Goal: Task Accomplishment & Management: Manage account settings

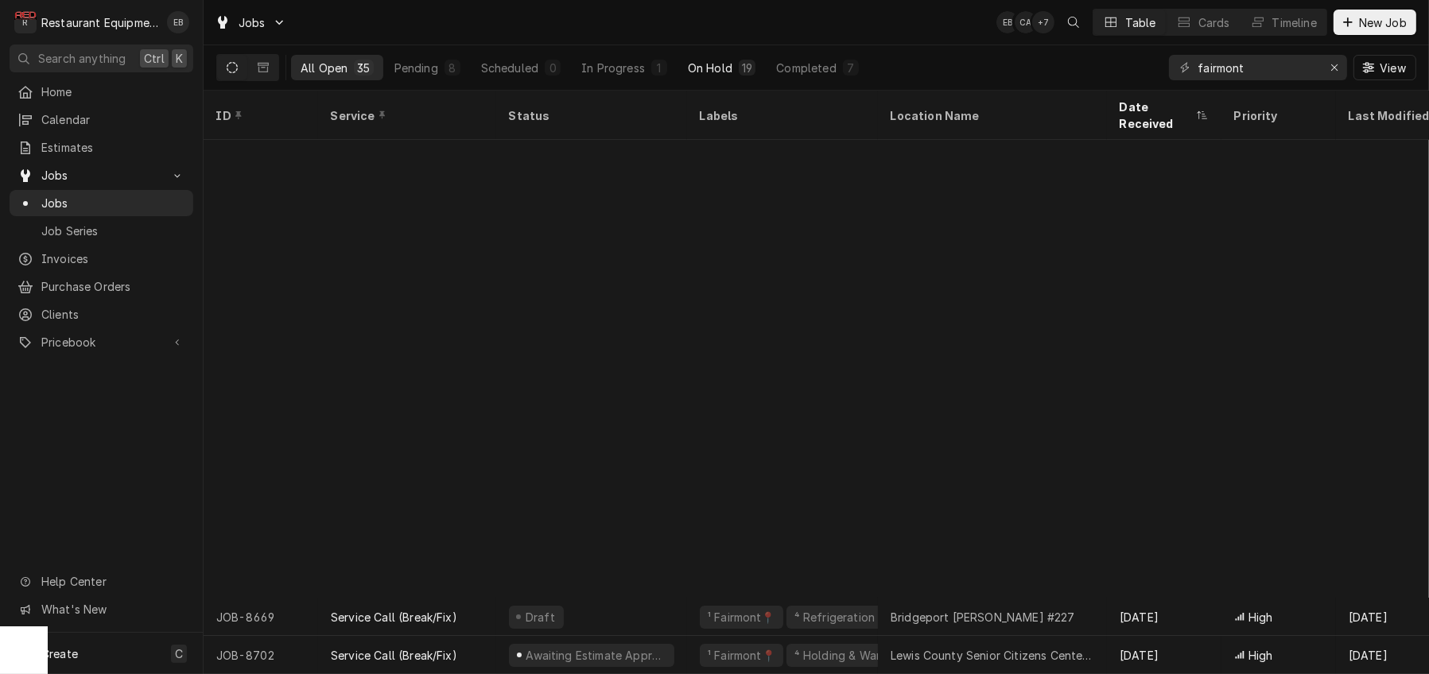
scroll to position [499, 0]
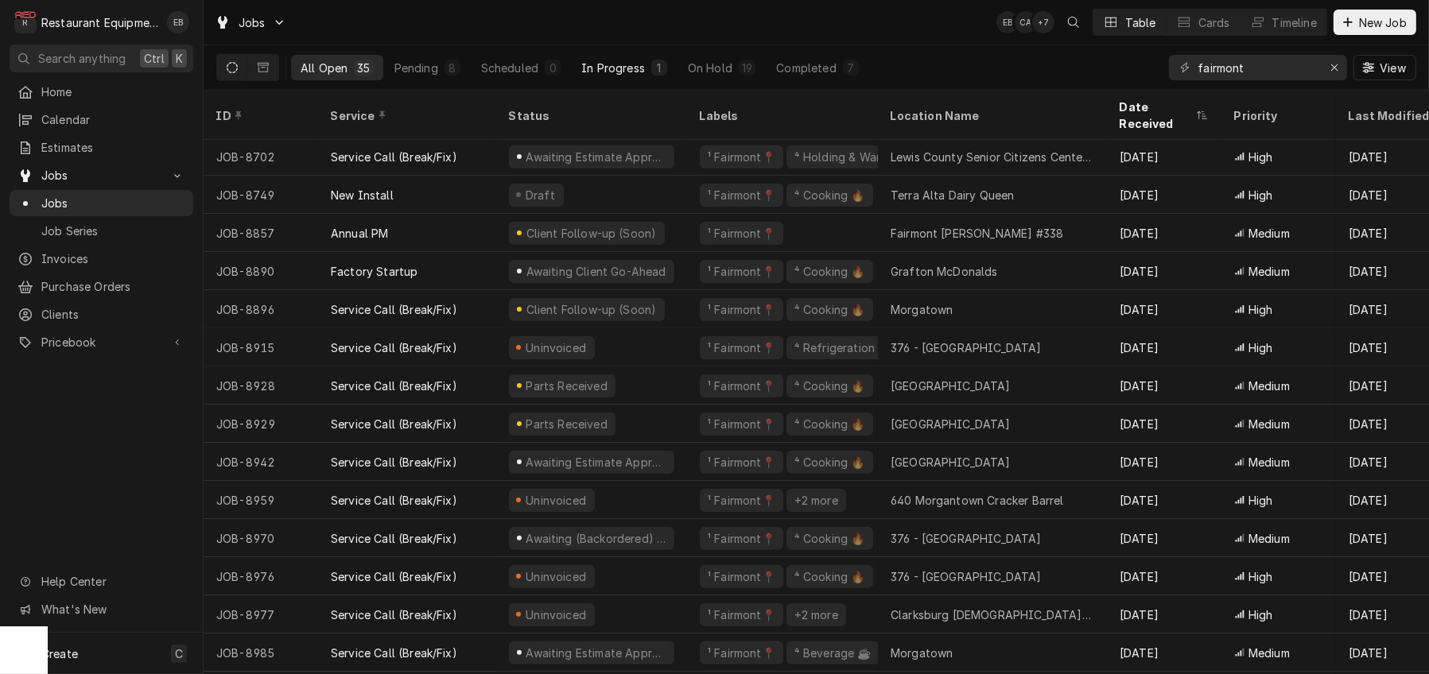
click at [655, 80] on button "In Progress 1" at bounding box center [624, 67] width 105 height 25
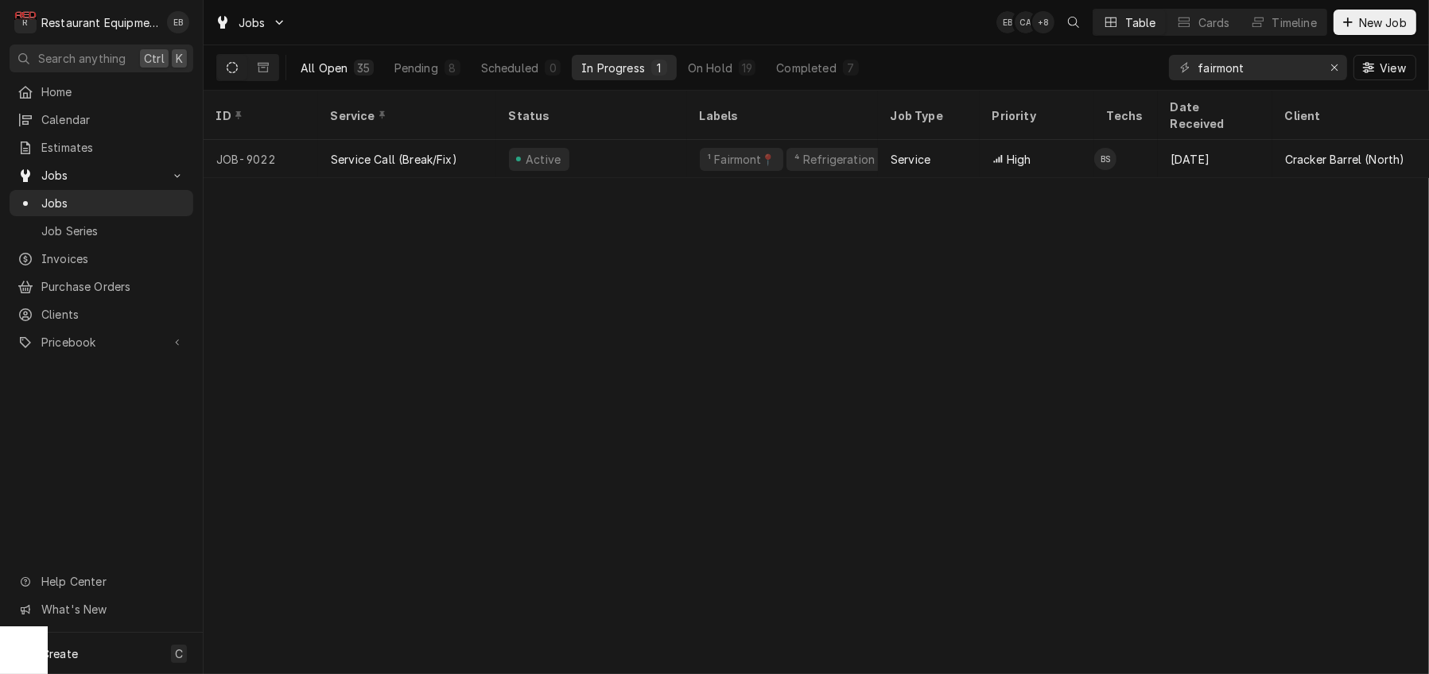
click at [351, 80] on button "All Open 35" at bounding box center [337, 67] width 92 height 25
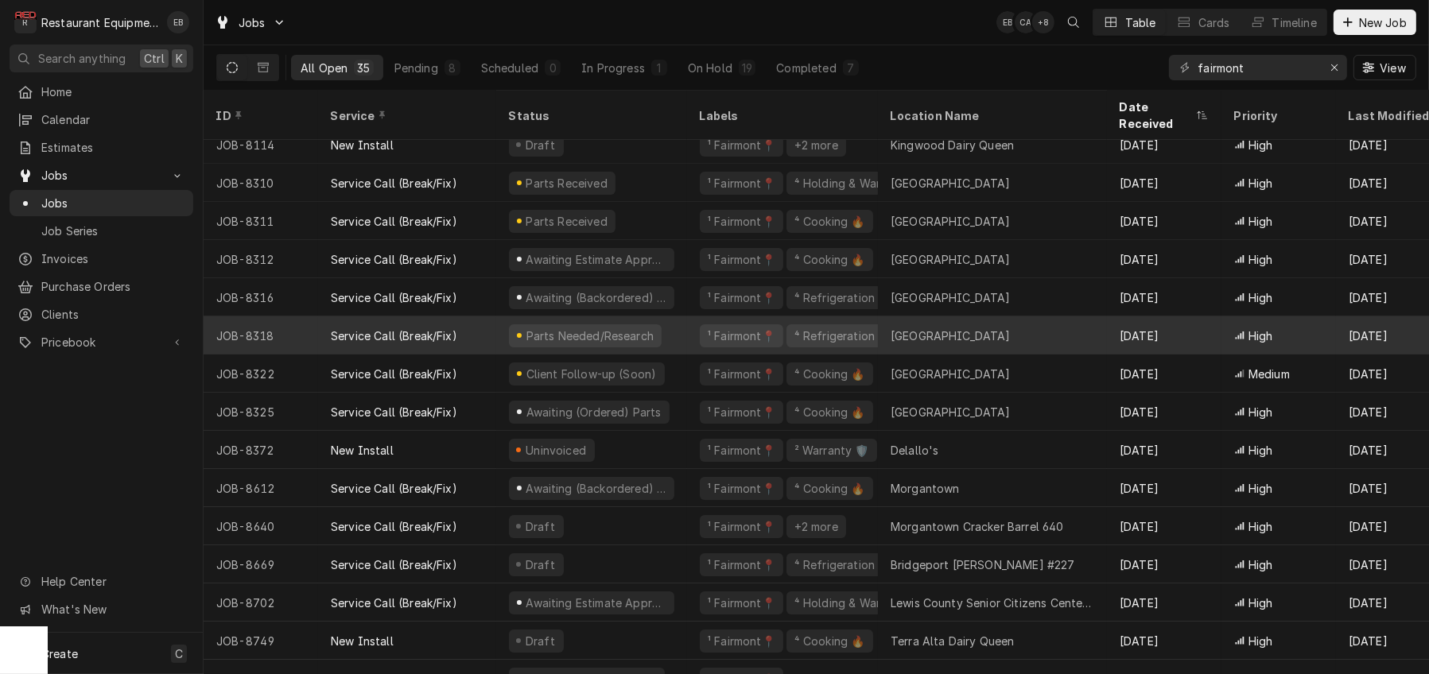
scroll to position [106, 0]
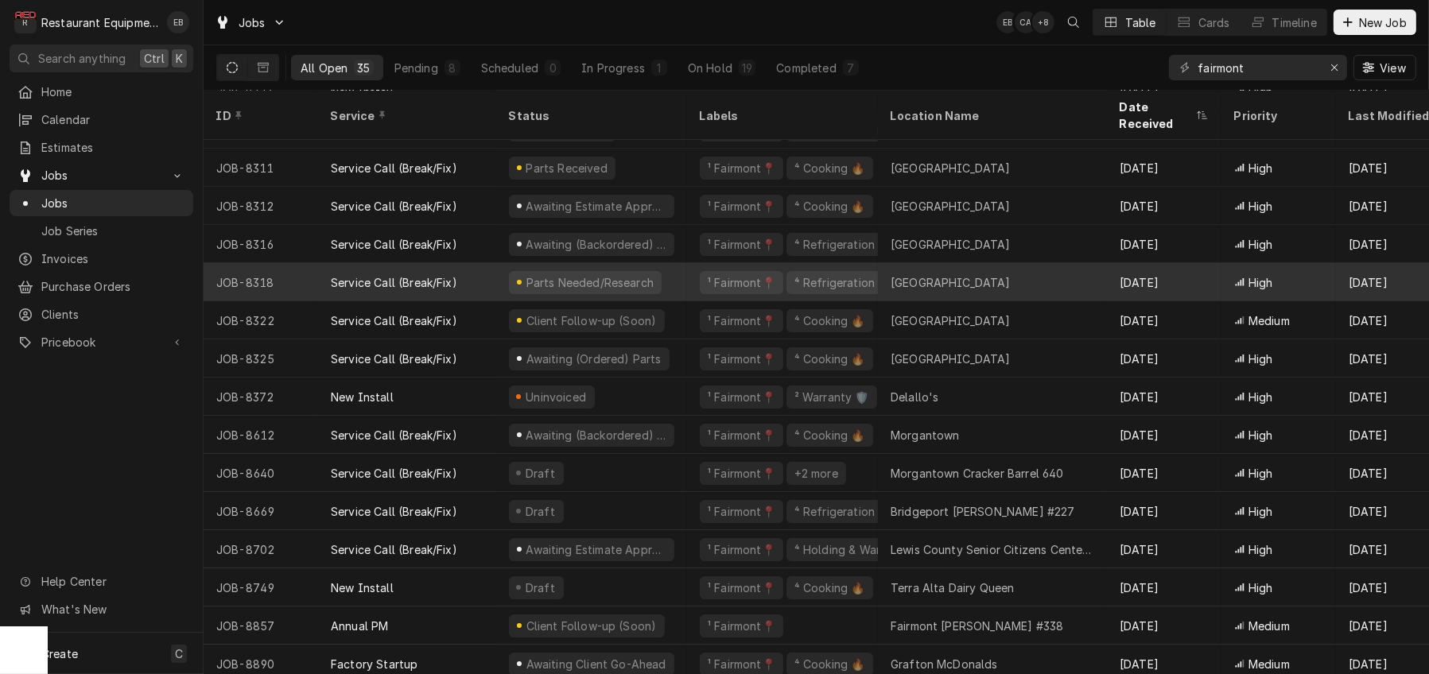
click at [687, 279] on div "Parts Needed/Research" at bounding box center [591, 282] width 191 height 38
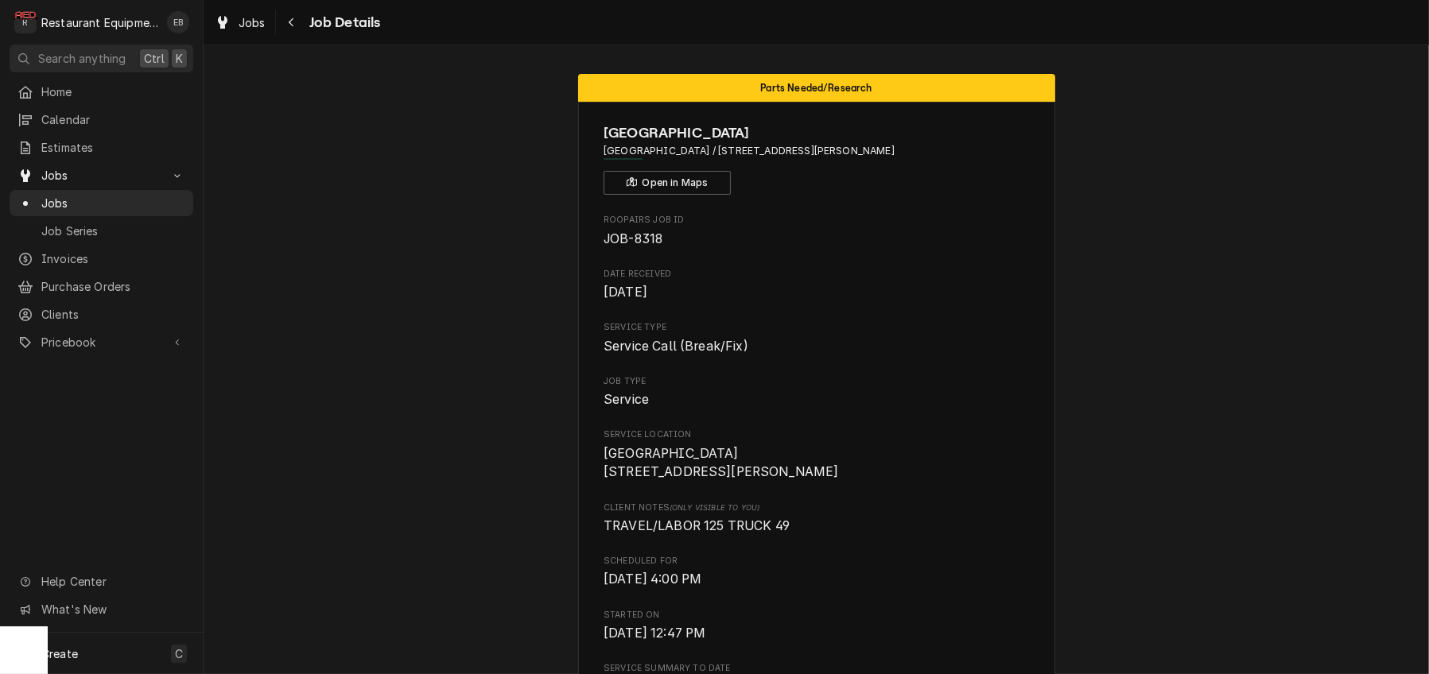
drag, startPoint x: 0, startPoint y: 0, endPoint x: 1167, endPoint y: 367, distance: 1223.8
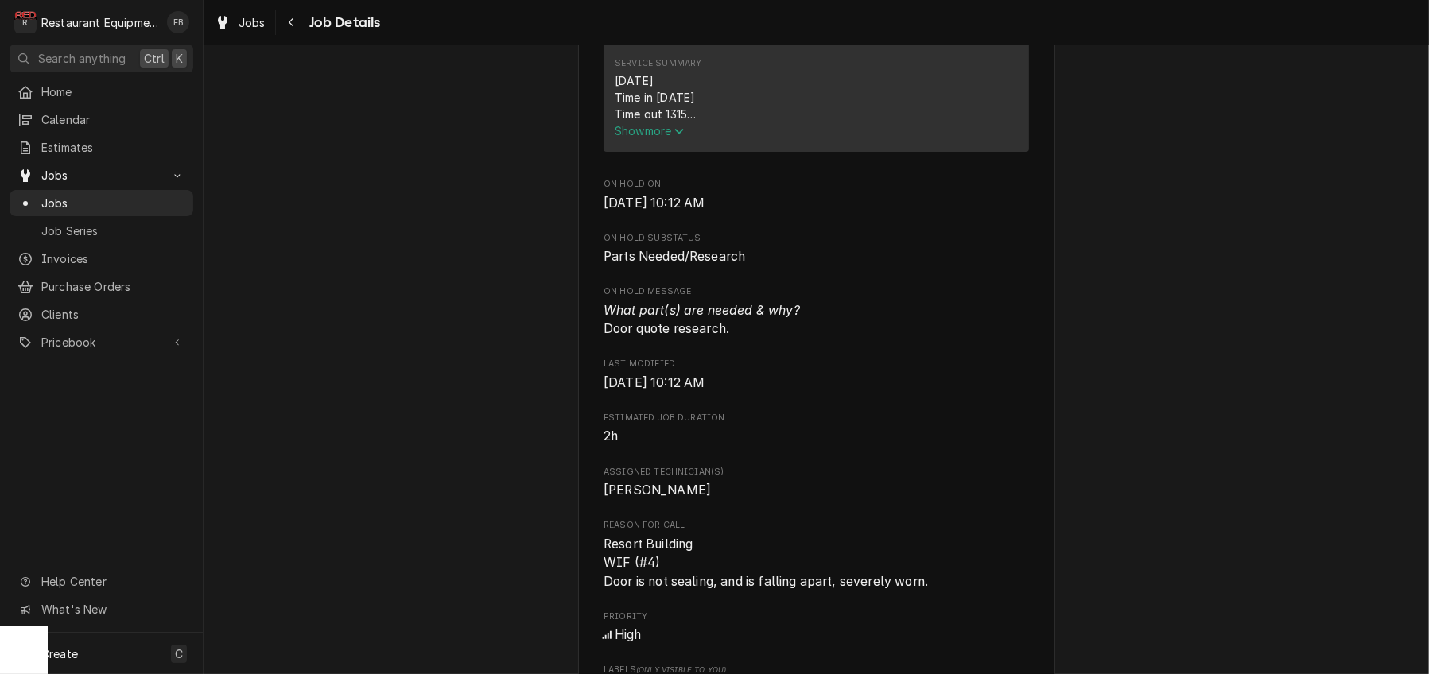
scroll to position [689, 0]
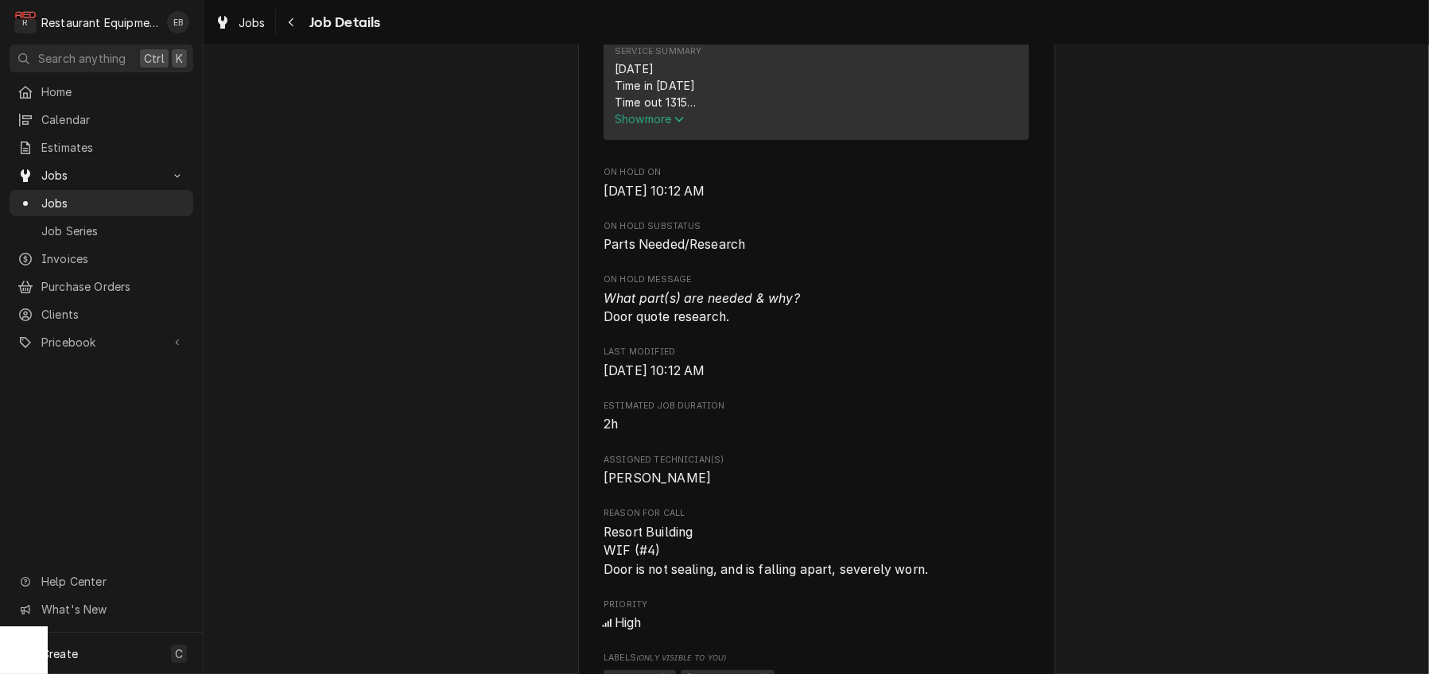
click at [662, 126] on span "Show more" at bounding box center [650, 119] width 70 height 14
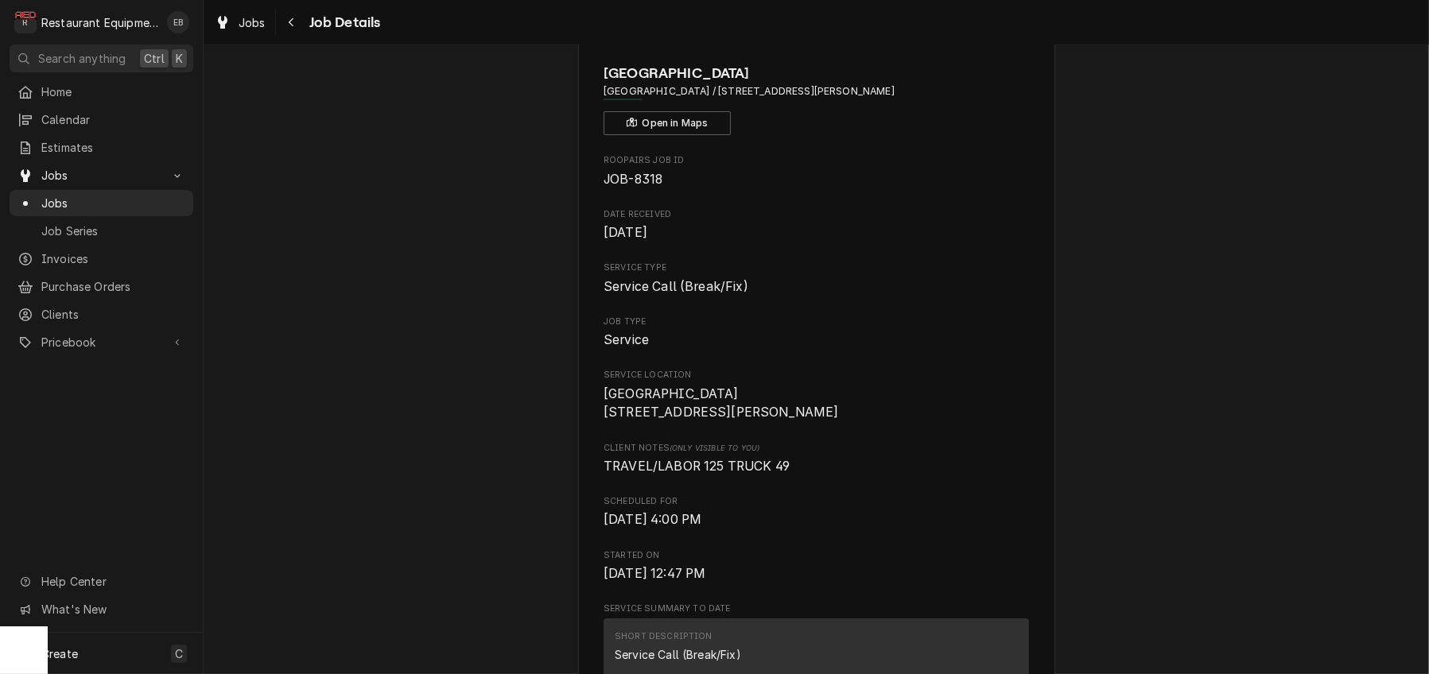
scroll to position [106, 0]
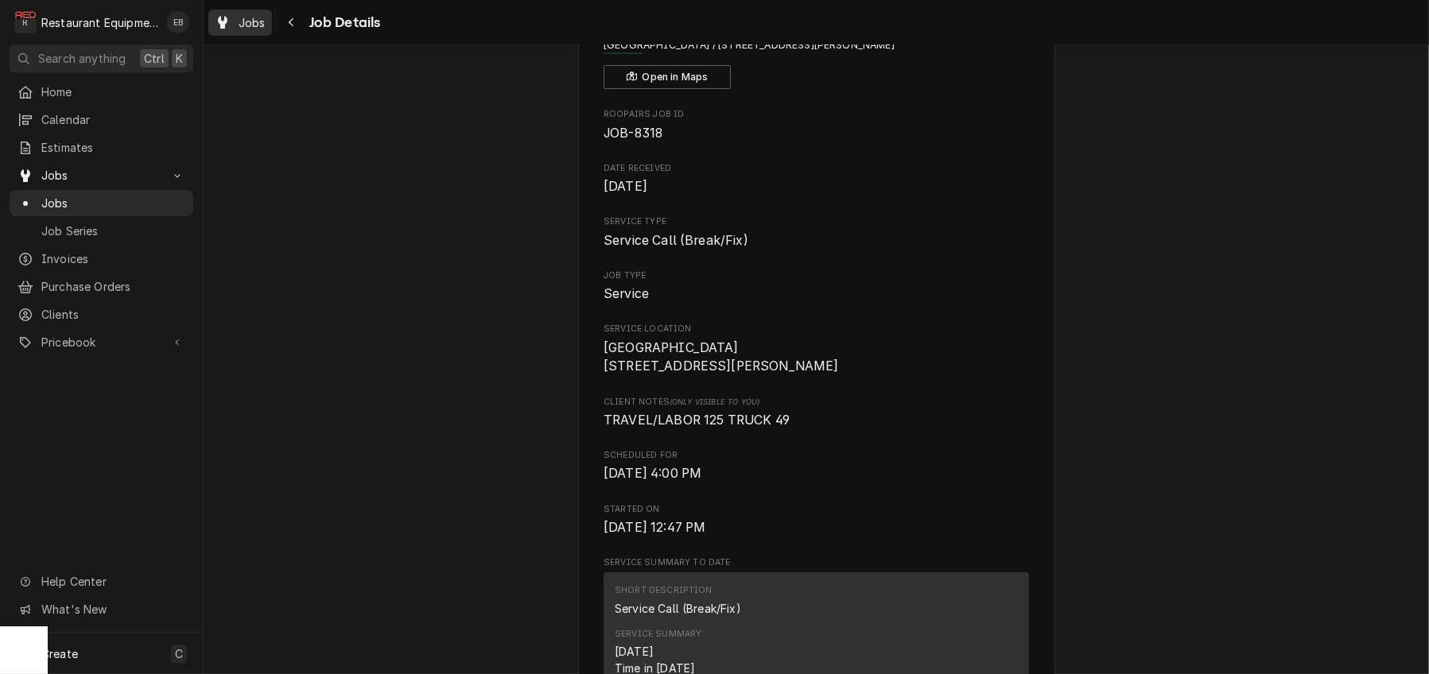
click at [258, 16] on span "Jobs" at bounding box center [252, 22] width 27 height 17
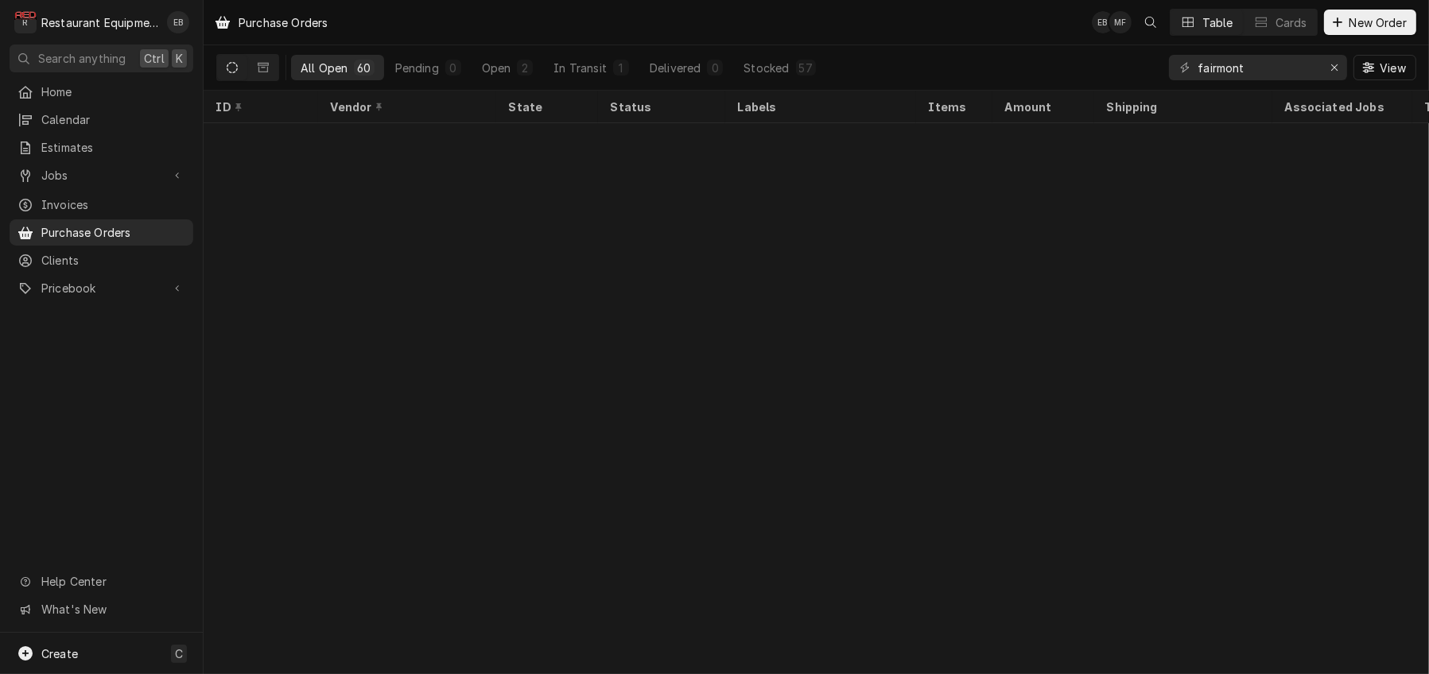
scroll to position [1753, 0]
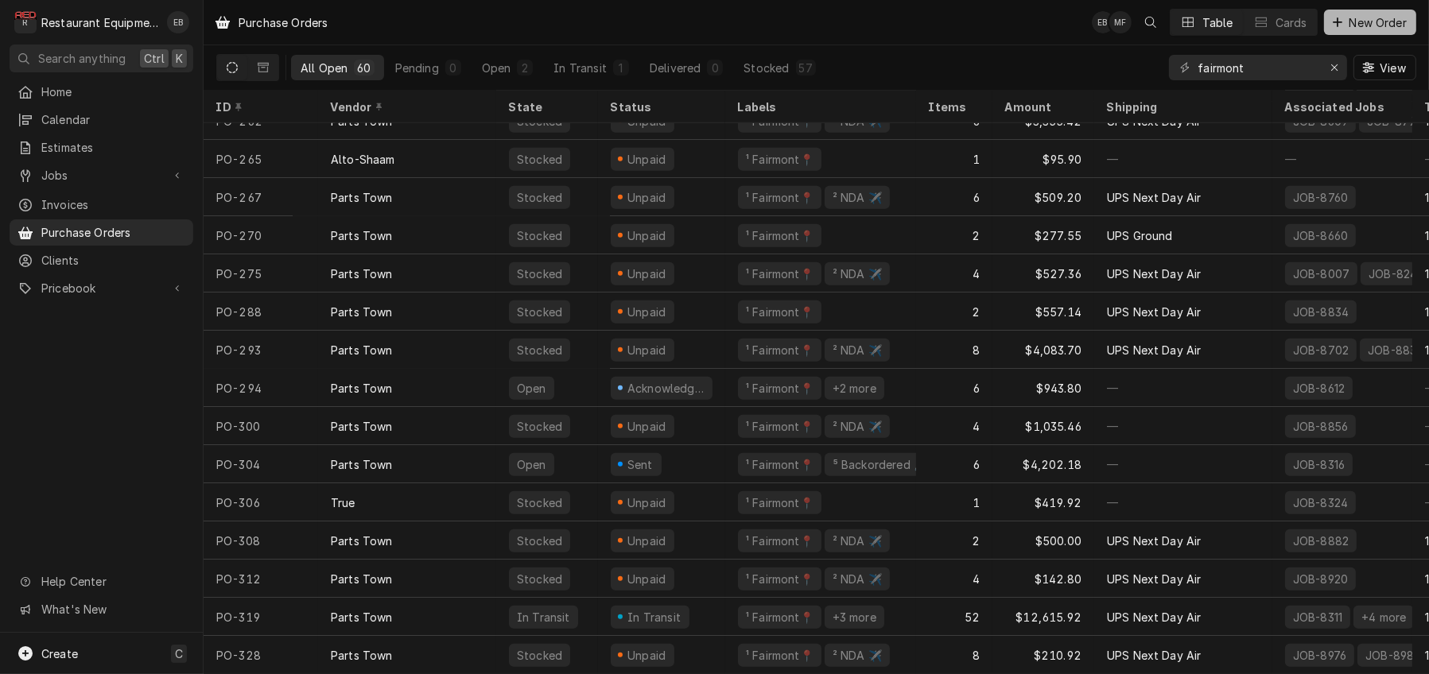
click at [1349, 21] on span "New Order" at bounding box center [1378, 22] width 64 height 17
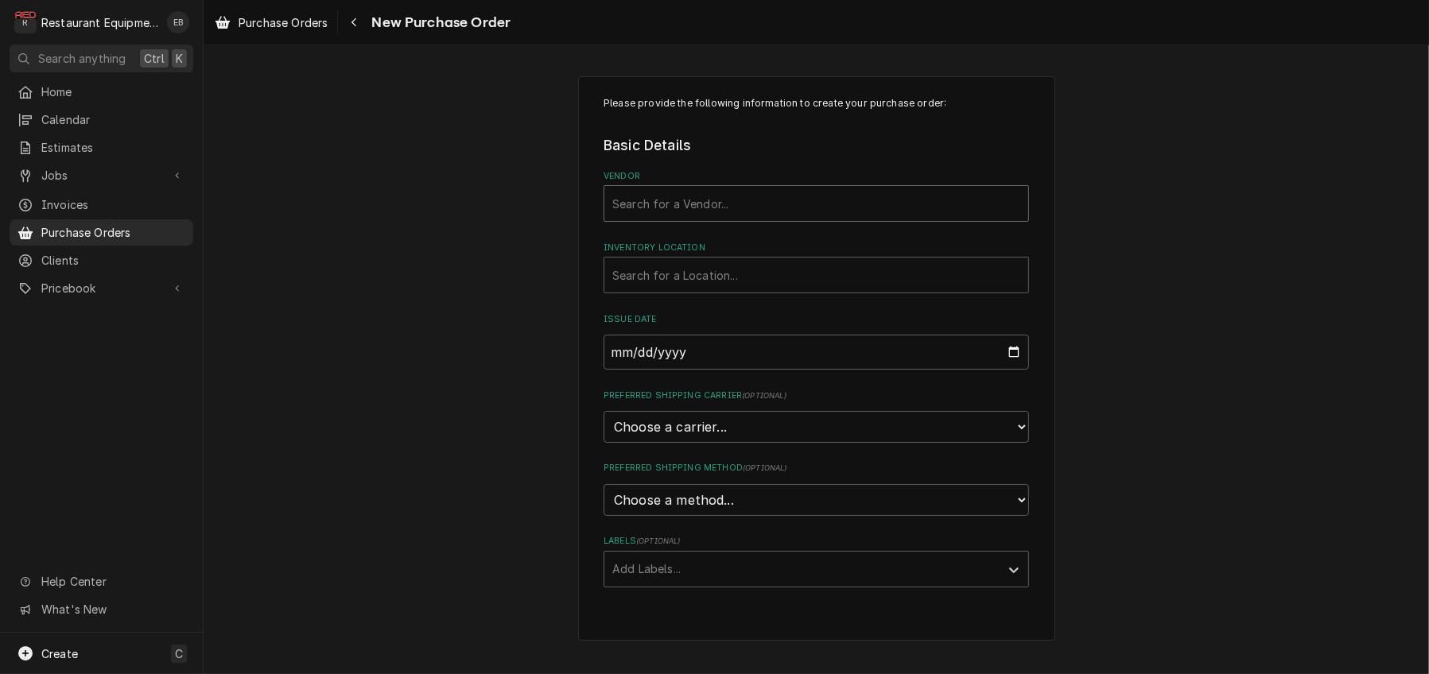
click at [664, 218] on div "Vendor" at bounding box center [816, 203] width 408 height 29
type input "parts town"
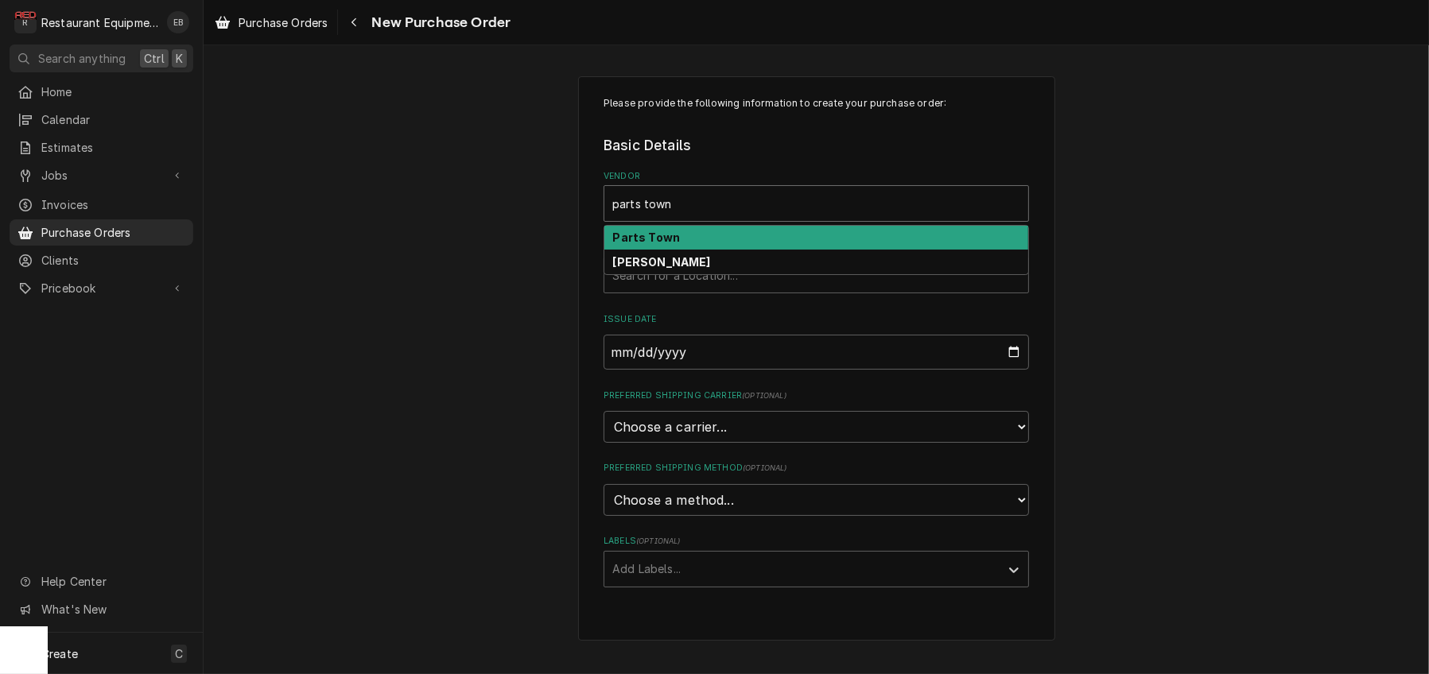
click at [685, 250] on div "Parts Town" at bounding box center [816, 238] width 424 height 25
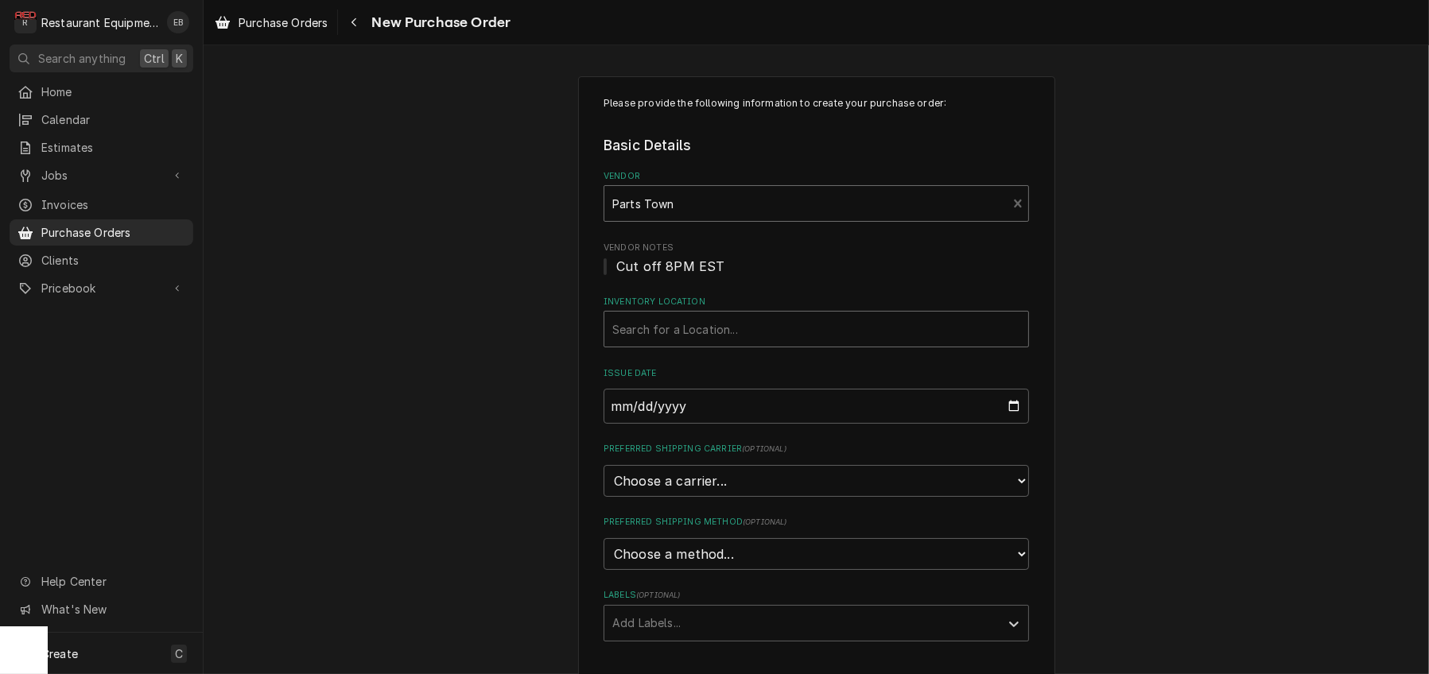
click at [685, 344] on div "Inventory Location" at bounding box center [816, 329] width 408 height 29
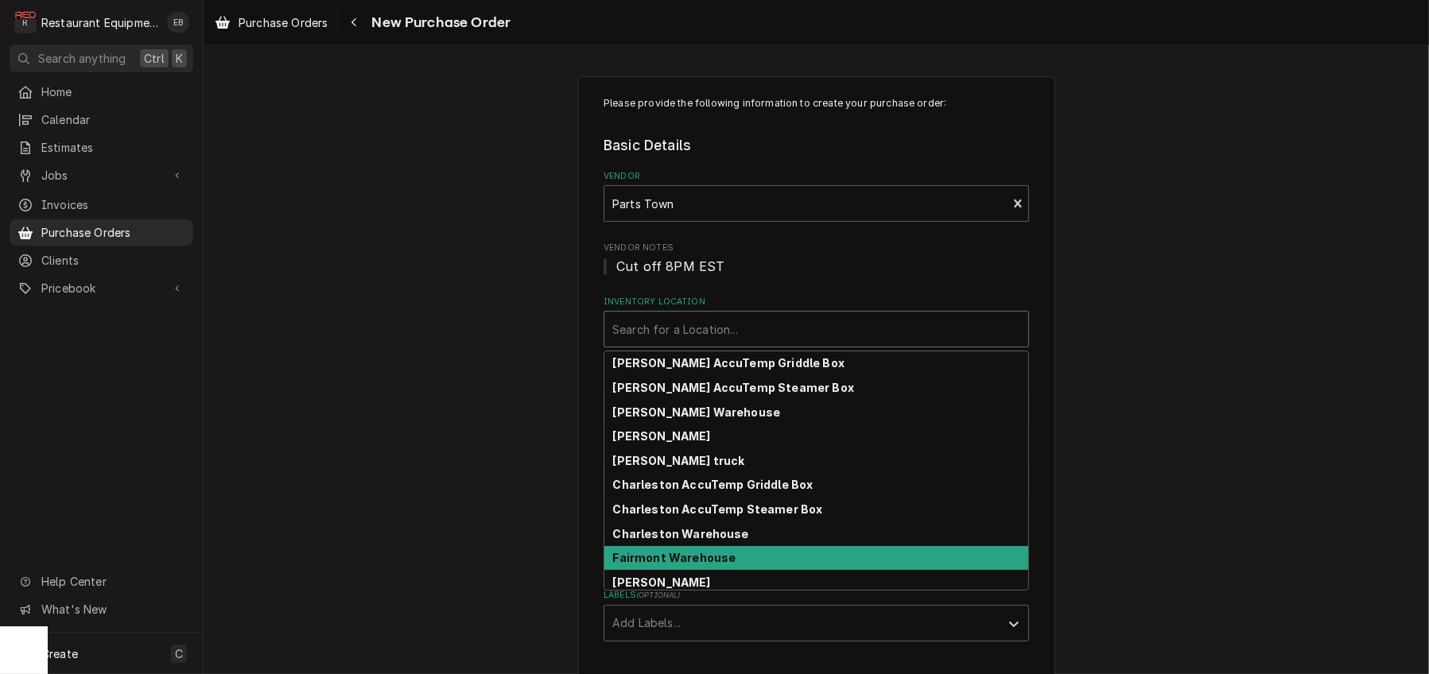
click at [674, 565] on strong "Fairmont Warehouse" at bounding box center [674, 558] width 123 height 14
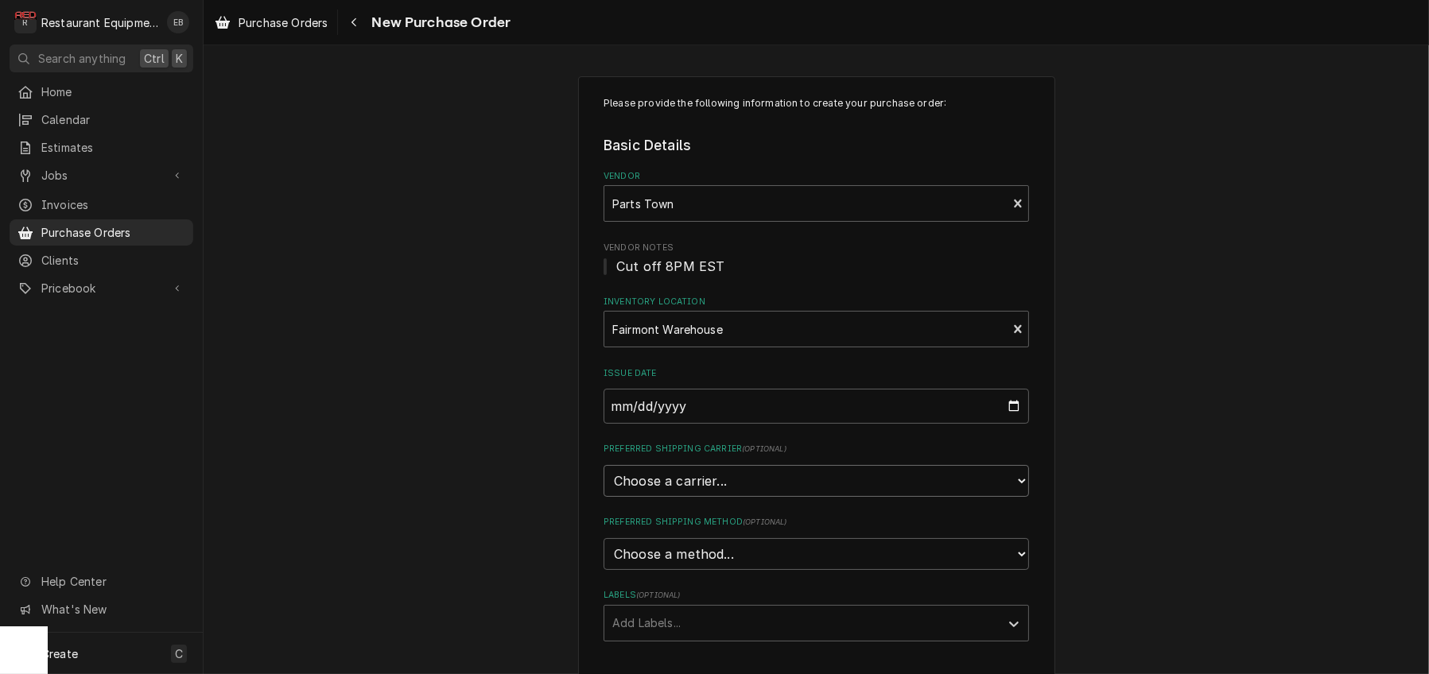
click at [676, 497] on select "Choose a carrier... U.S. Postal Service Stamps.com FedEx UPS DHL Express DHL EC…" at bounding box center [816, 481] width 425 height 32
select select "4"
click at [604, 497] on select "Choose a carrier... U.S. Postal Service Stamps.com FedEx UPS DHL Express DHL EC…" at bounding box center [816, 481] width 425 height 32
type textarea "x"
click at [663, 570] on select "Choose a method... Ground Next Day Early AM Next Day Air 2 Day Air Other" at bounding box center [816, 554] width 425 height 32
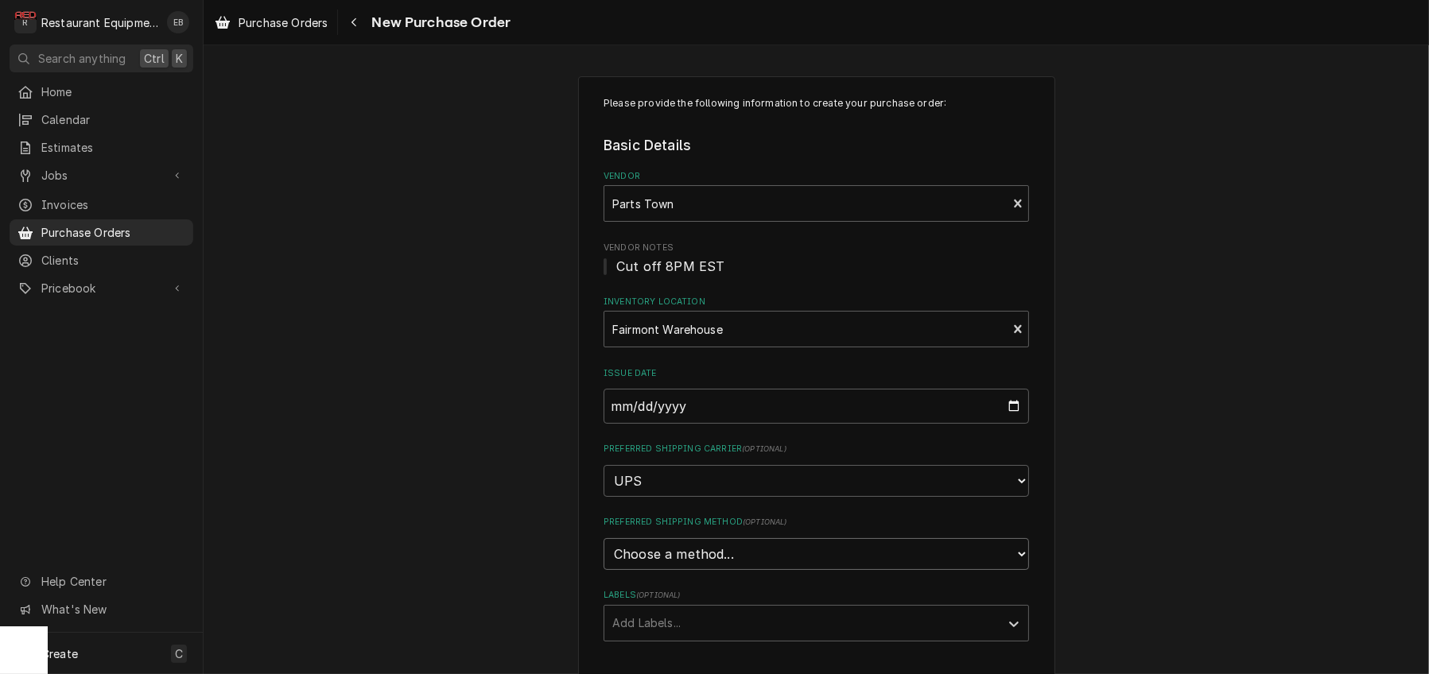
select select "3"
click at [604, 570] on select "Choose a method... Ground Next Day Early AM Next Day Air 2 Day Air Other" at bounding box center [816, 554] width 425 height 32
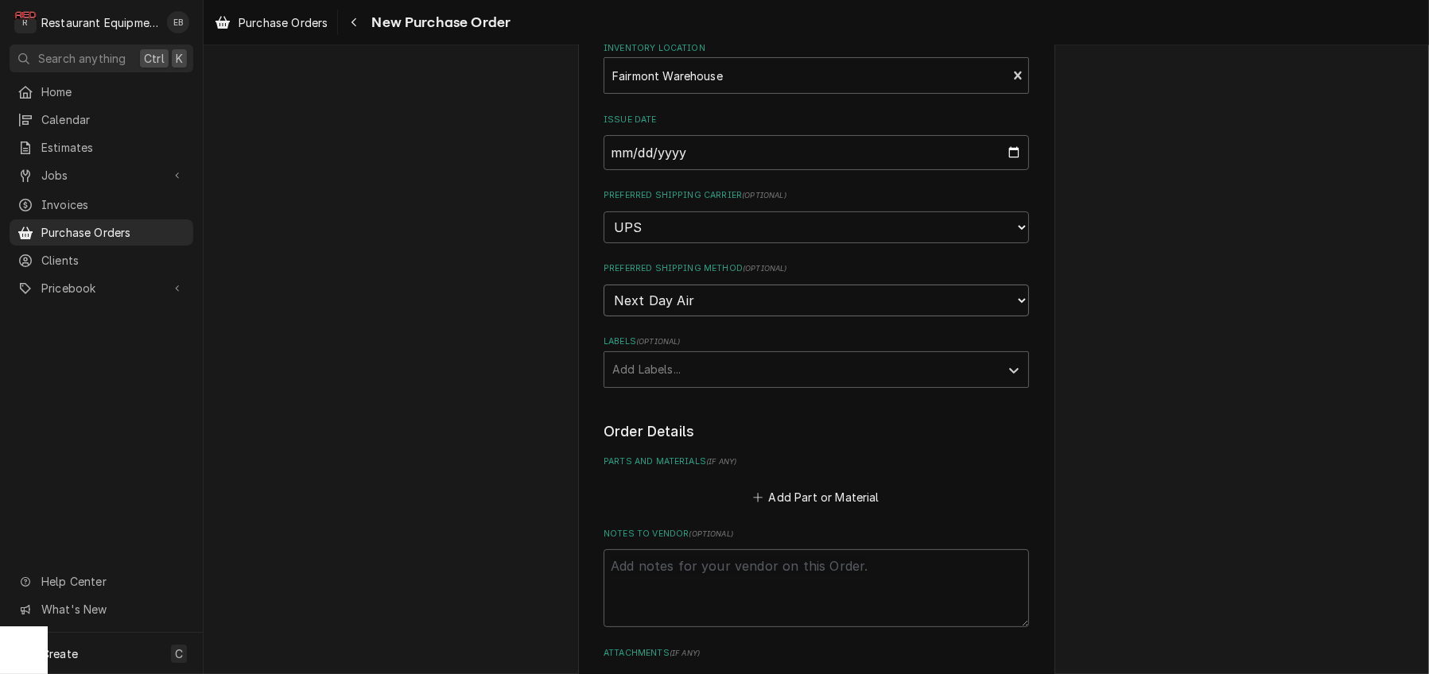
scroll to position [265, 0]
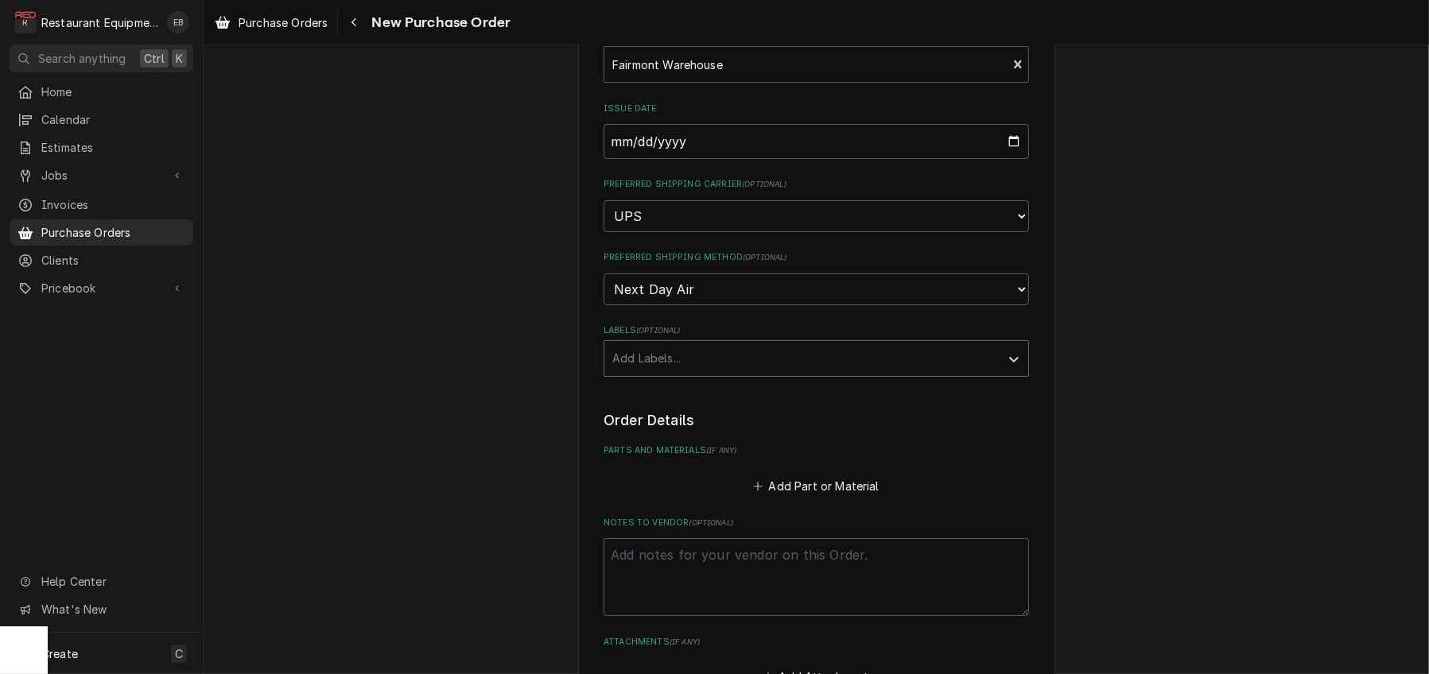
click at [696, 373] on div "Labels" at bounding box center [801, 358] width 379 height 29
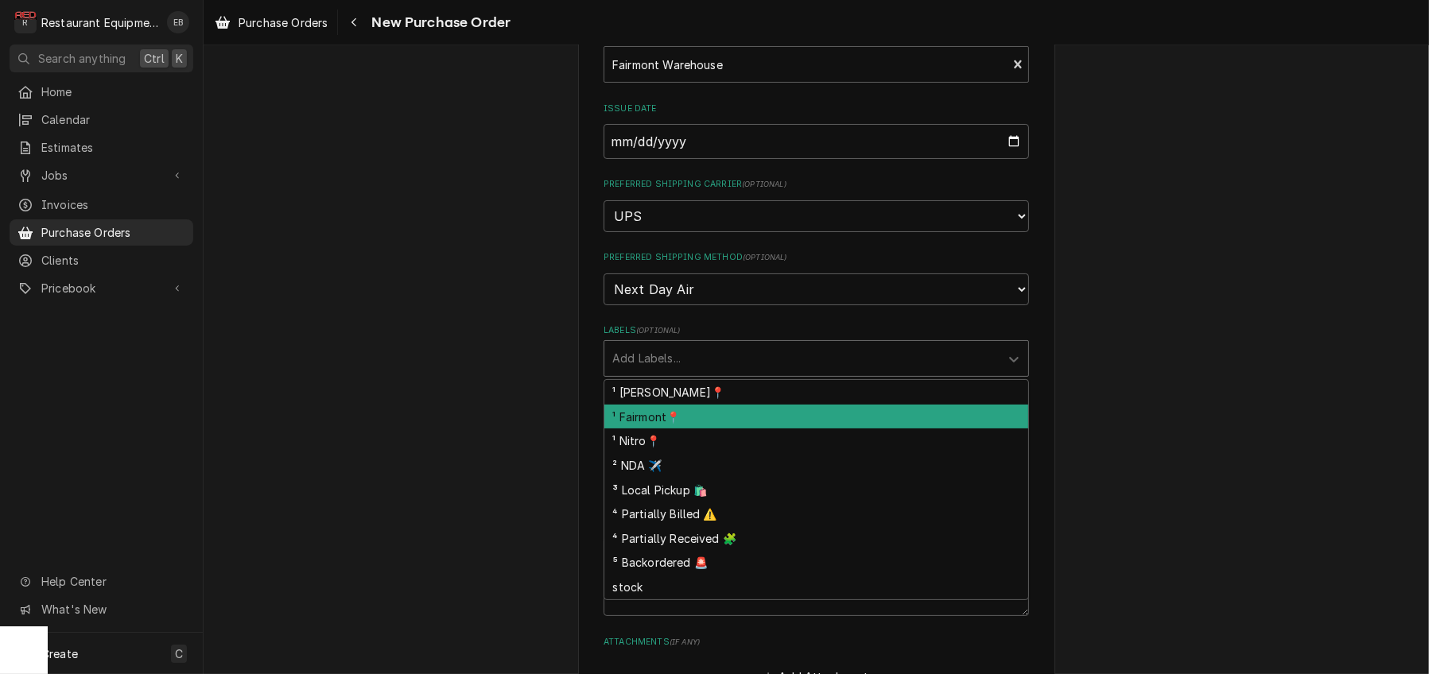
click at [687, 429] on div "¹ Fairmont📍" at bounding box center [816, 417] width 424 height 25
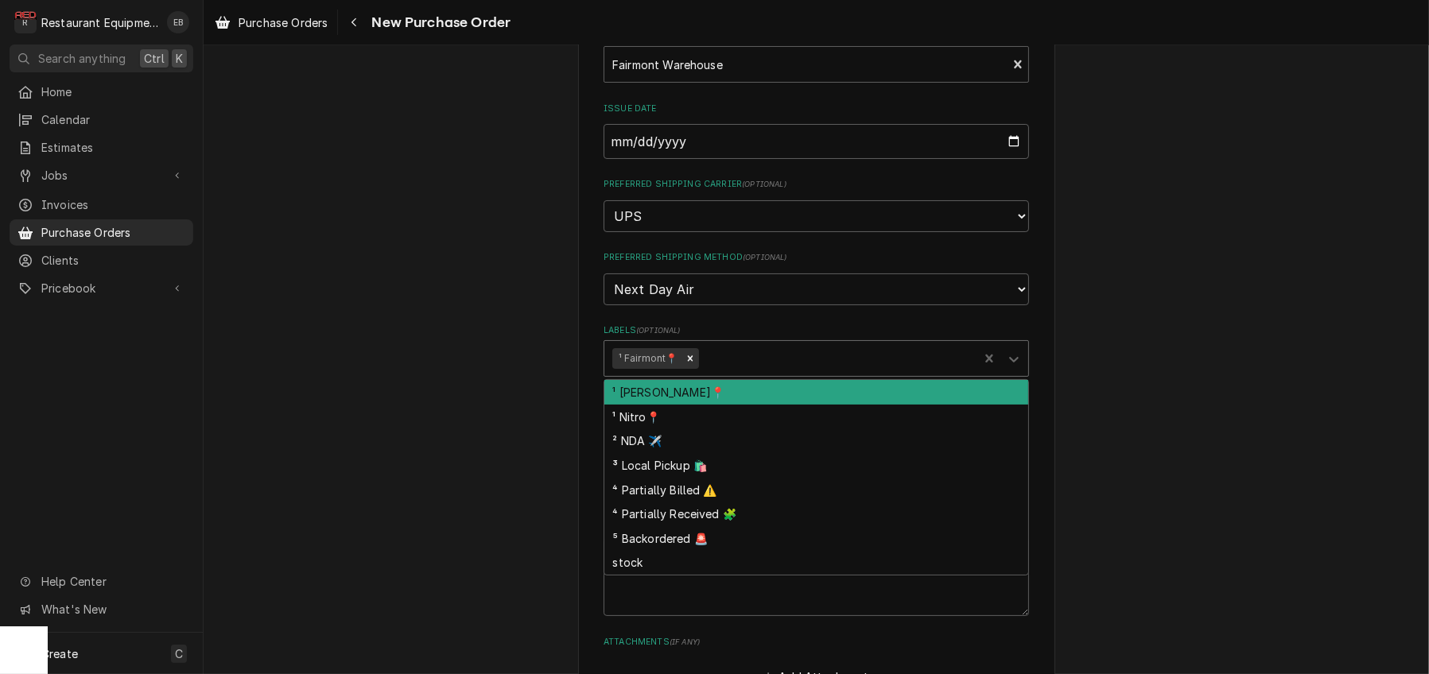
click at [732, 373] on div "Labels" at bounding box center [835, 358] width 269 height 29
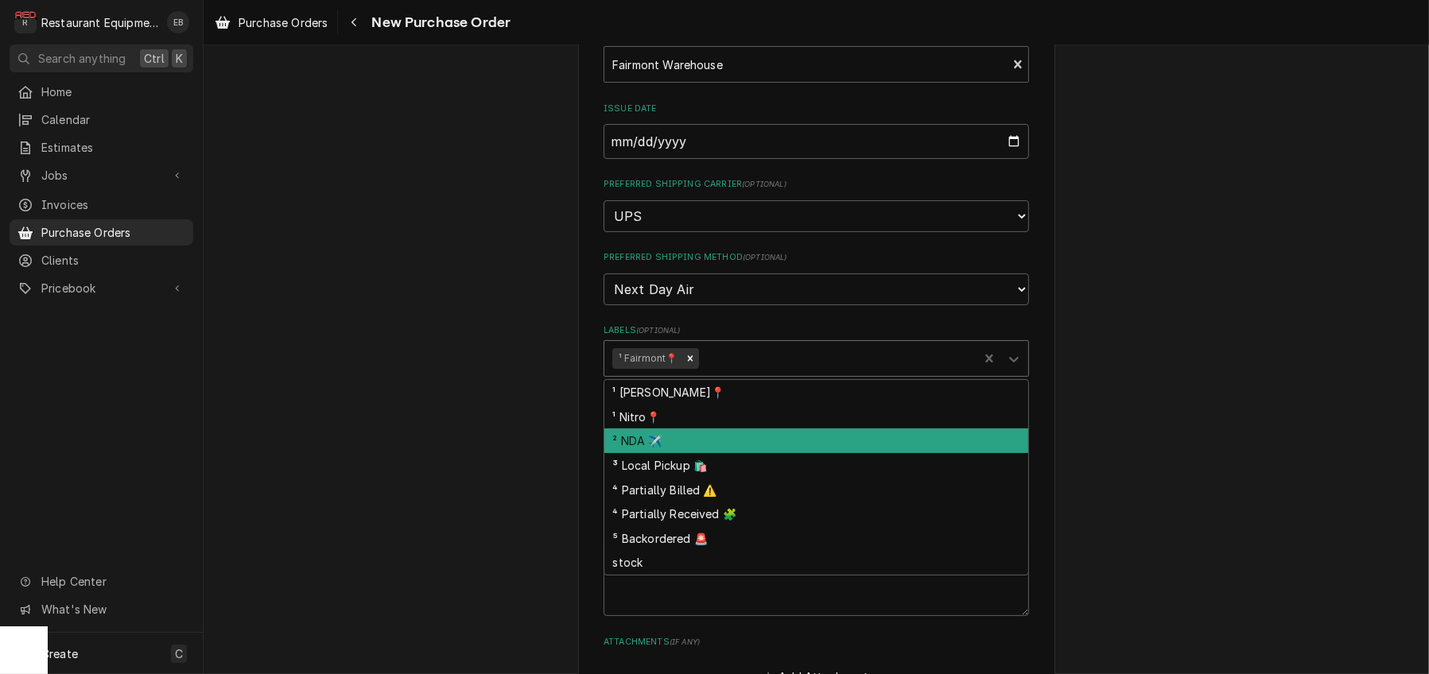
click at [693, 453] on div "² NDA ✈️" at bounding box center [816, 441] width 424 height 25
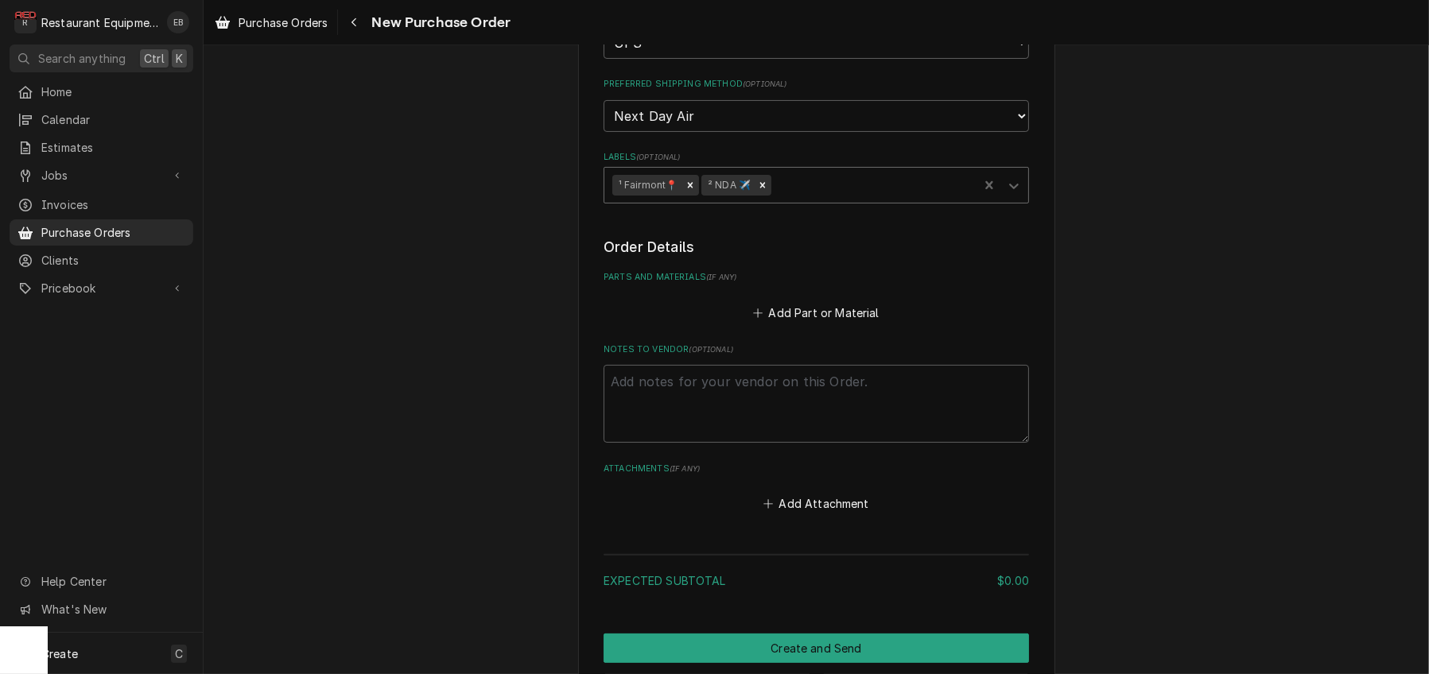
scroll to position [477, 0]
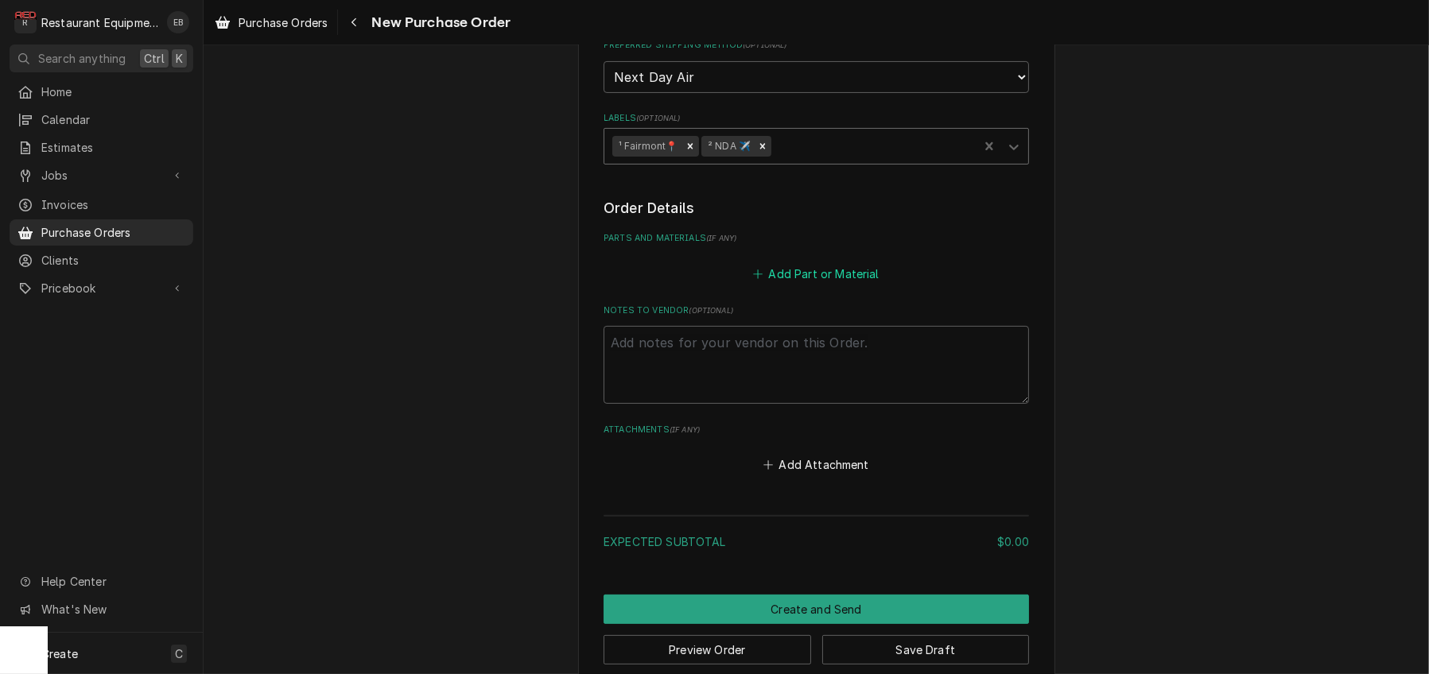
click at [797, 285] on button "Add Part or Material" at bounding box center [816, 273] width 131 height 22
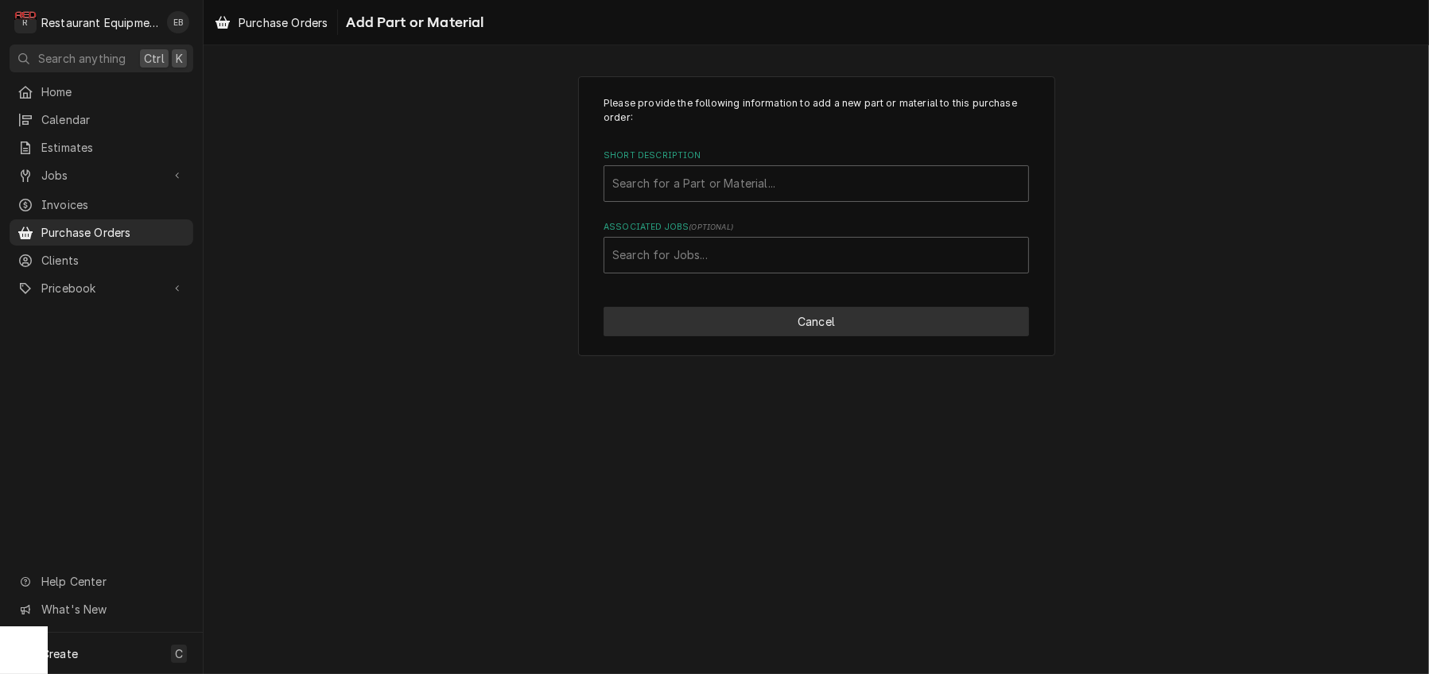
click at [779, 336] on button "Cancel" at bounding box center [816, 321] width 425 height 29
type textarea "x"
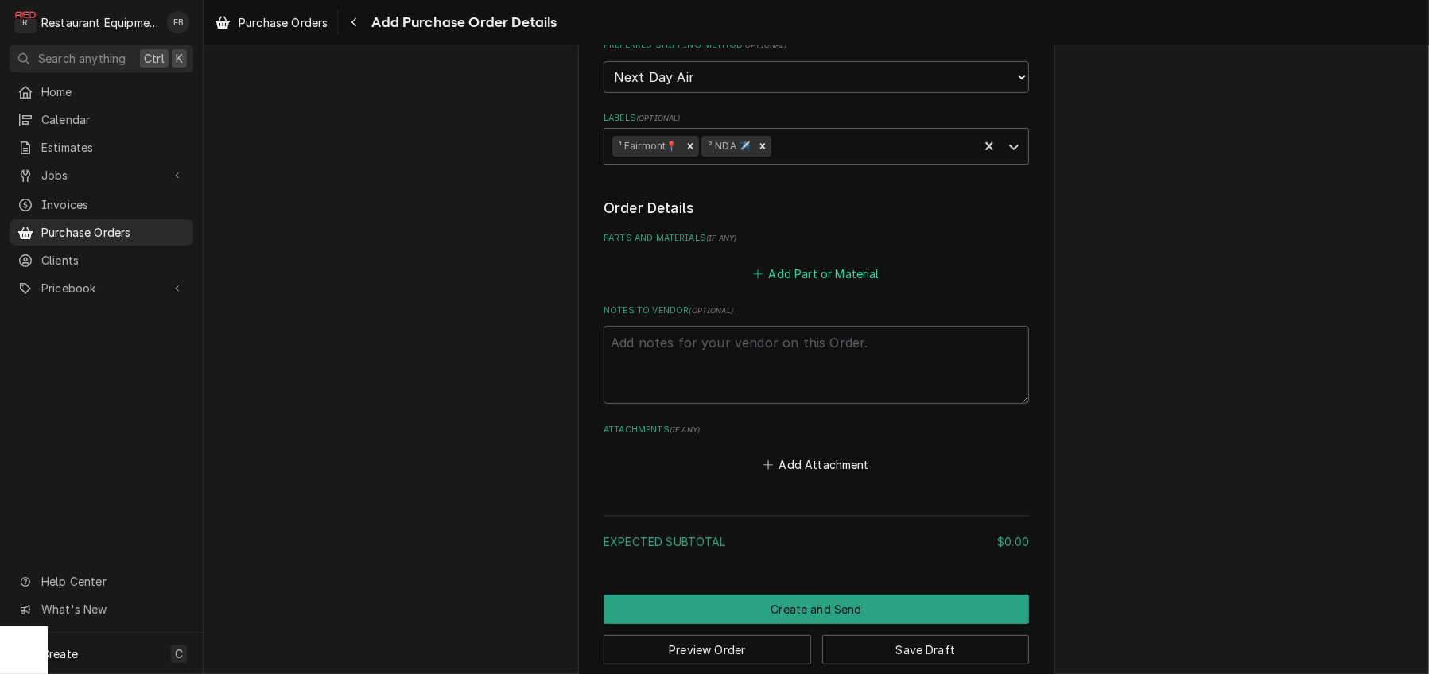
click at [771, 285] on button "Add Part or Material" at bounding box center [816, 273] width 131 height 22
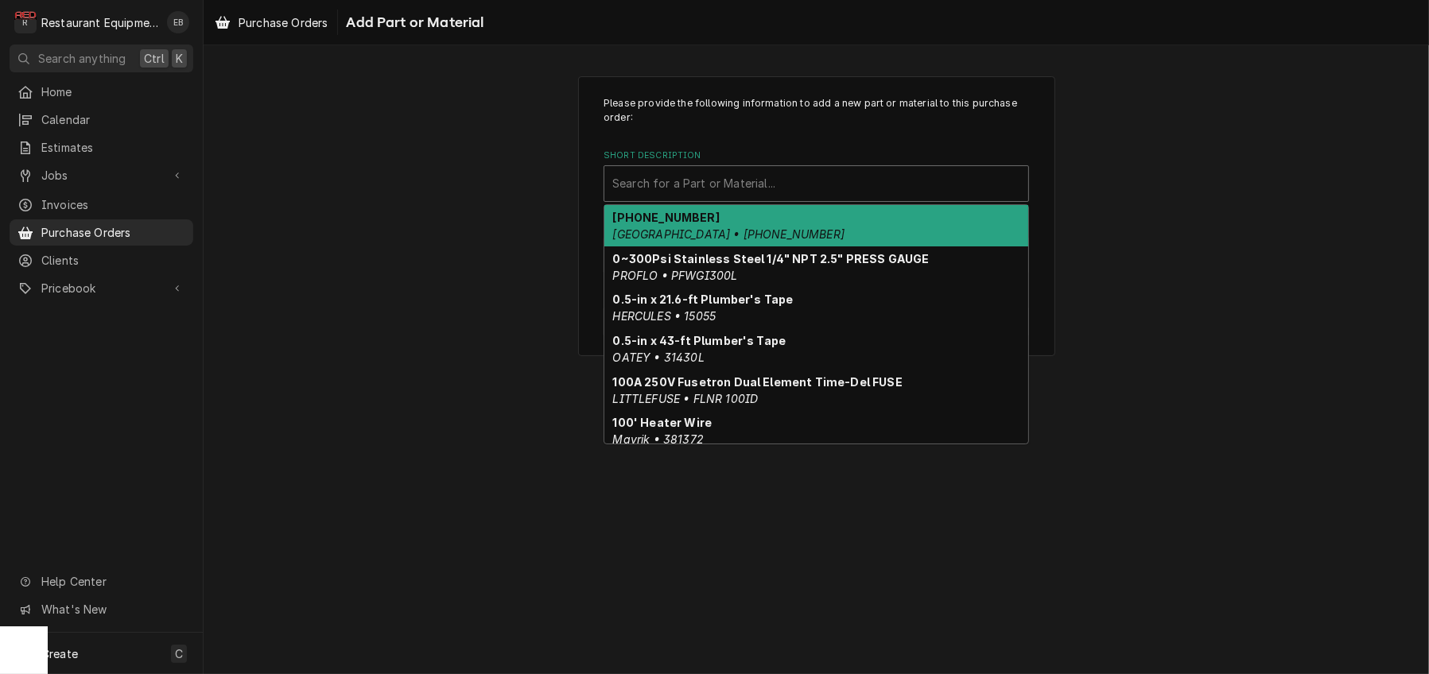
click at [751, 198] on div "Short Description" at bounding box center [816, 183] width 408 height 29
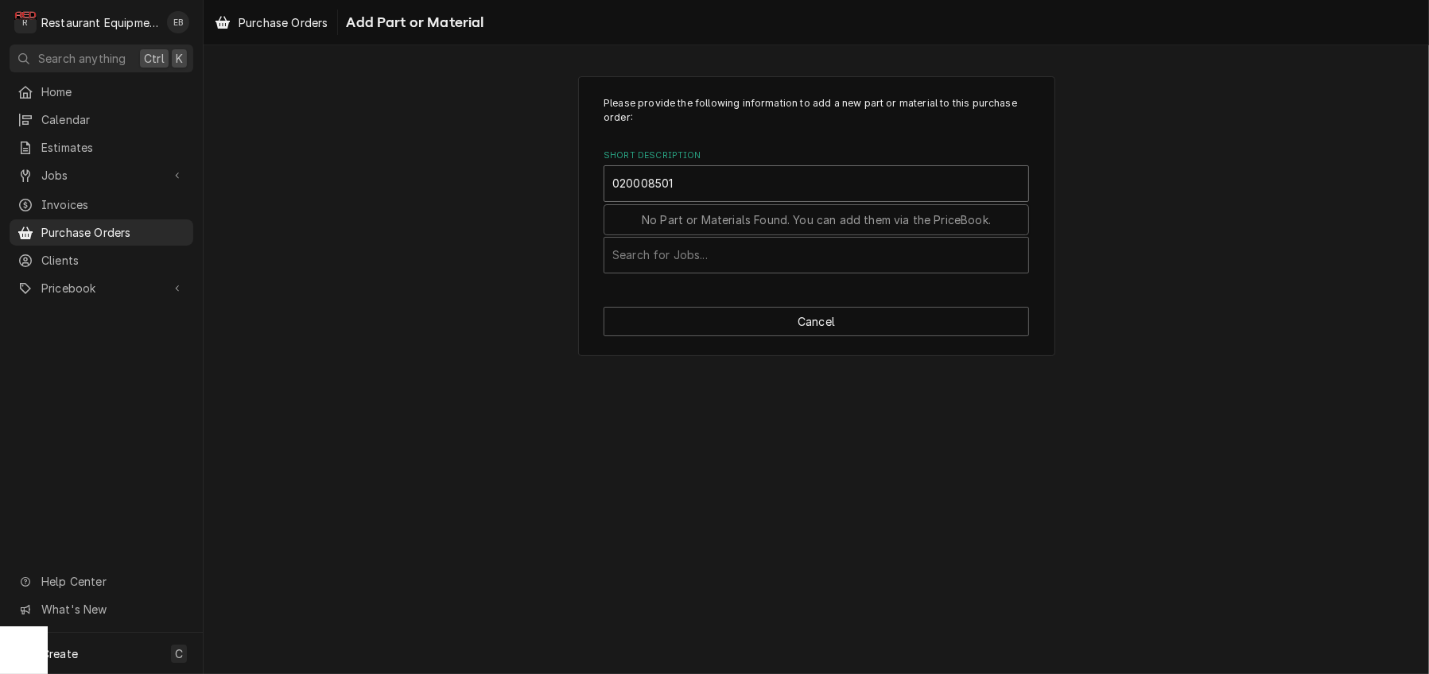
drag, startPoint x: 650, startPoint y: 201, endPoint x: 594, endPoint y: 214, distance: 57.9
click at [594, 214] on div "Please provide the following information to add a new part or material to this …" at bounding box center [816, 216] width 477 height 281
type input "020008501"
click at [583, 210] on div "Please provide the following information to add a new part or material to this …" at bounding box center [816, 216] width 477 height 281
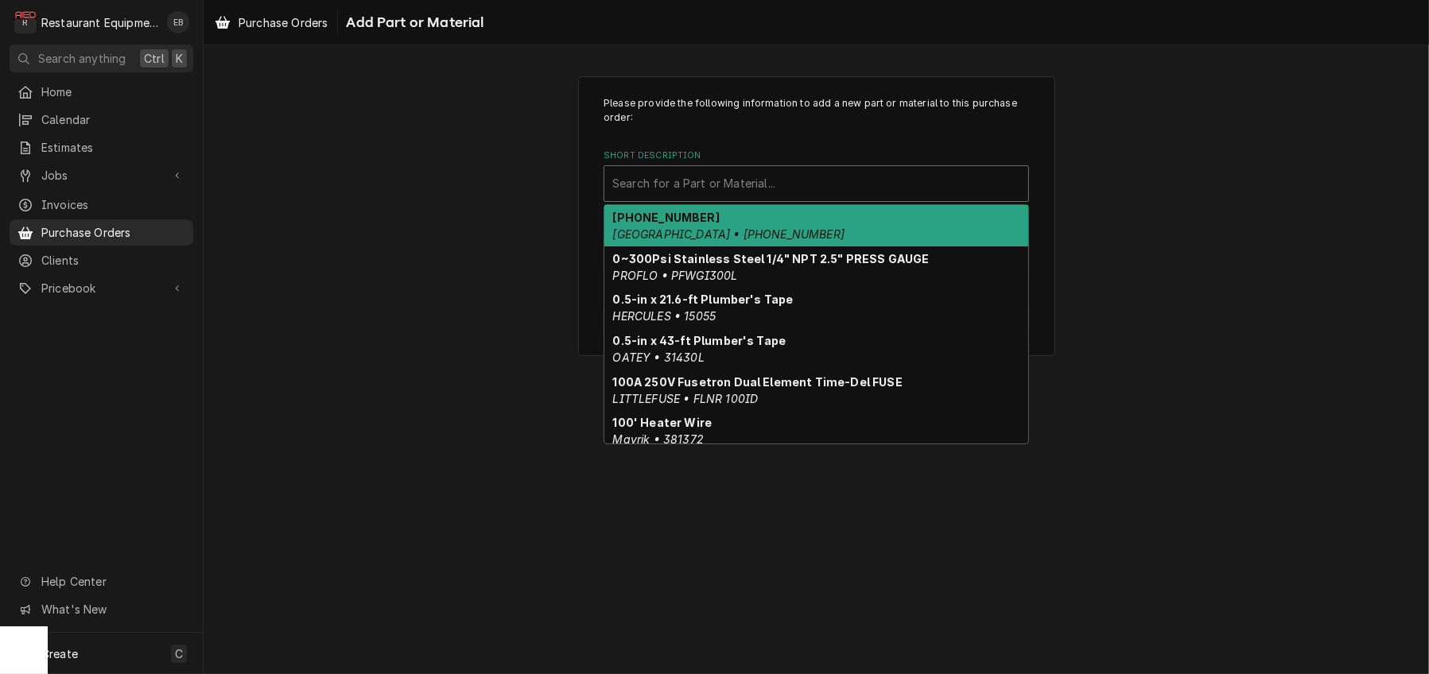
click at [739, 196] on div "Short Description" at bounding box center [816, 183] width 408 height 29
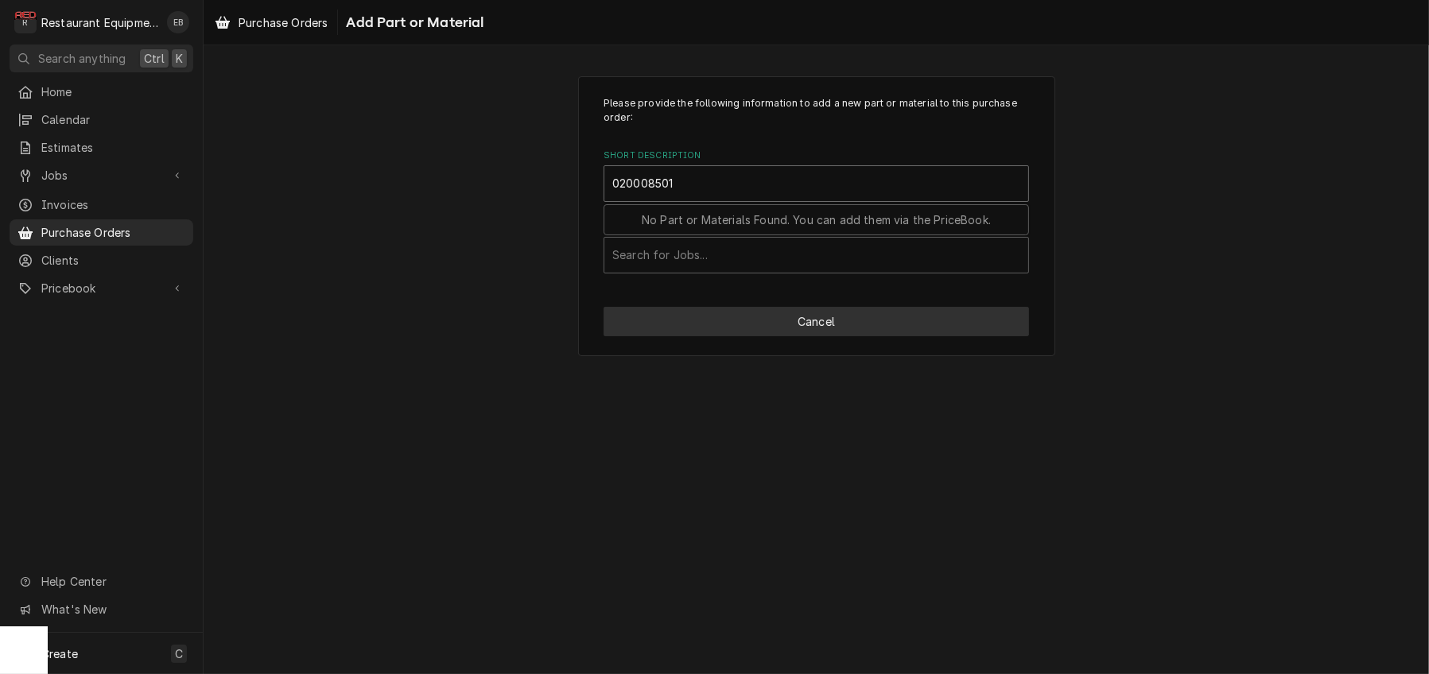
type input "020008501"
click at [771, 336] on button "Cancel" at bounding box center [816, 321] width 425 height 29
type textarea "x"
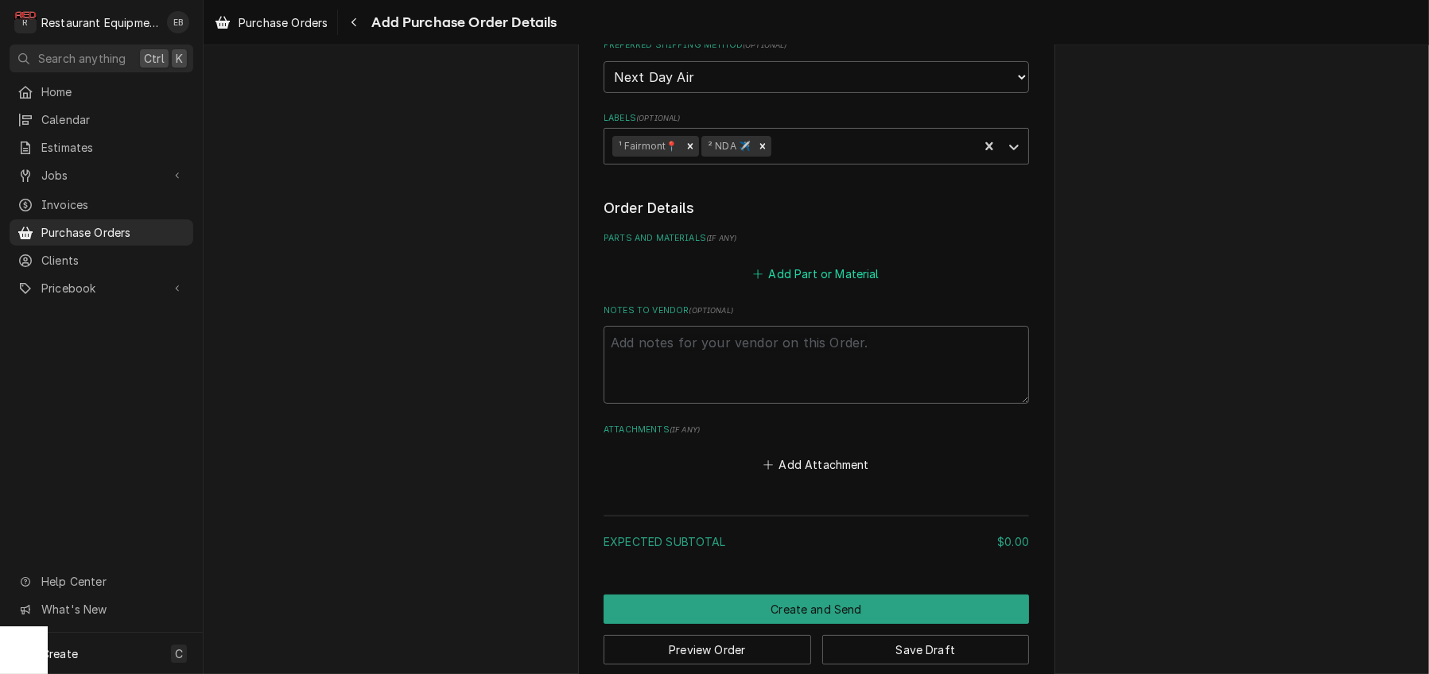
click at [809, 285] on button "Add Part or Material" at bounding box center [816, 273] width 131 height 22
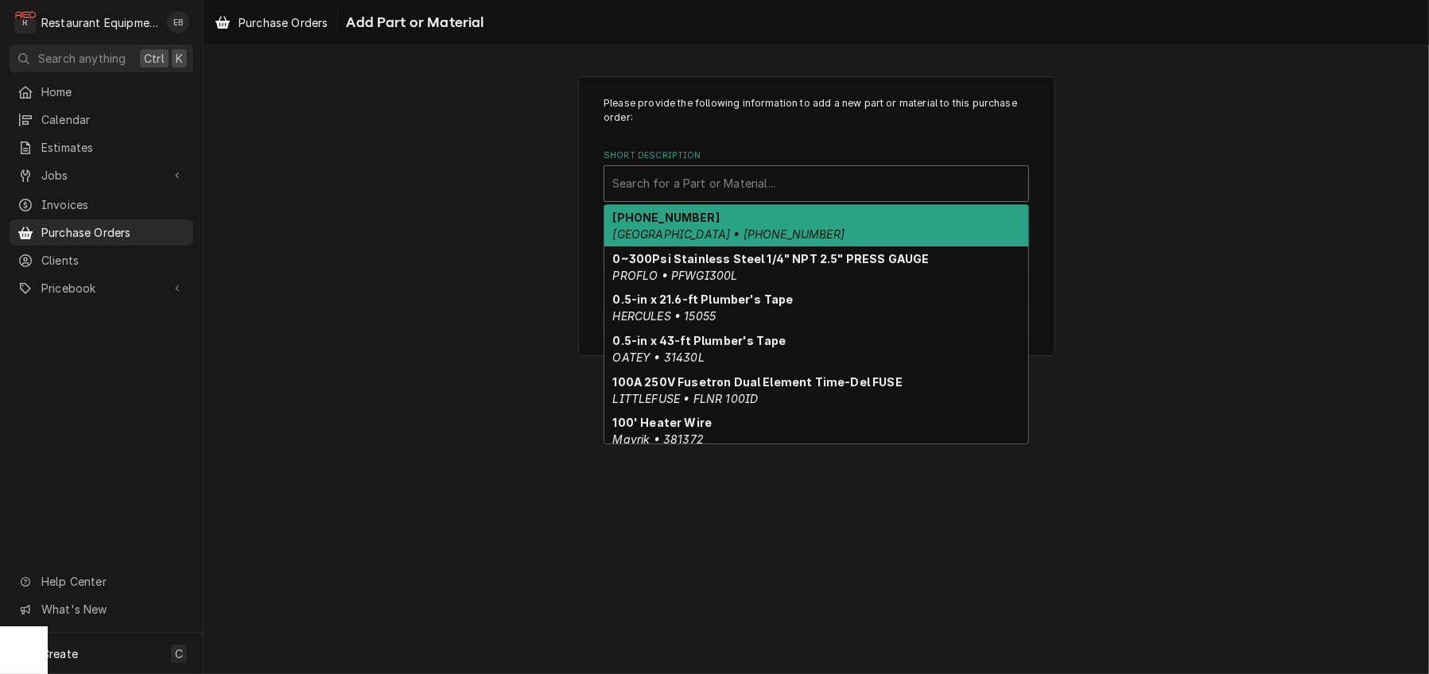
click at [759, 198] on div "Short Description" at bounding box center [816, 183] width 408 height 29
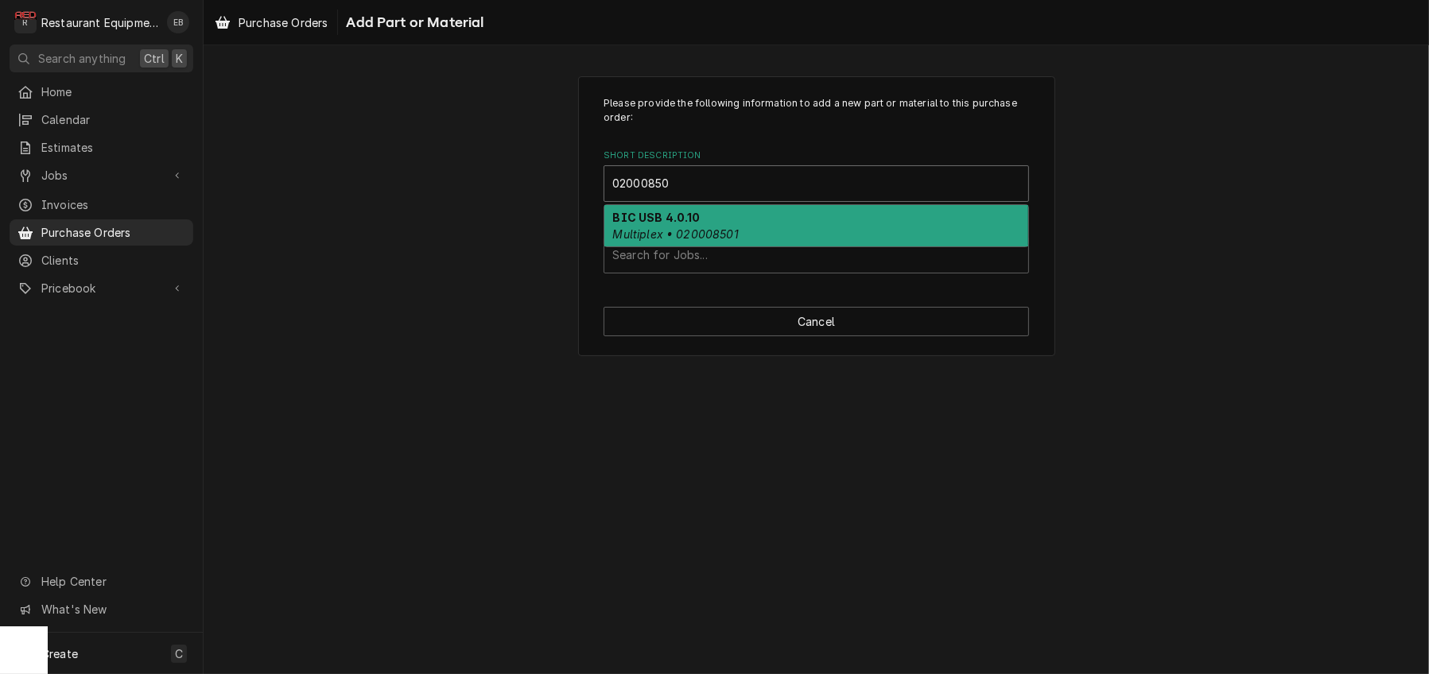
type input "020008501"
click at [721, 241] on em "Multiplex • 020008501" at bounding box center [676, 234] width 126 height 14
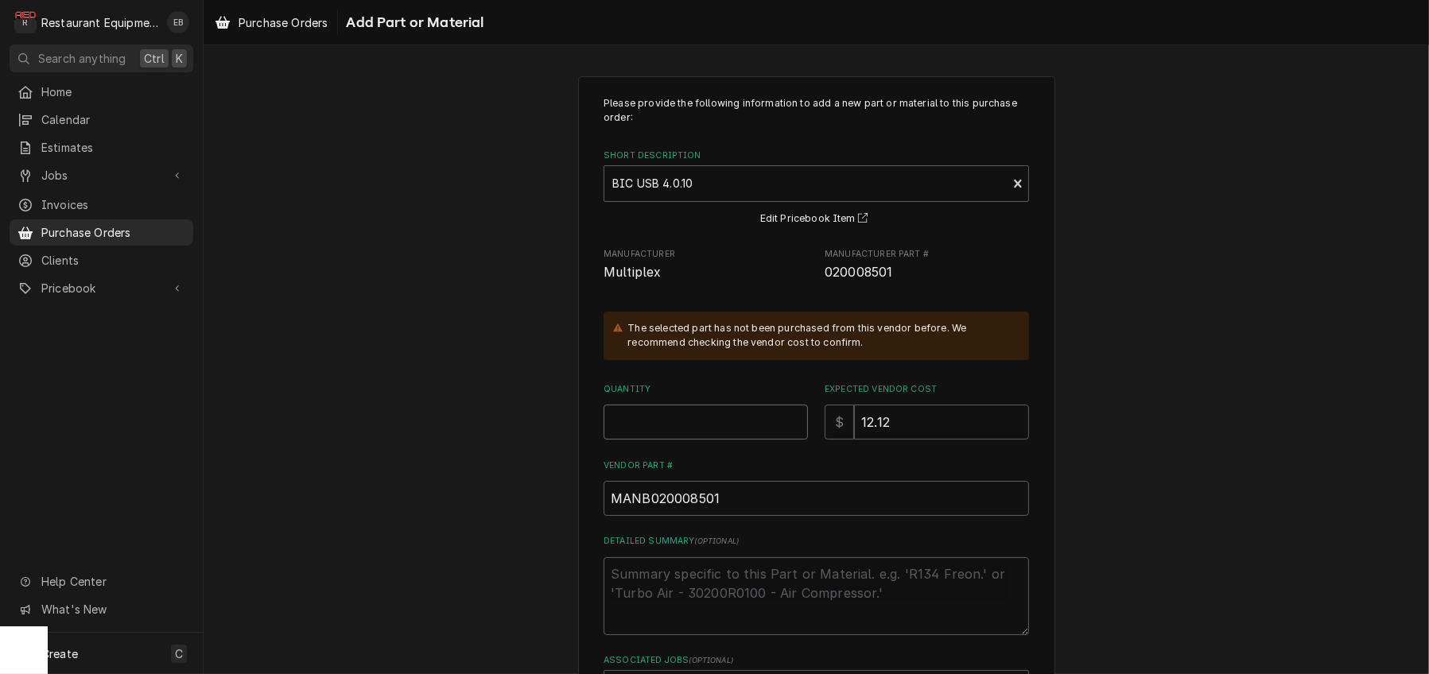
click at [712, 440] on input "Quantity" at bounding box center [706, 422] width 204 height 35
type textarea "x"
type input "1"
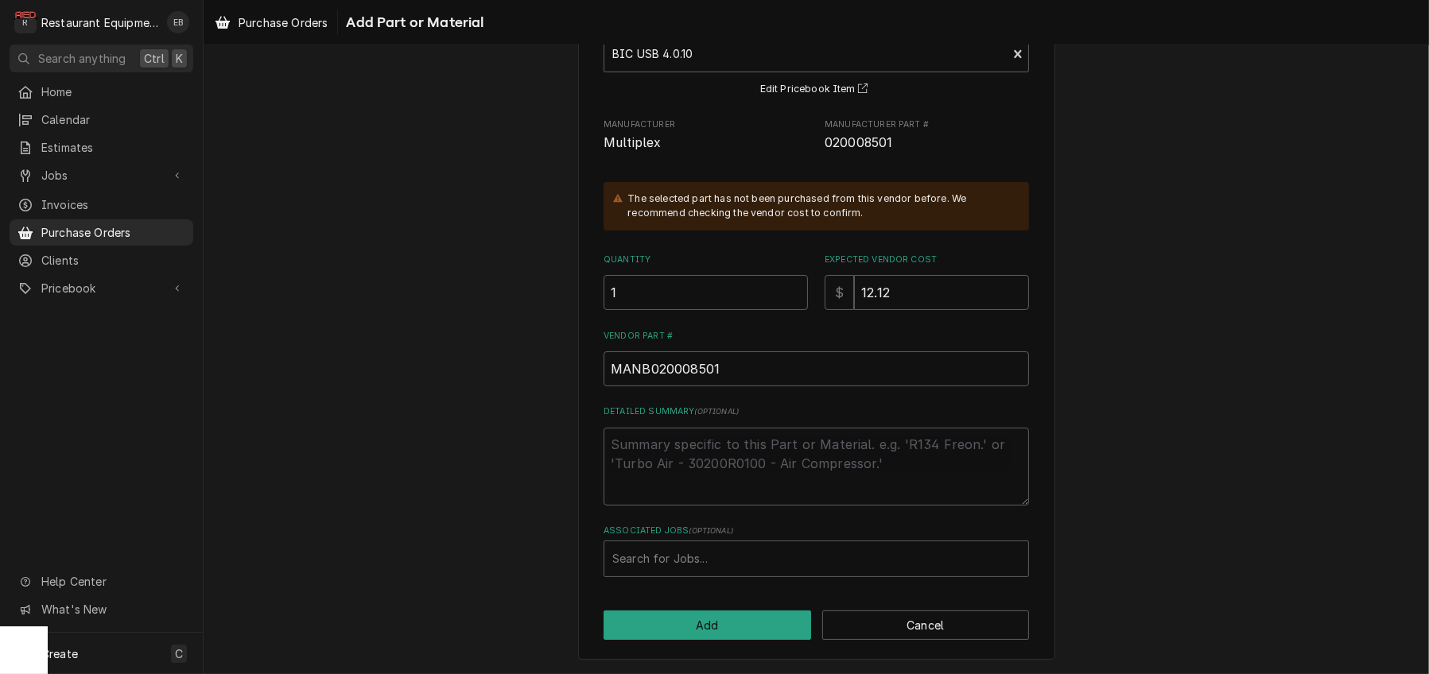
scroll to position [213, 0]
click at [724, 549] on div "Associated Jobs" at bounding box center [816, 559] width 408 height 29
click at [694, 546] on div "Associated Jobs" at bounding box center [816, 559] width 408 height 29
type input "8890"
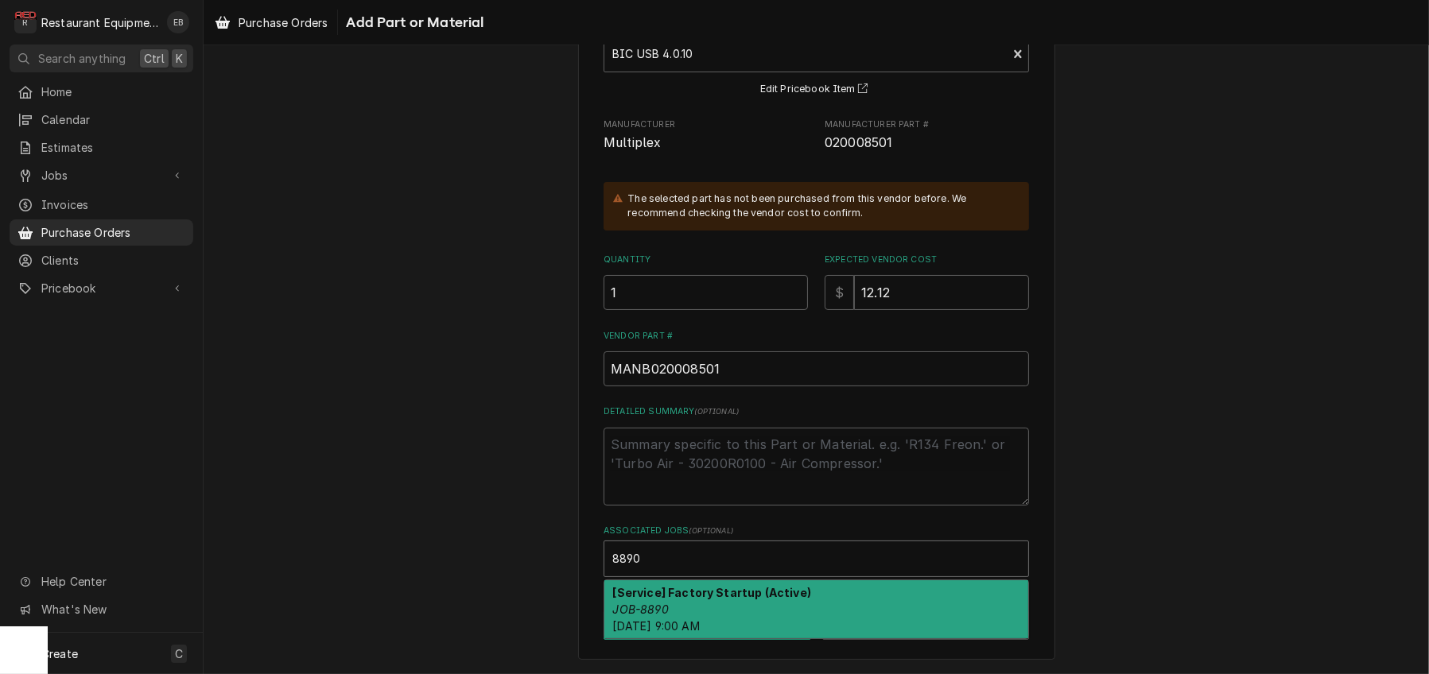
click at [776, 610] on div "[Service] Factory Startup (Active) JOB-8890 Thu, Sep 25th, 2025 - 9:00 AM" at bounding box center [816, 610] width 424 height 58
type textarea "x"
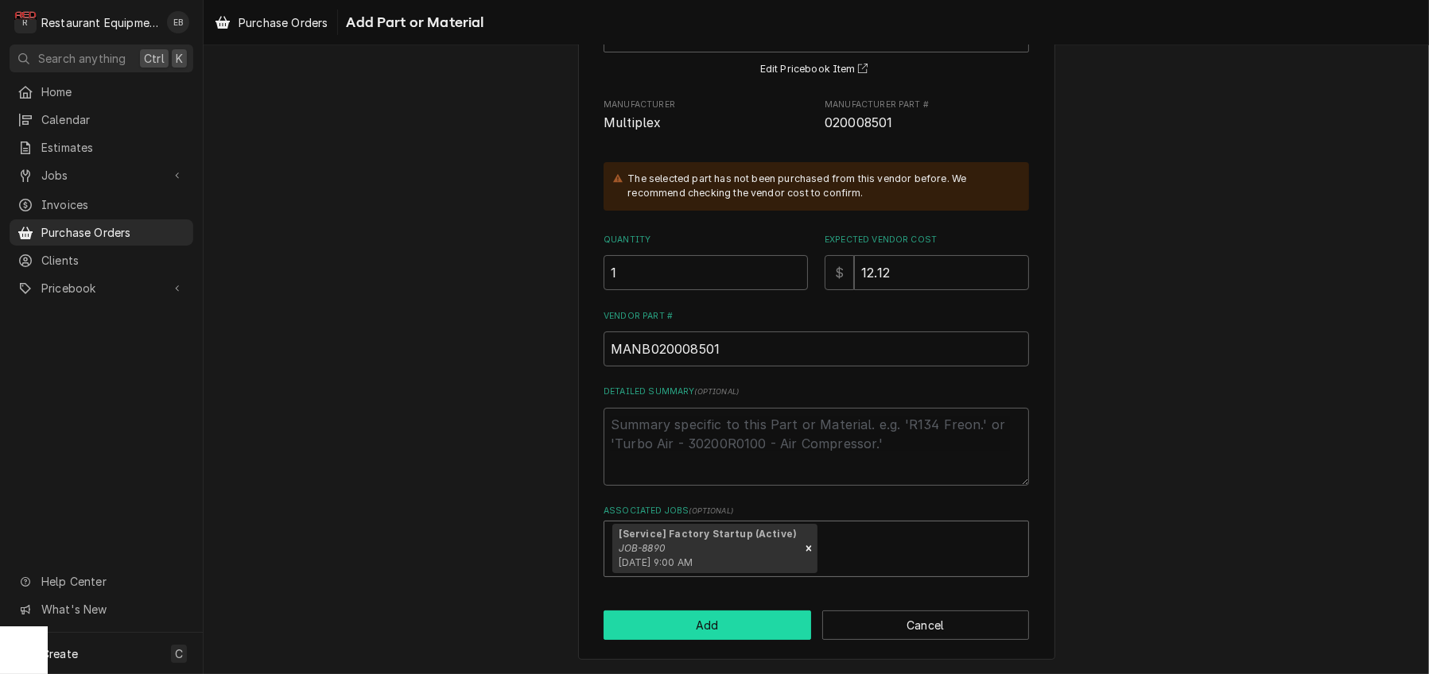
click at [748, 640] on button "Add" at bounding box center [708, 625] width 208 height 29
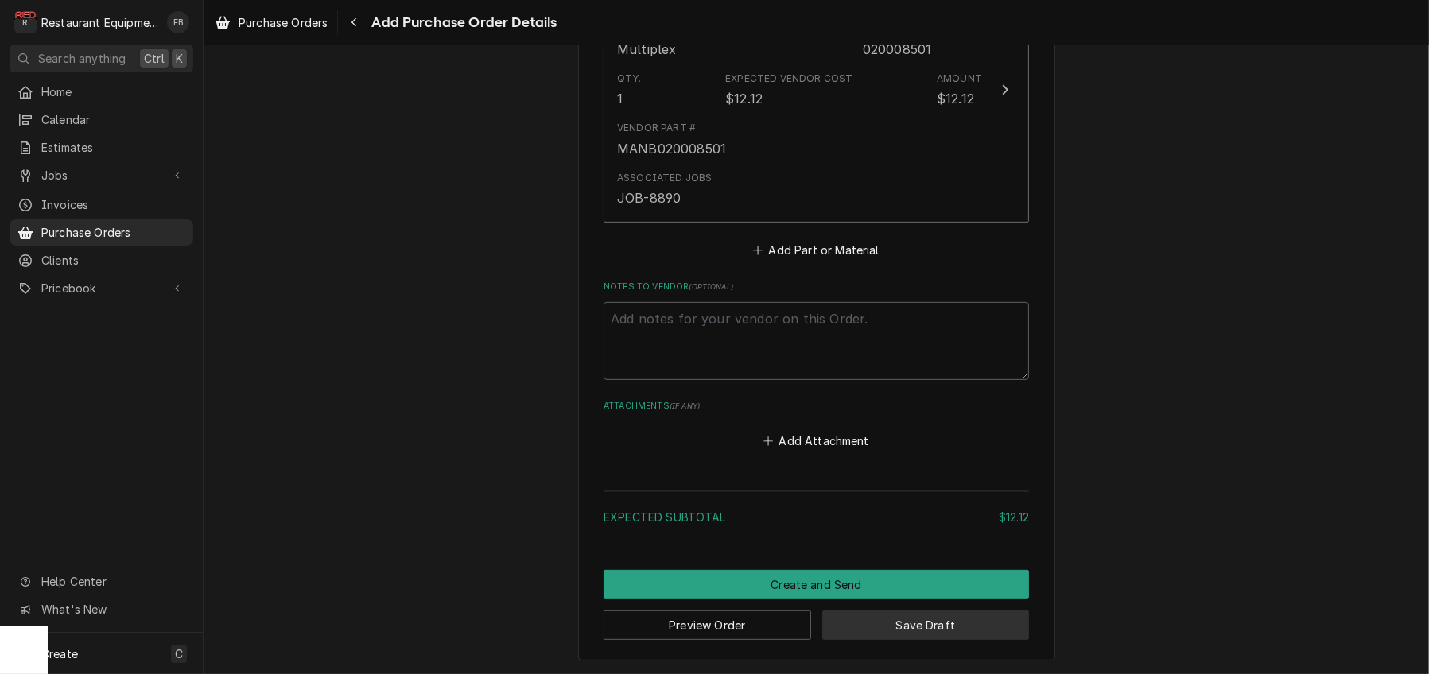
scroll to position [920, 0]
click at [895, 618] on button "Save Draft" at bounding box center [926, 625] width 208 height 29
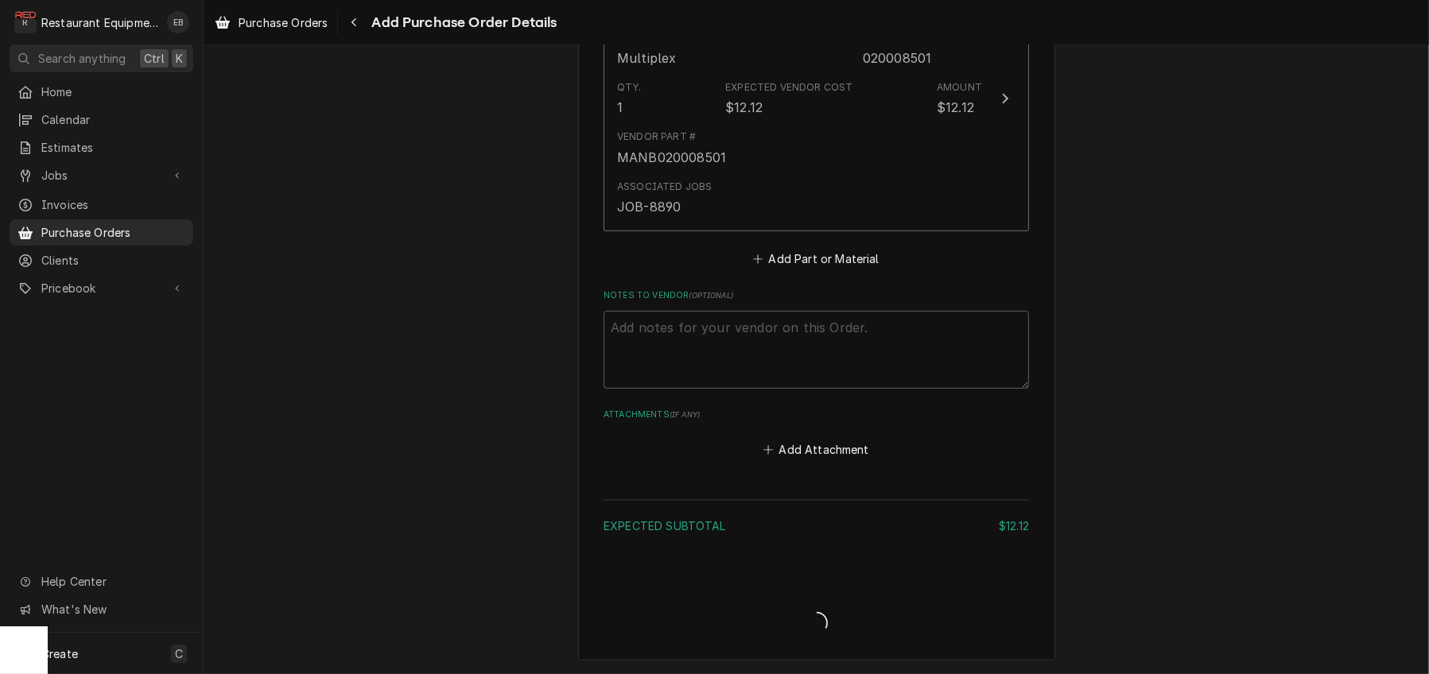
scroll to position [910, 0]
type textarea "x"
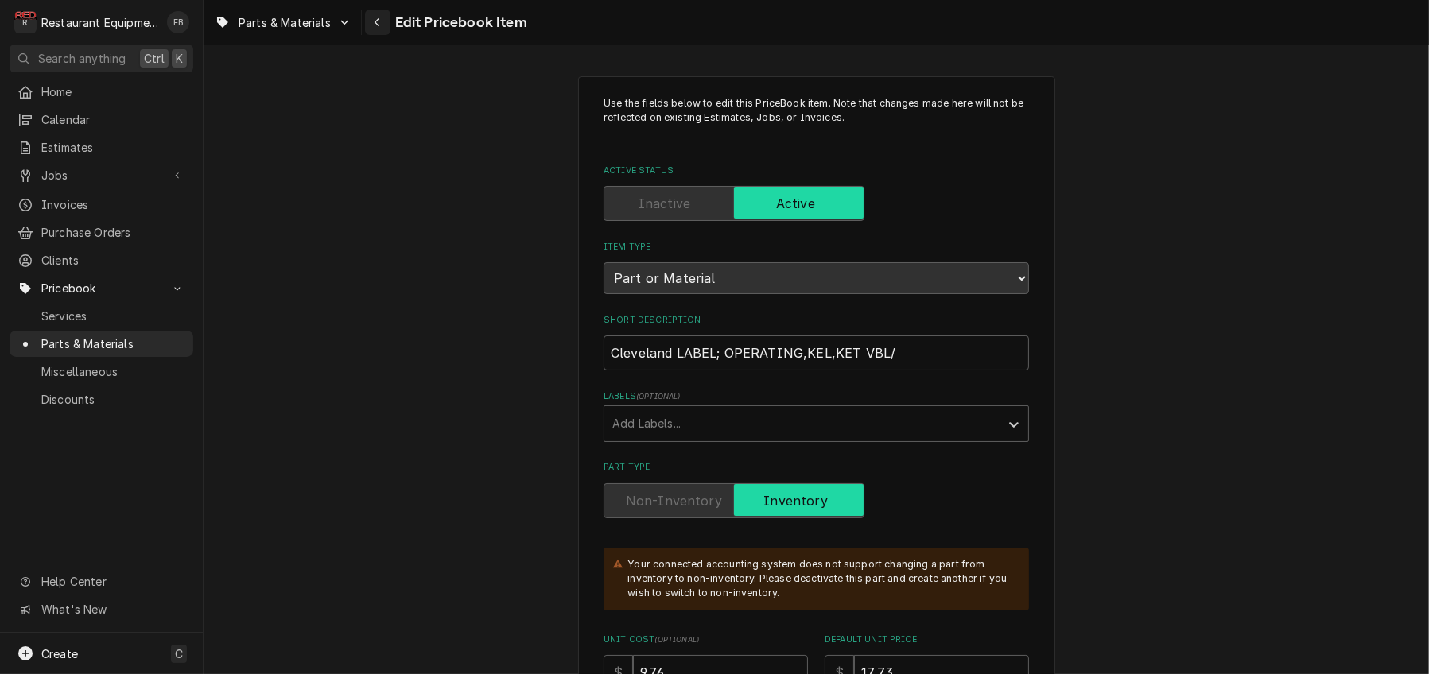
click at [381, 28] on icon "Navigate back" at bounding box center [377, 22] width 7 height 11
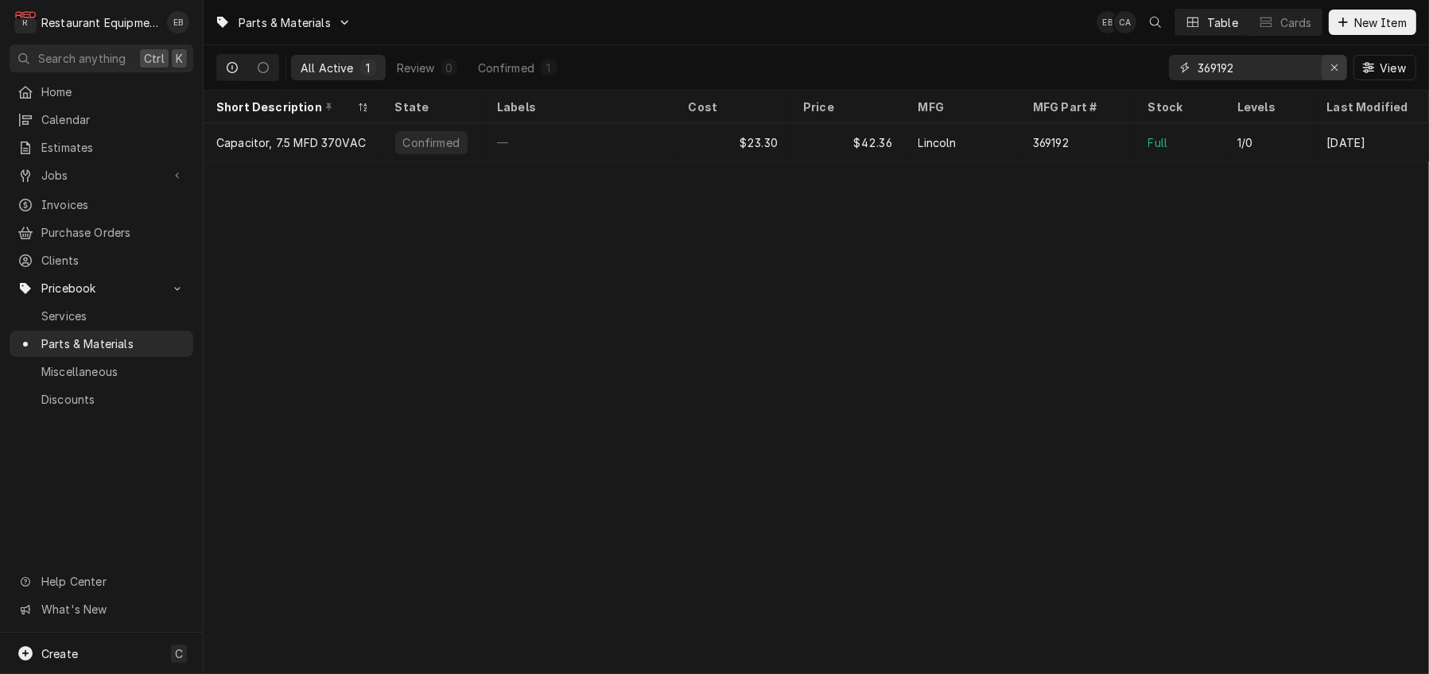
click at [1330, 68] on icon "Erase input" at bounding box center [1334, 67] width 9 height 11
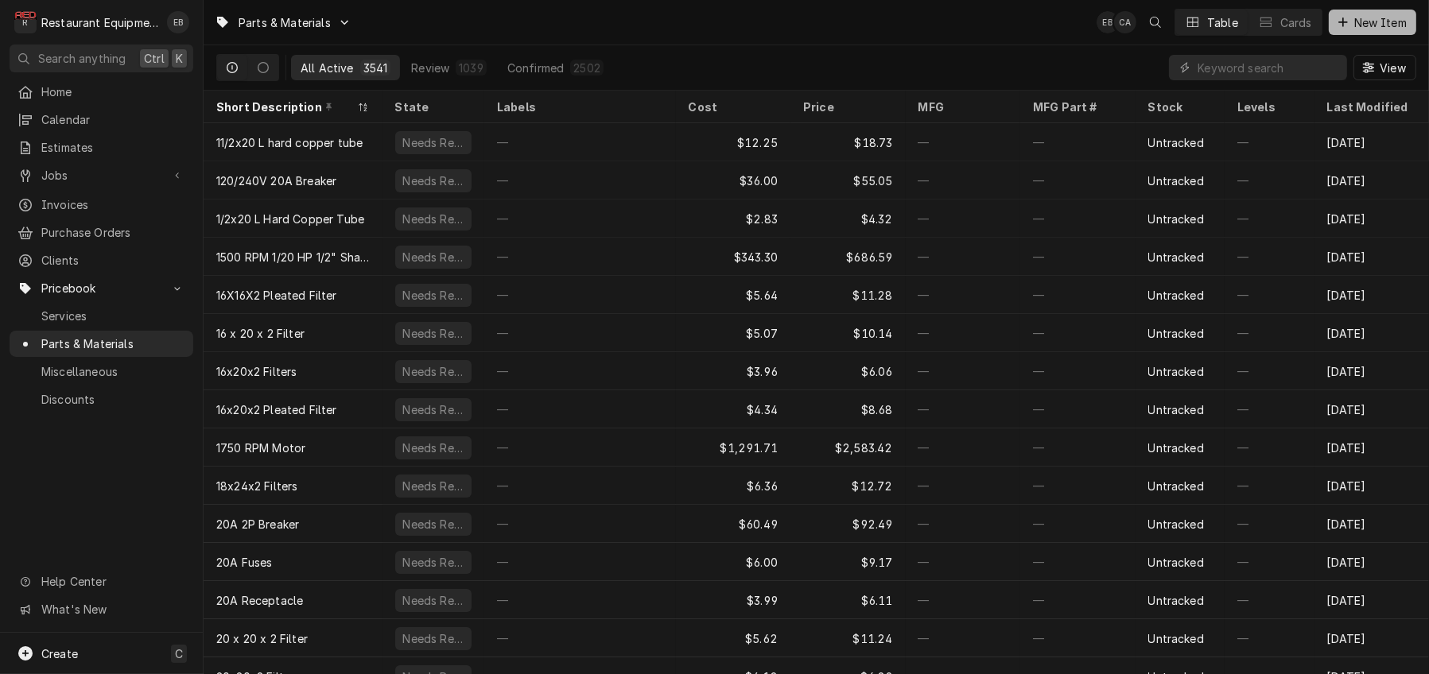
click at [1341, 21] on icon "Dynamic Content Wrapper" at bounding box center [1343, 22] width 10 height 11
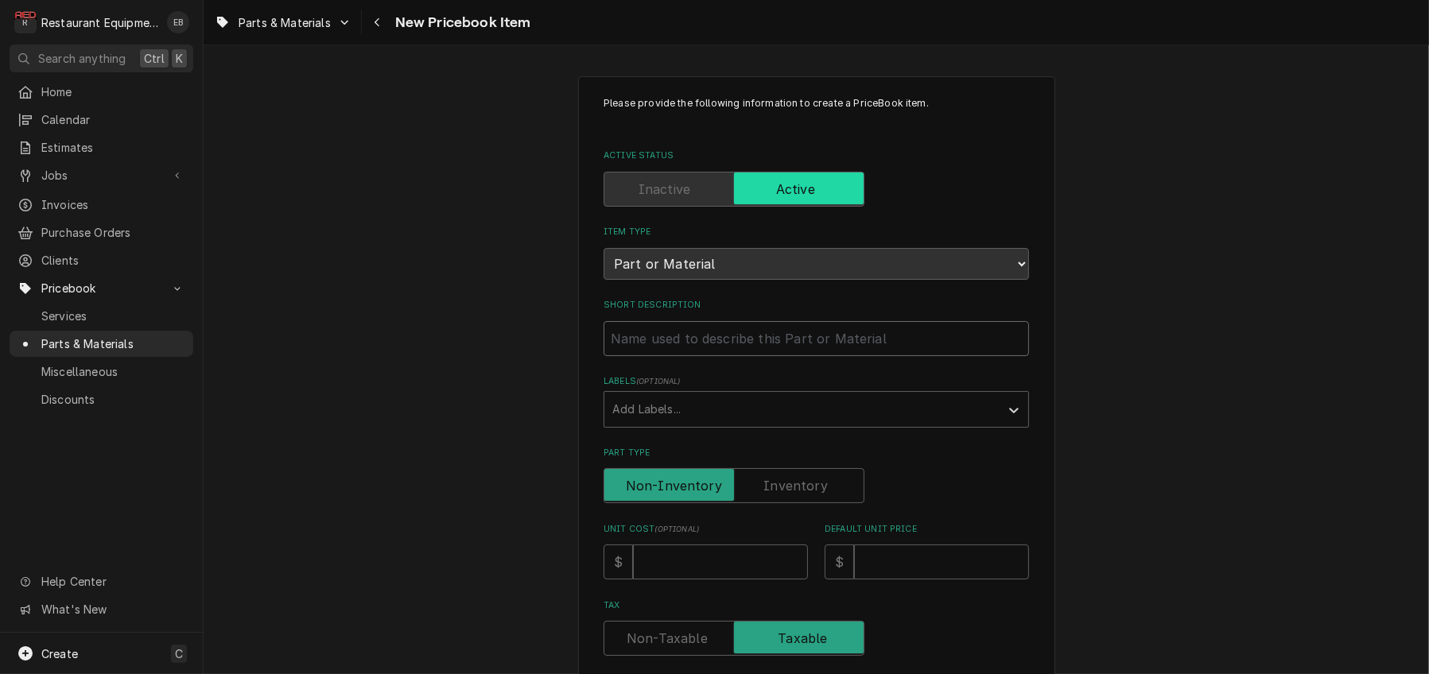
click at [697, 356] on input "Short Description" at bounding box center [816, 338] width 425 height 35
type textarea "x"
type input "U"
type textarea "x"
type input "Us"
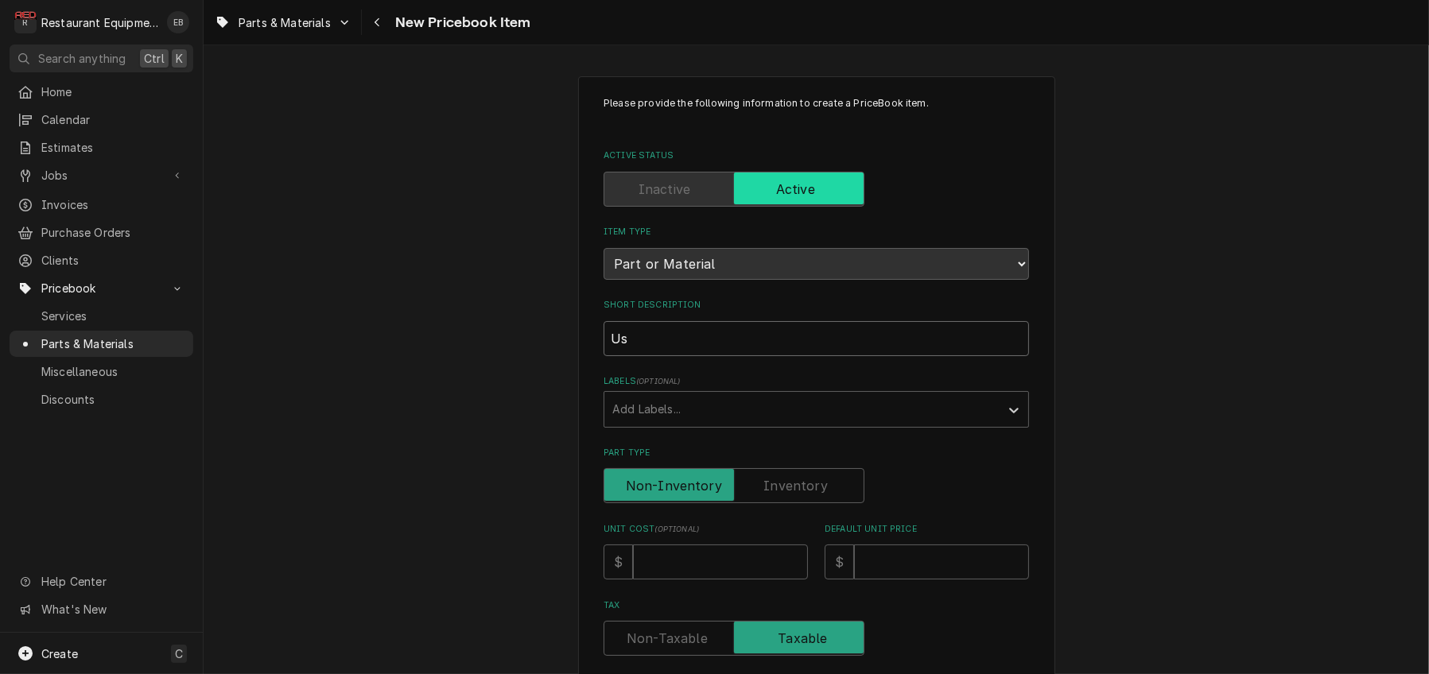
type textarea "x"
type input "Usb"
type textarea "x"
type input "Us"
type textarea "x"
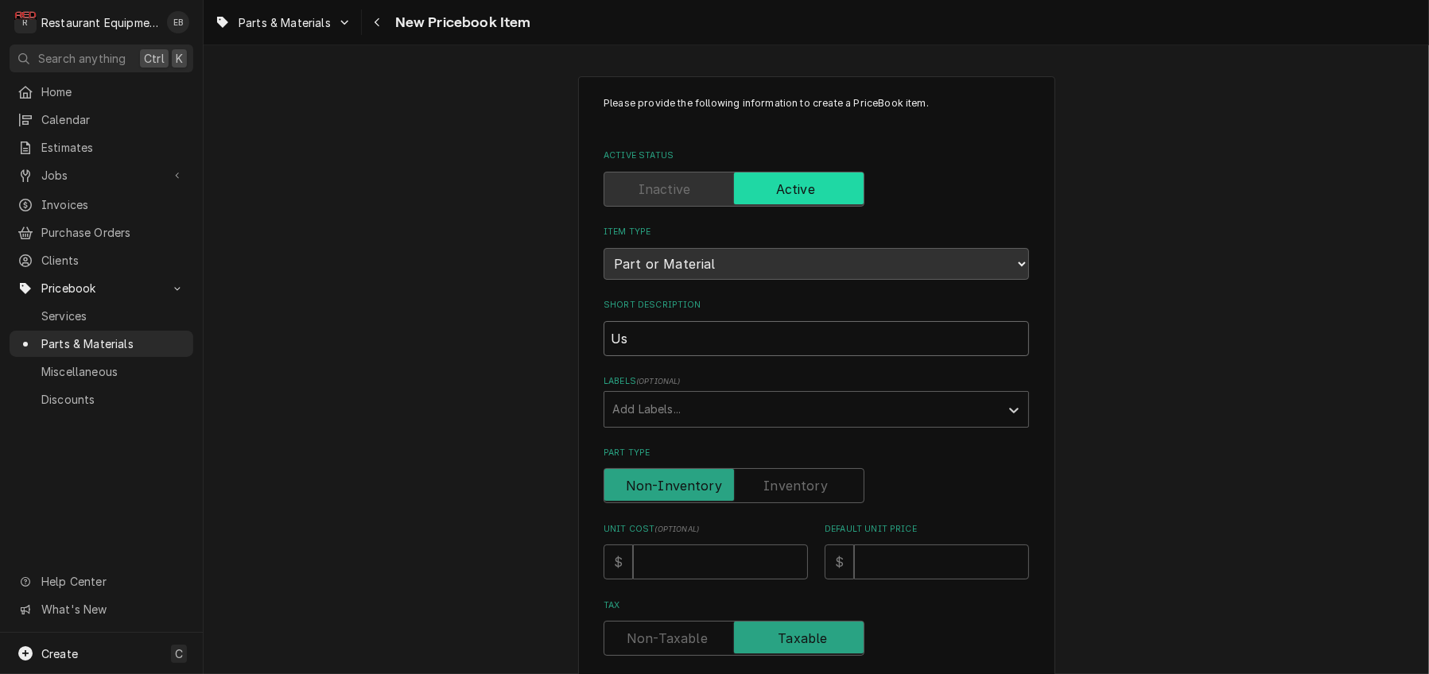
type input "U"
type textarea "x"
type input "B"
type textarea "x"
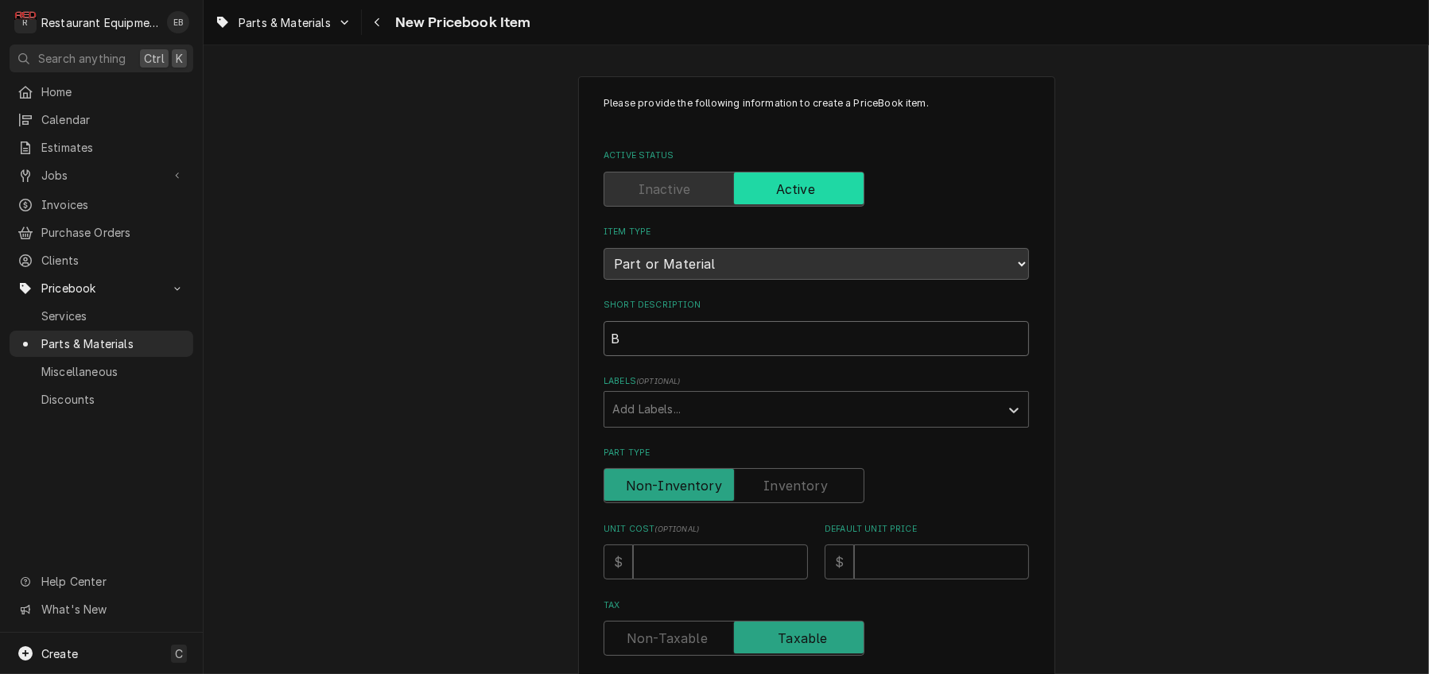
type input "BI"
type textarea "x"
type input "BIC"
type textarea "x"
type input "BIC"
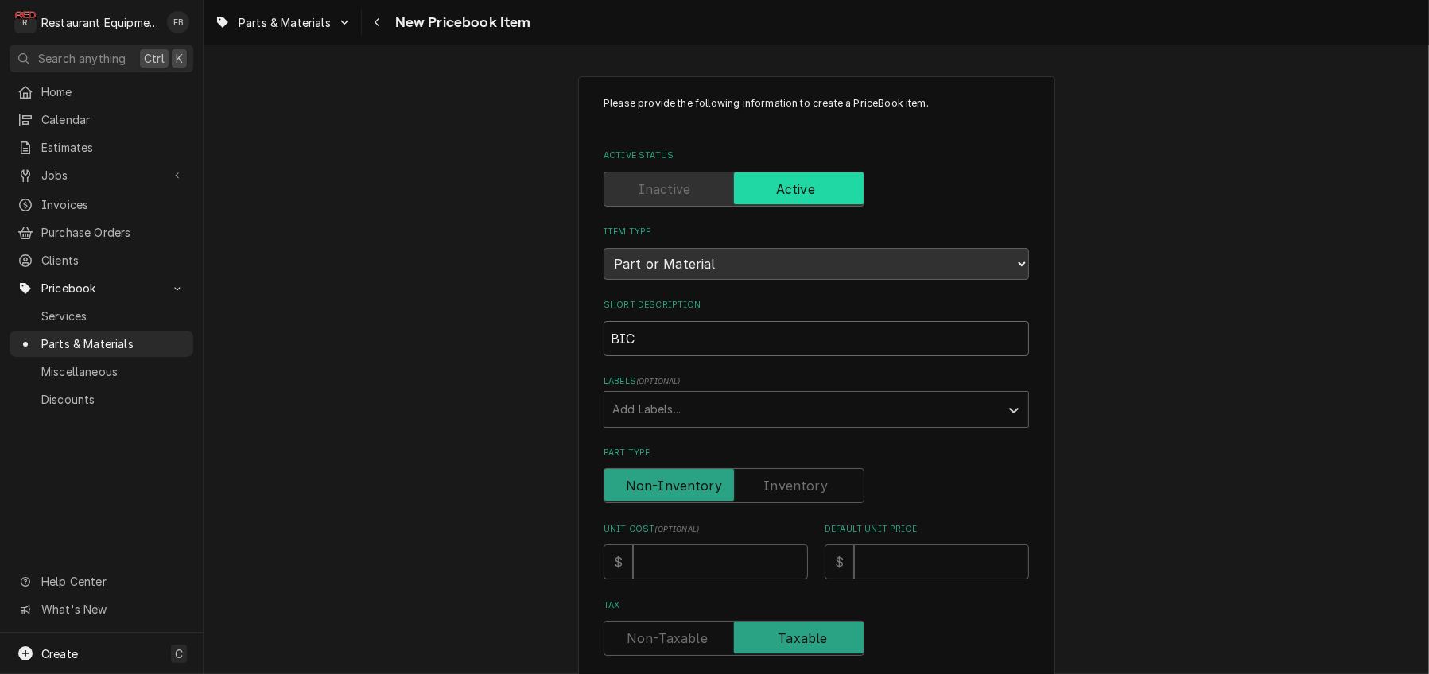
type textarea "x"
type input "BIC U"
type textarea "x"
type input "BIC Us"
type textarea "x"
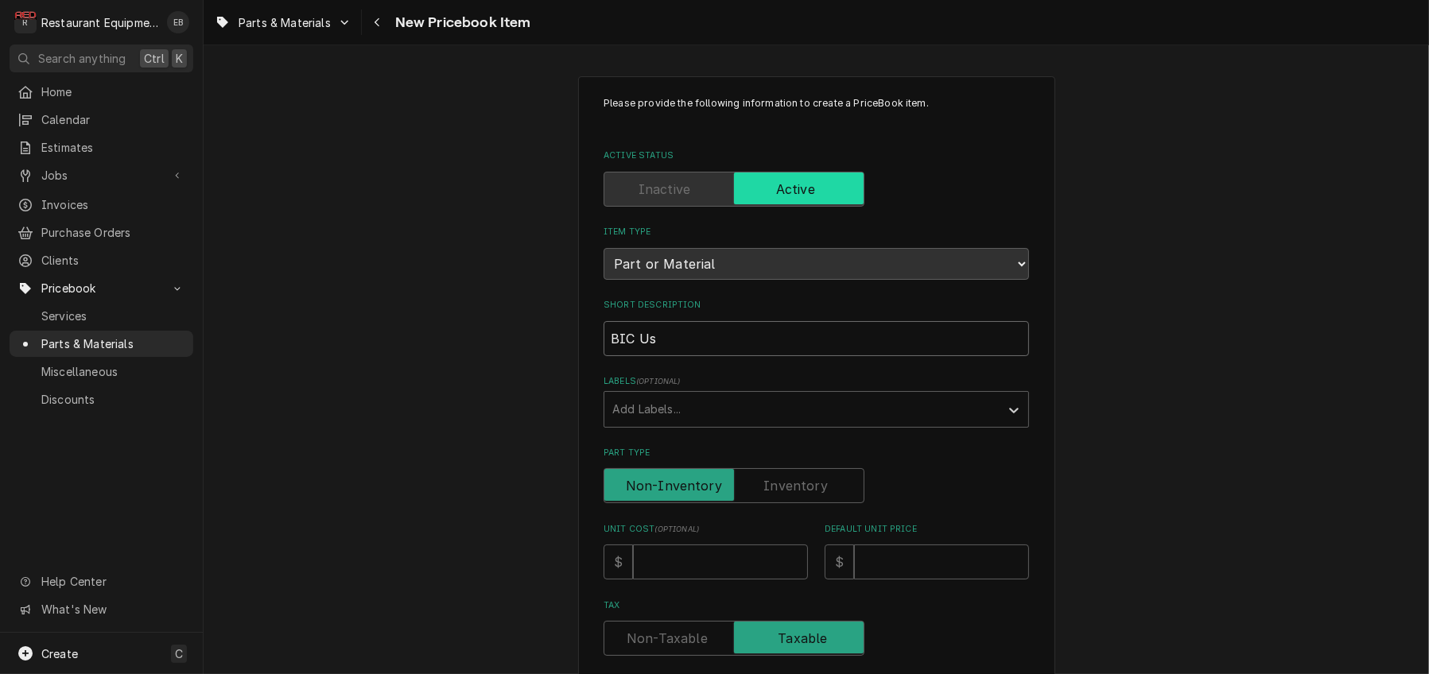
type input "BIC Usb"
type textarea "x"
type input "BIC Us"
type textarea "x"
type input "BIC U"
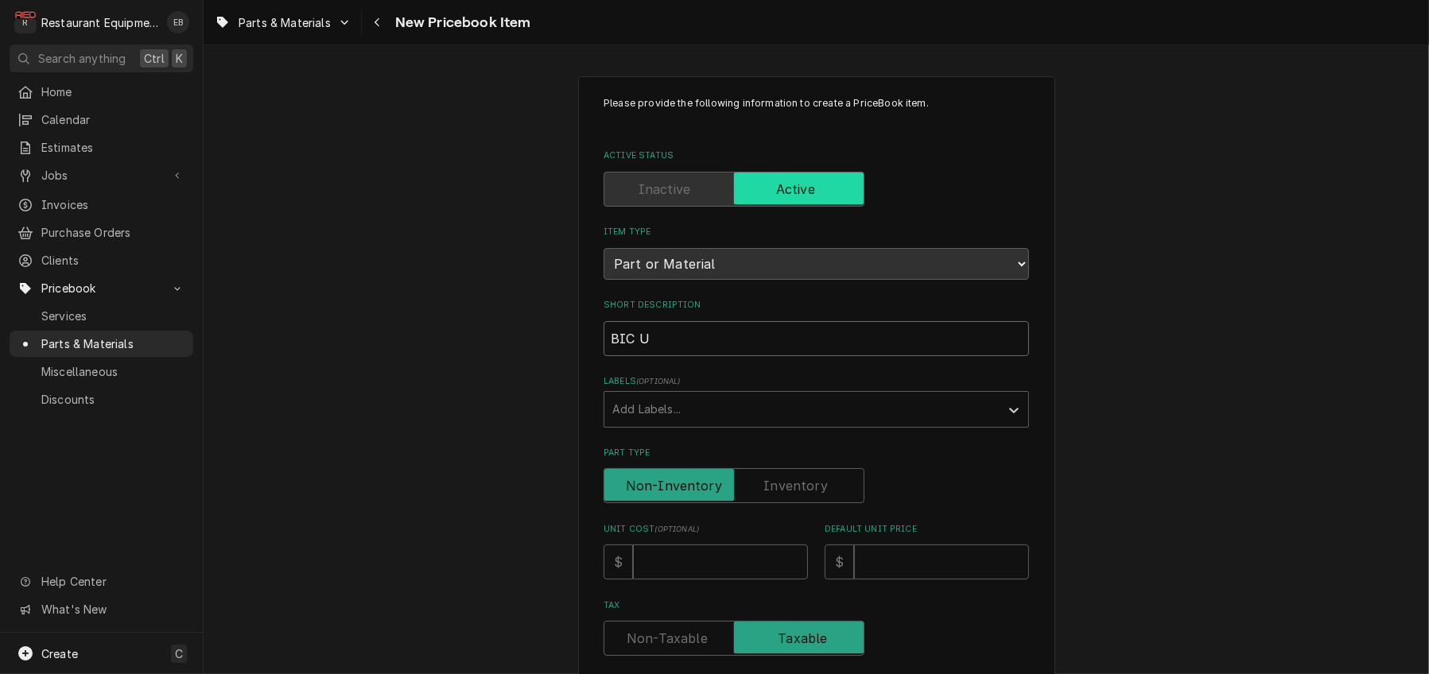
type textarea "x"
type input "BIC US"
type textarea "x"
type input "BIC USB"
type textarea "x"
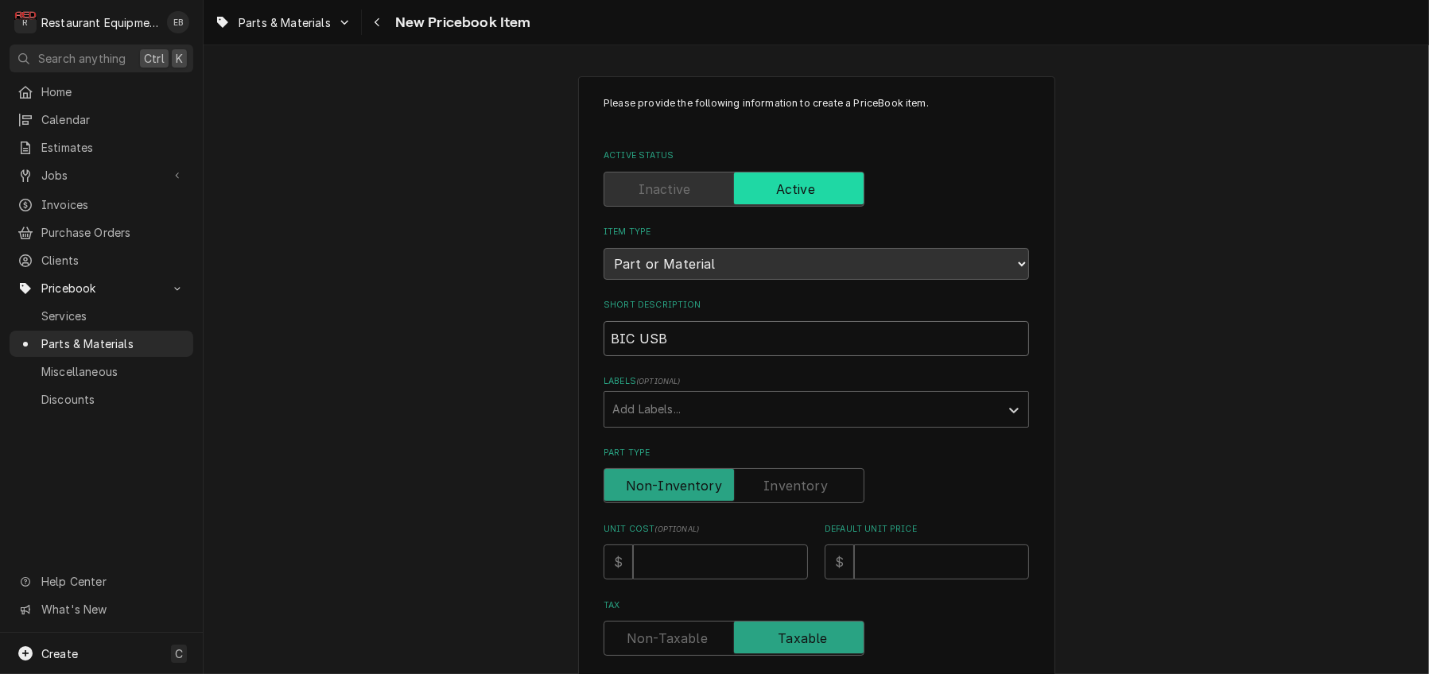
type input "BIC USB"
type textarea "x"
type input "BIC USB 4"
type textarea "x"
type input "BIC USB 4."
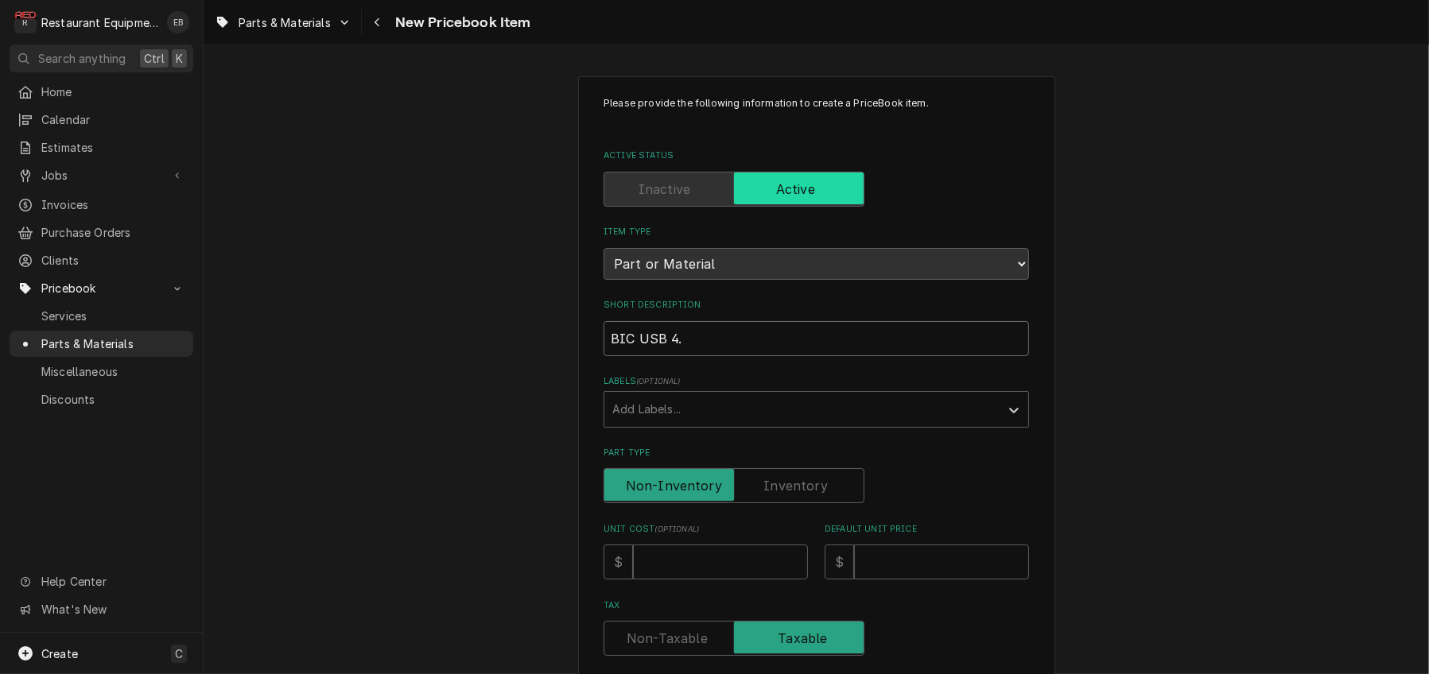
type textarea "x"
type input "BIC USB 4.0"
type textarea "x"
type input "BIC USB 4.0."
type textarea "x"
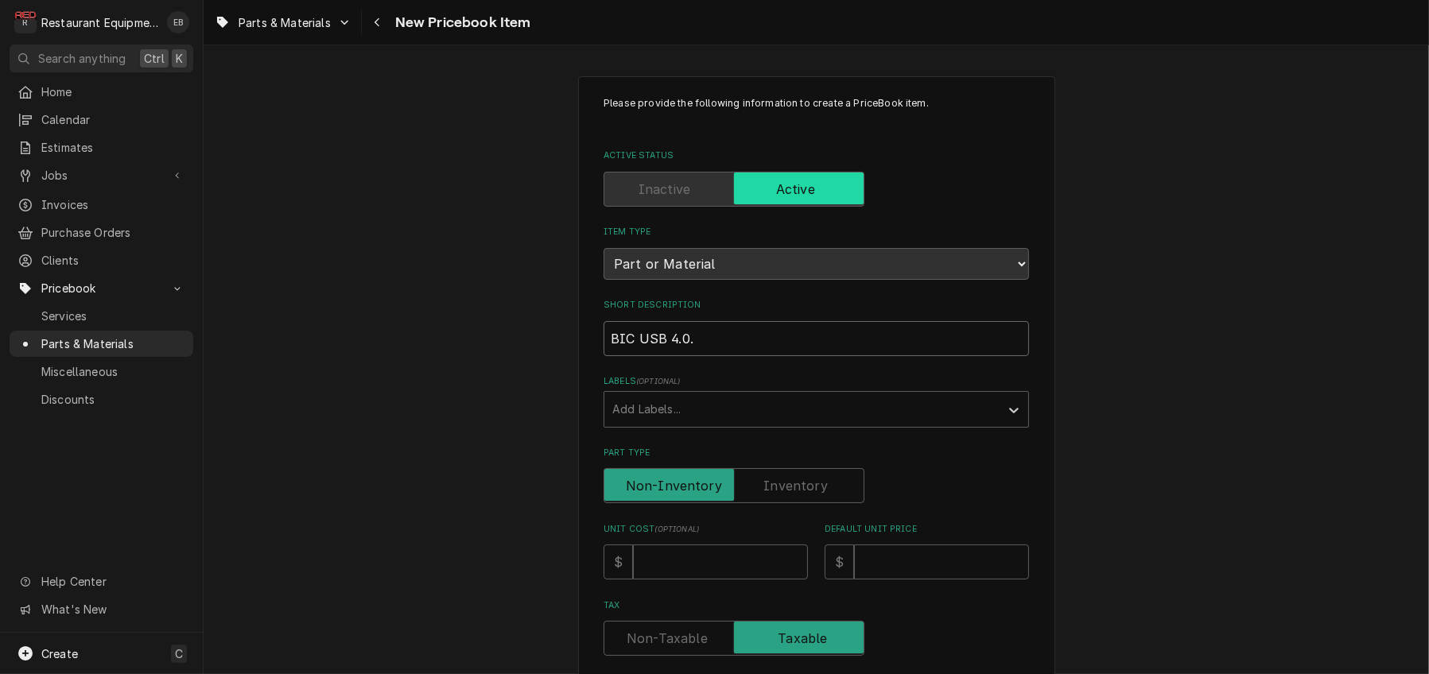
type input "BIC USB 4.0.1"
type textarea "x"
type input "BIC USB 4.0.10"
click at [649, 424] on div "Labels" at bounding box center [801, 409] width 379 height 29
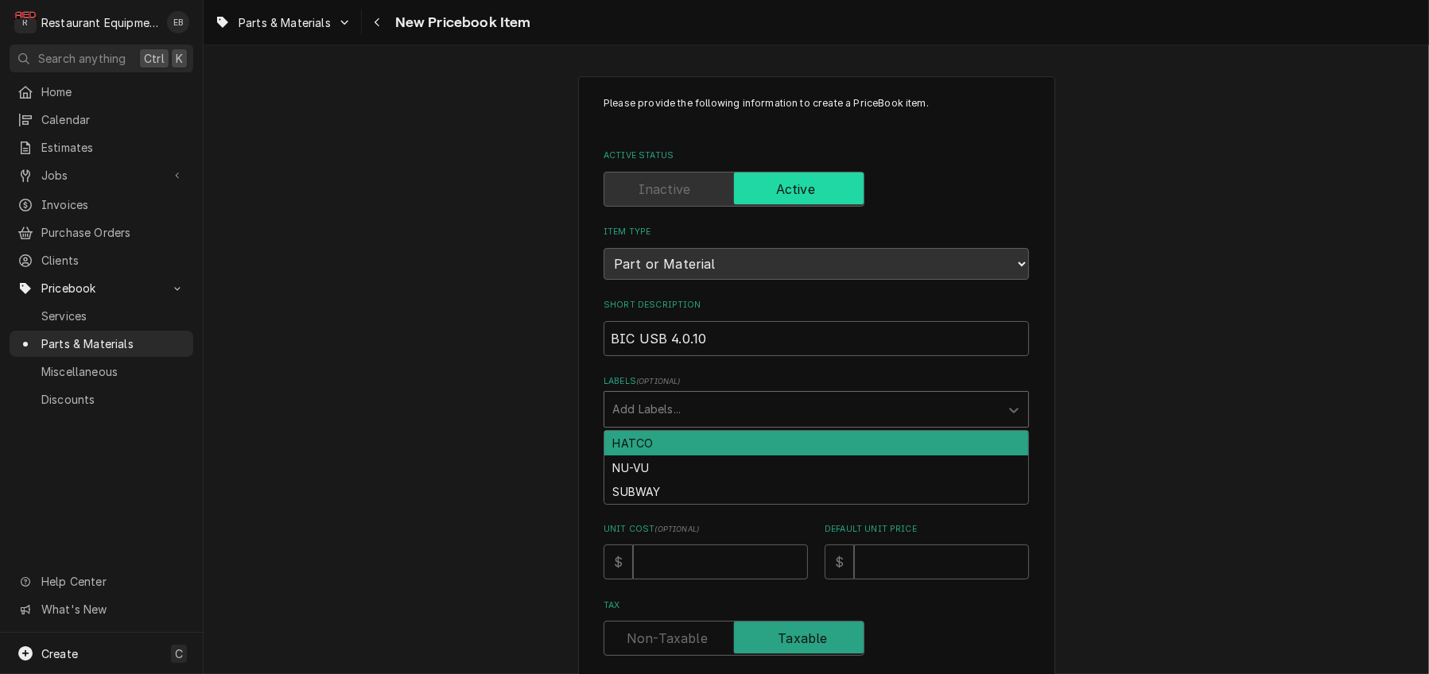
click at [670, 424] on div "Labels" at bounding box center [801, 409] width 379 height 29
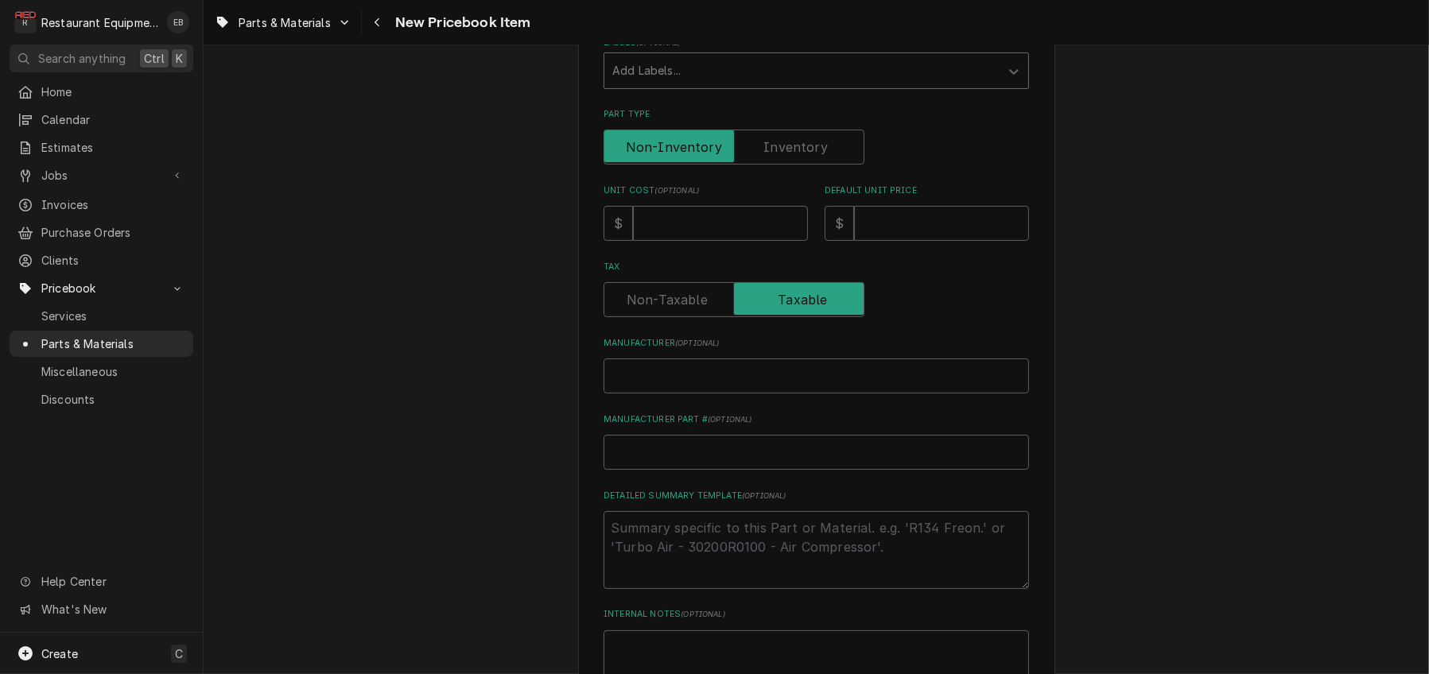
scroll to position [371, 0]
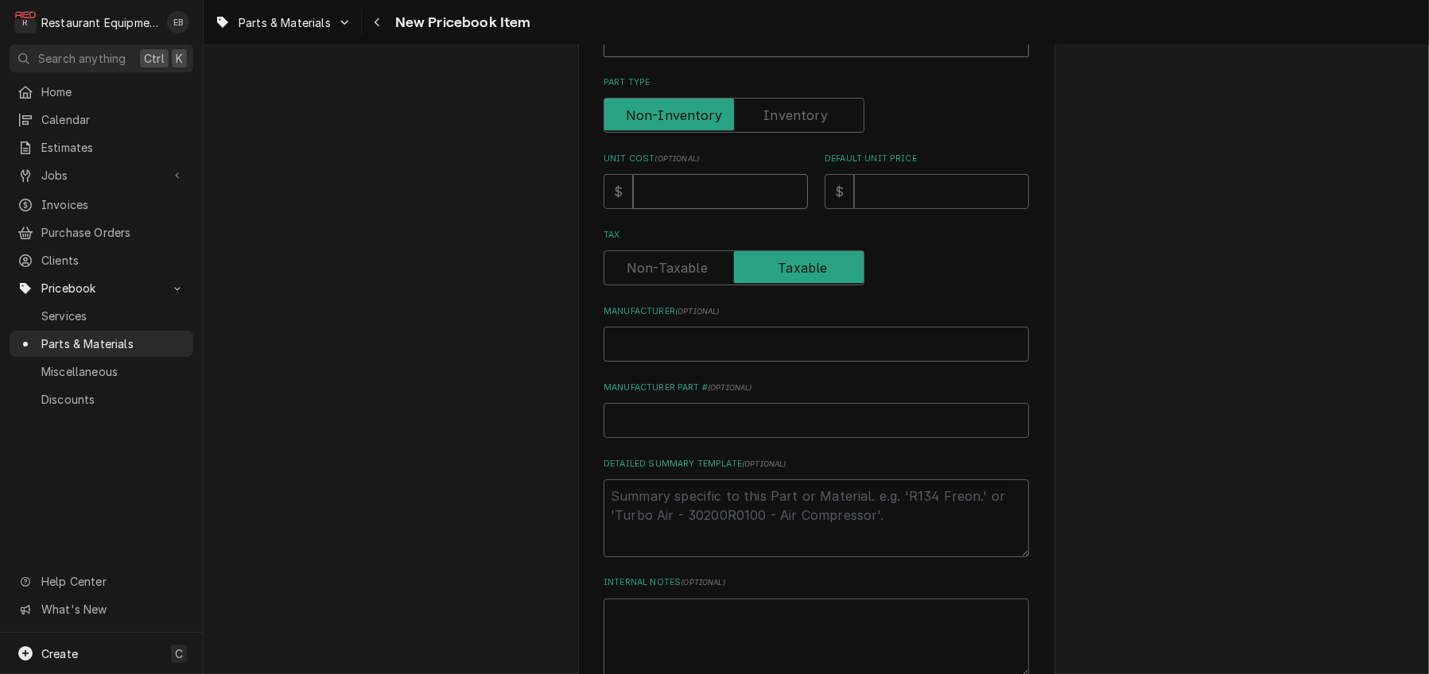
click at [723, 209] on input "Unit Cost ( optional )" at bounding box center [720, 191] width 175 height 35
type textarea "x"
type input "1"
type textarea "x"
type input "12"
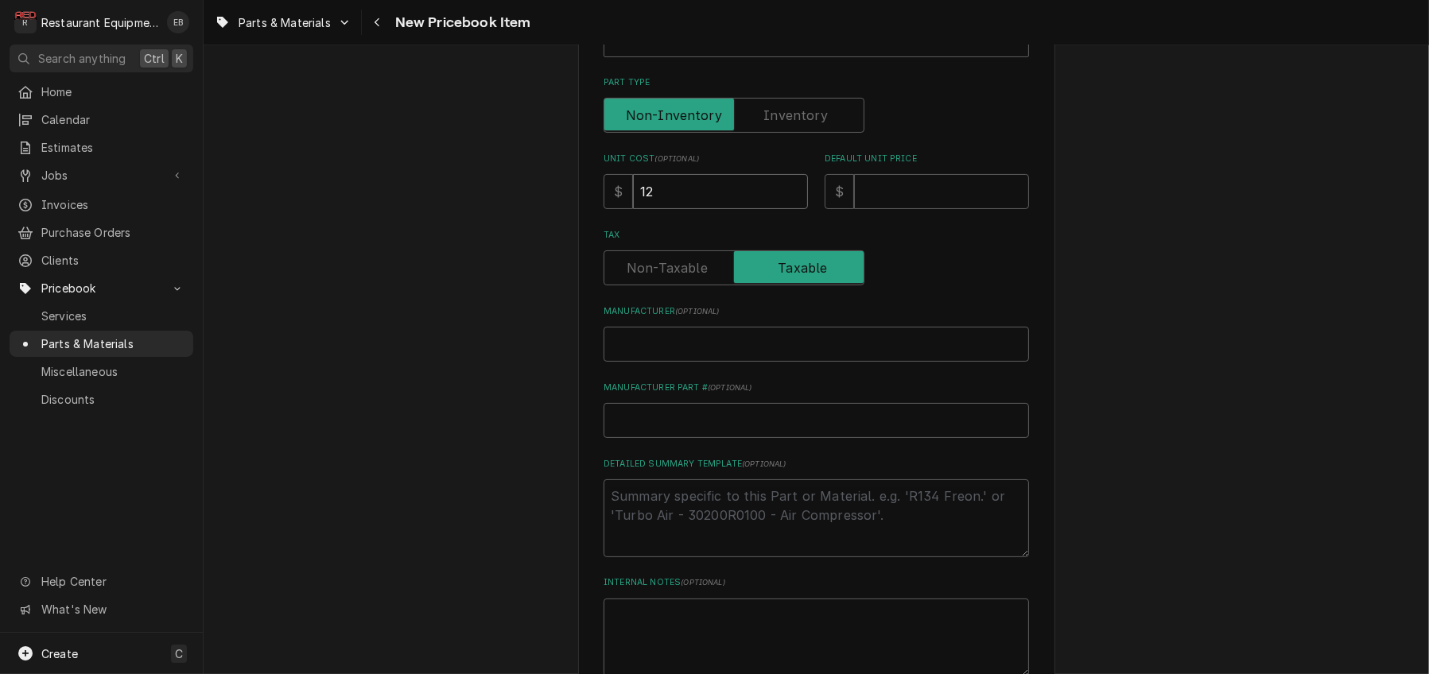
type textarea "x"
type input "12.1"
type textarea "x"
type input "12.12"
click at [888, 209] on input "Default Unit Price" at bounding box center [941, 191] width 175 height 35
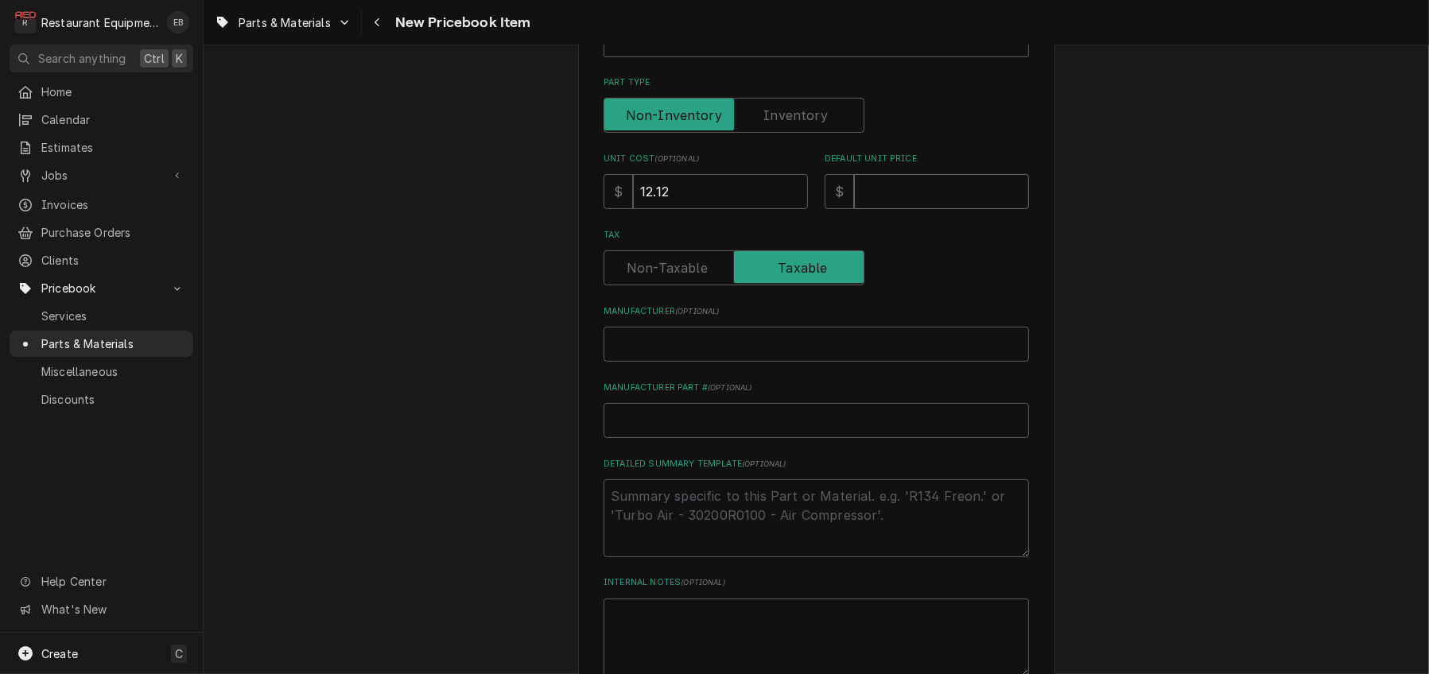
click at [909, 209] on input "Default Unit Price" at bounding box center [941, 191] width 175 height 35
type textarea "x"
type input "2"
type textarea "x"
type input "24"
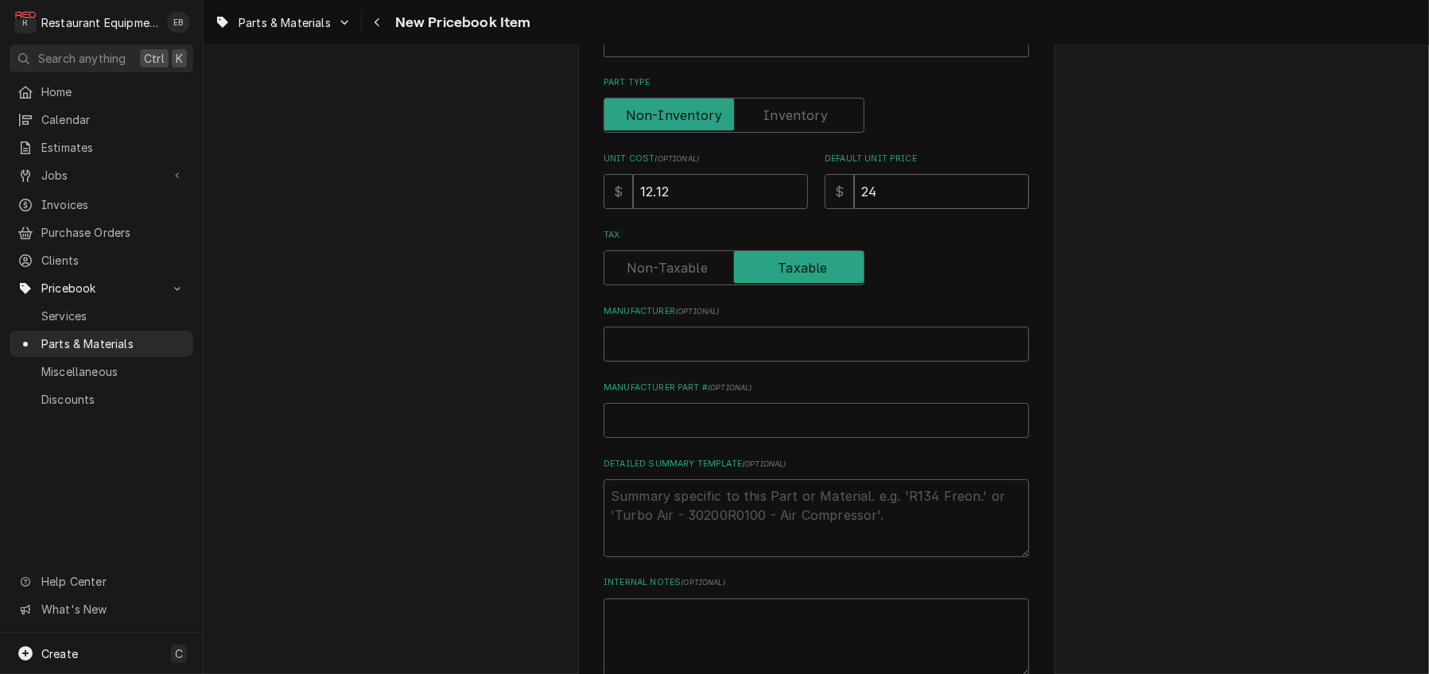
type textarea "x"
type input "24.2"
type textarea "x"
type input "24.24"
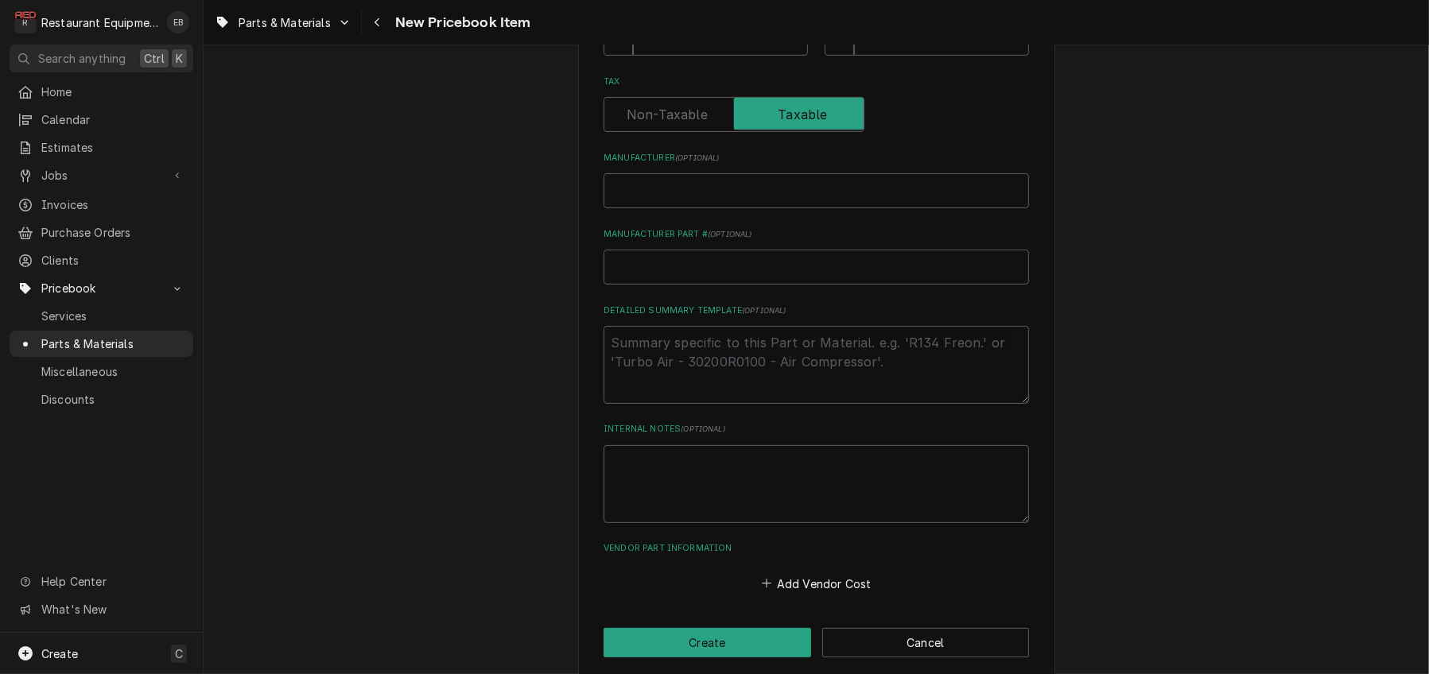
scroll to position [530, 0]
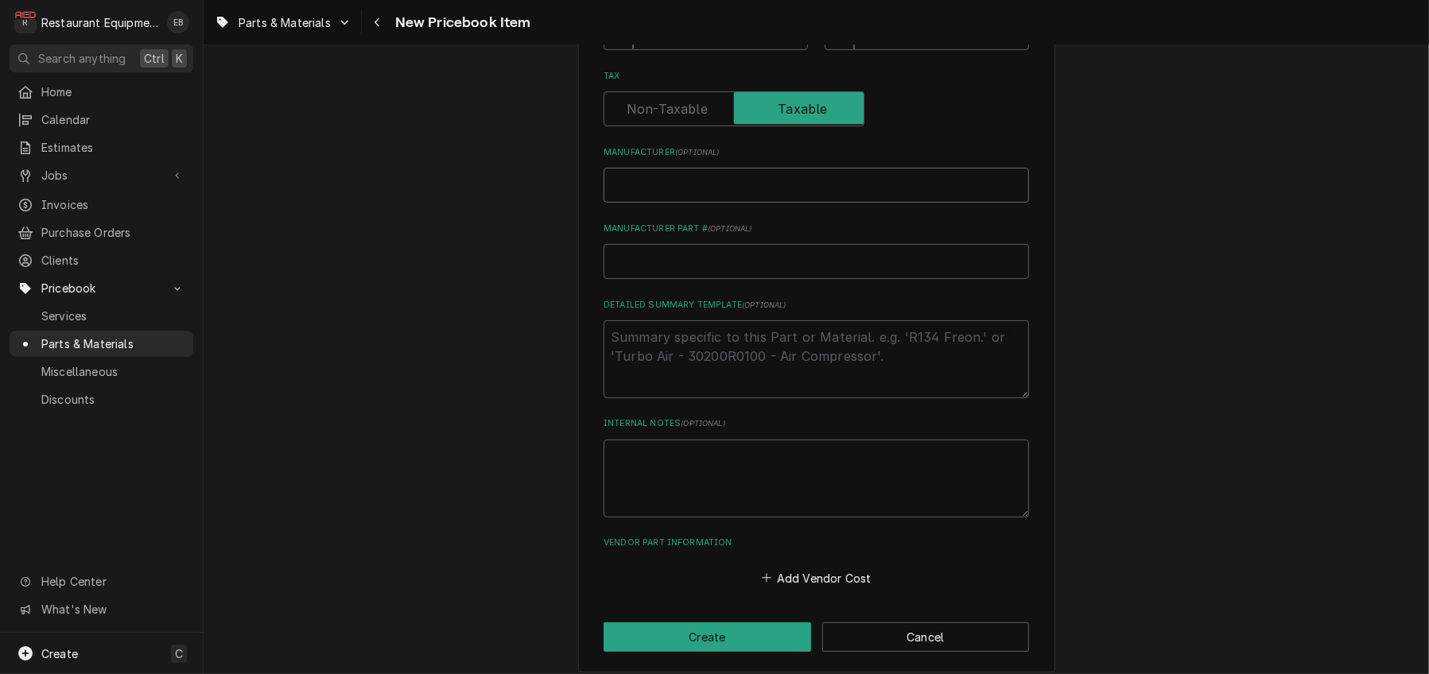
click at [775, 203] on input "Manufacturer ( optional )" at bounding box center [816, 185] width 425 height 35
type textarea "x"
type input "M"
type textarea "x"
type input "Mu"
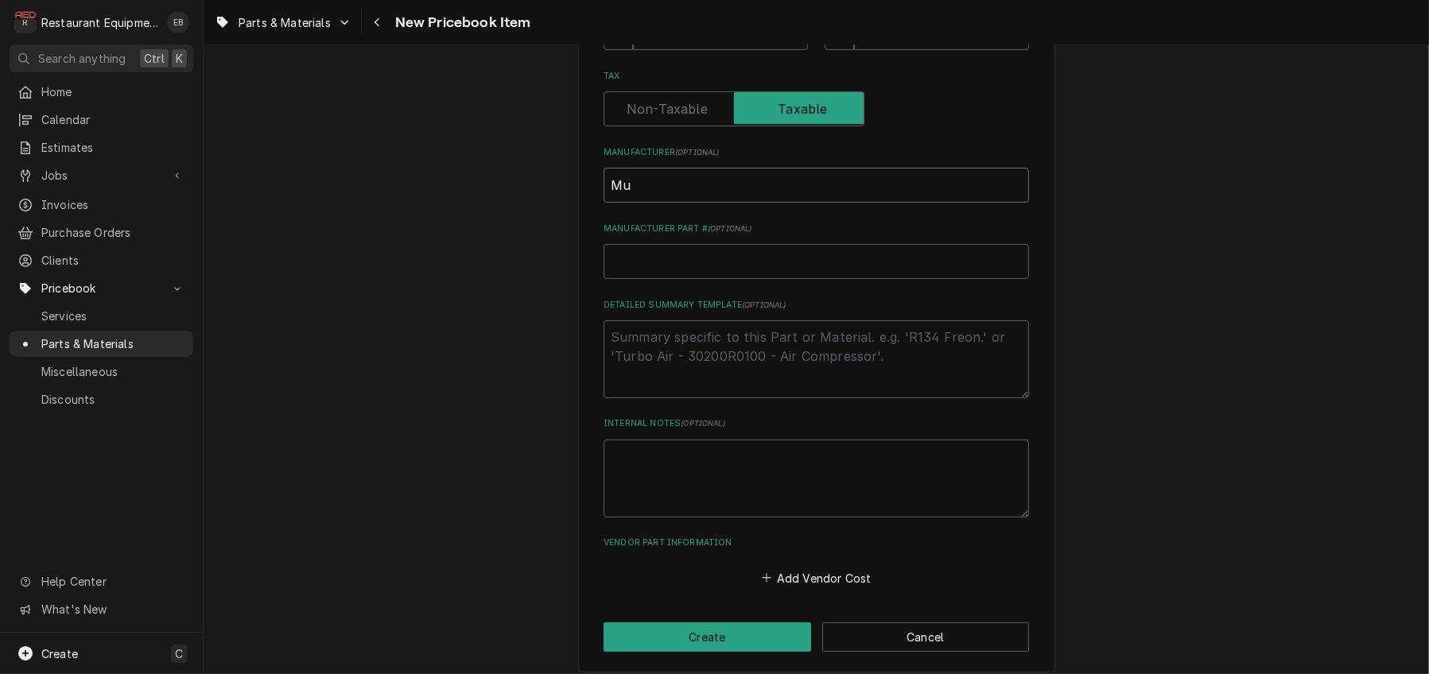
type textarea "x"
type input "Mul"
type textarea "x"
type input "Mult"
type textarea "x"
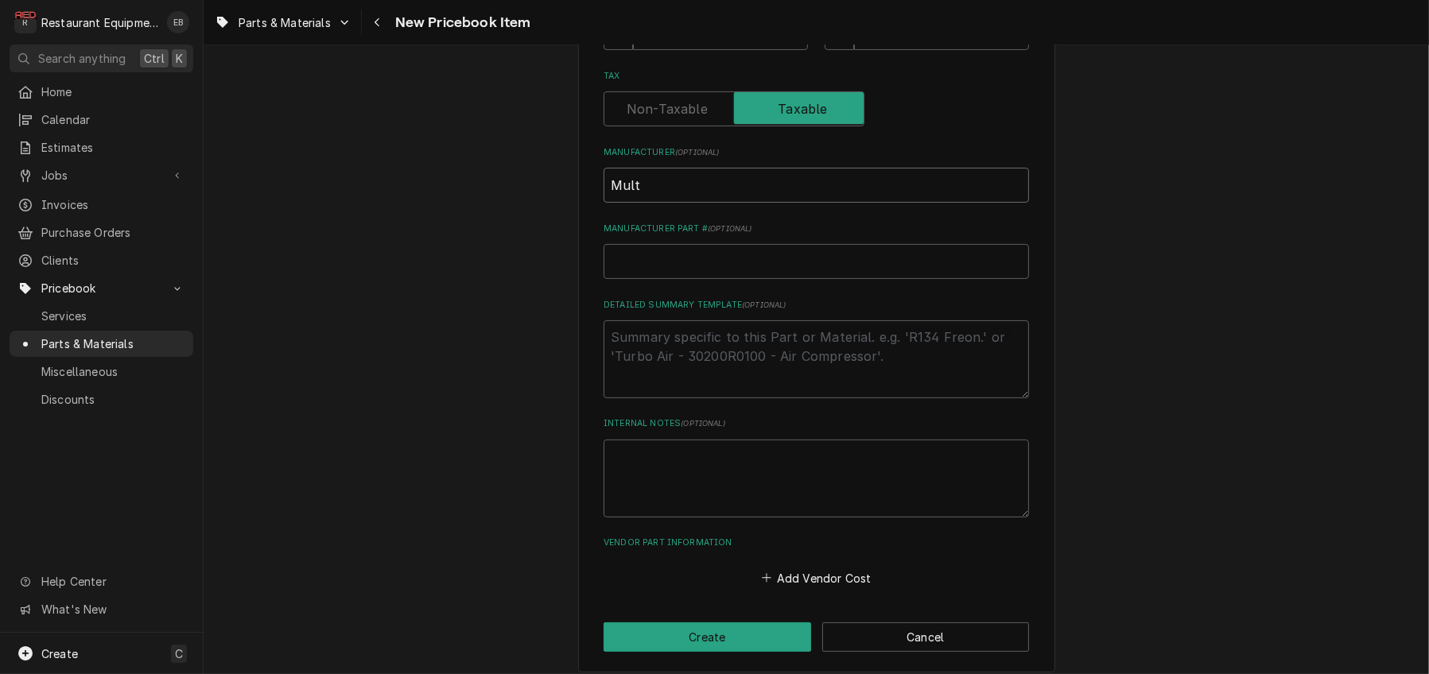
type input "Multi"
type textarea "x"
type input "Multip"
type textarea "x"
type input "Multipl"
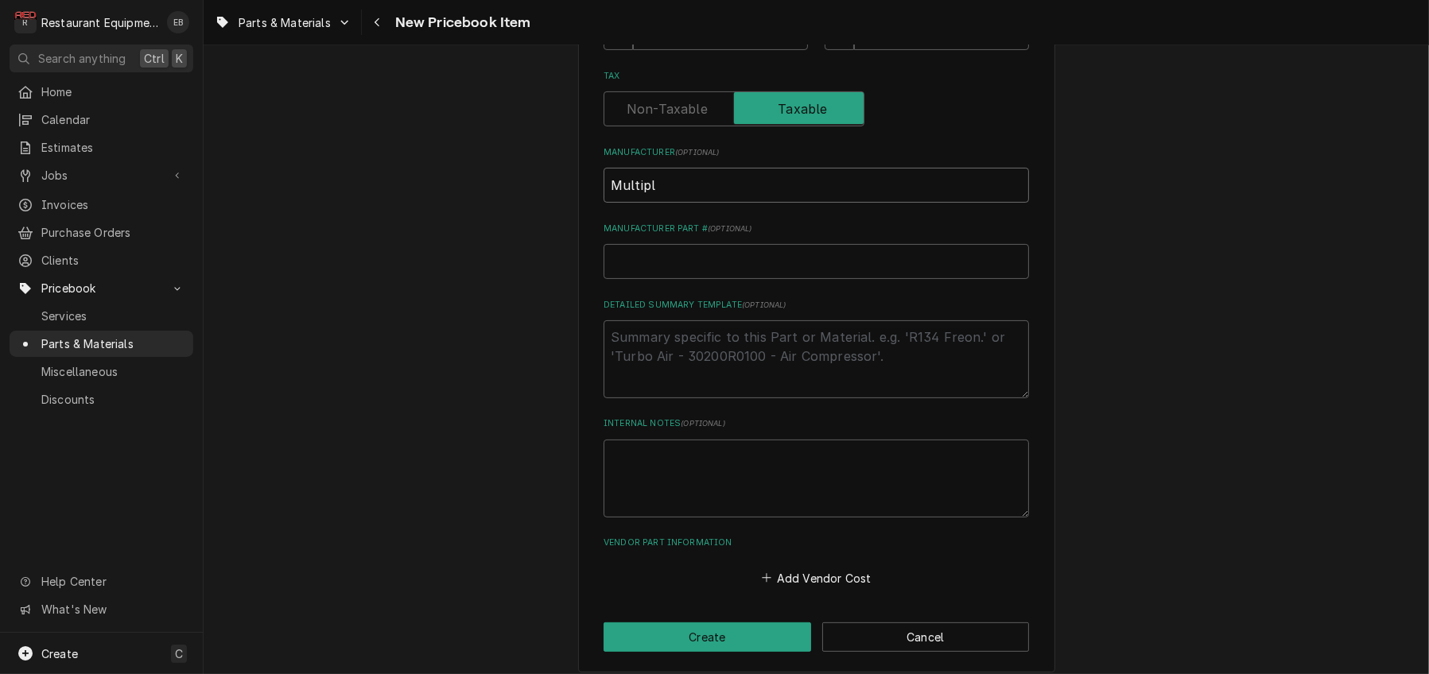
type textarea "x"
type input "Multiple"
type textarea "x"
type input "Multiplex"
click at [678, 279] on input "Manufacturer Part # ( optional )" at bounding box center [816, 261] width 425 height 35
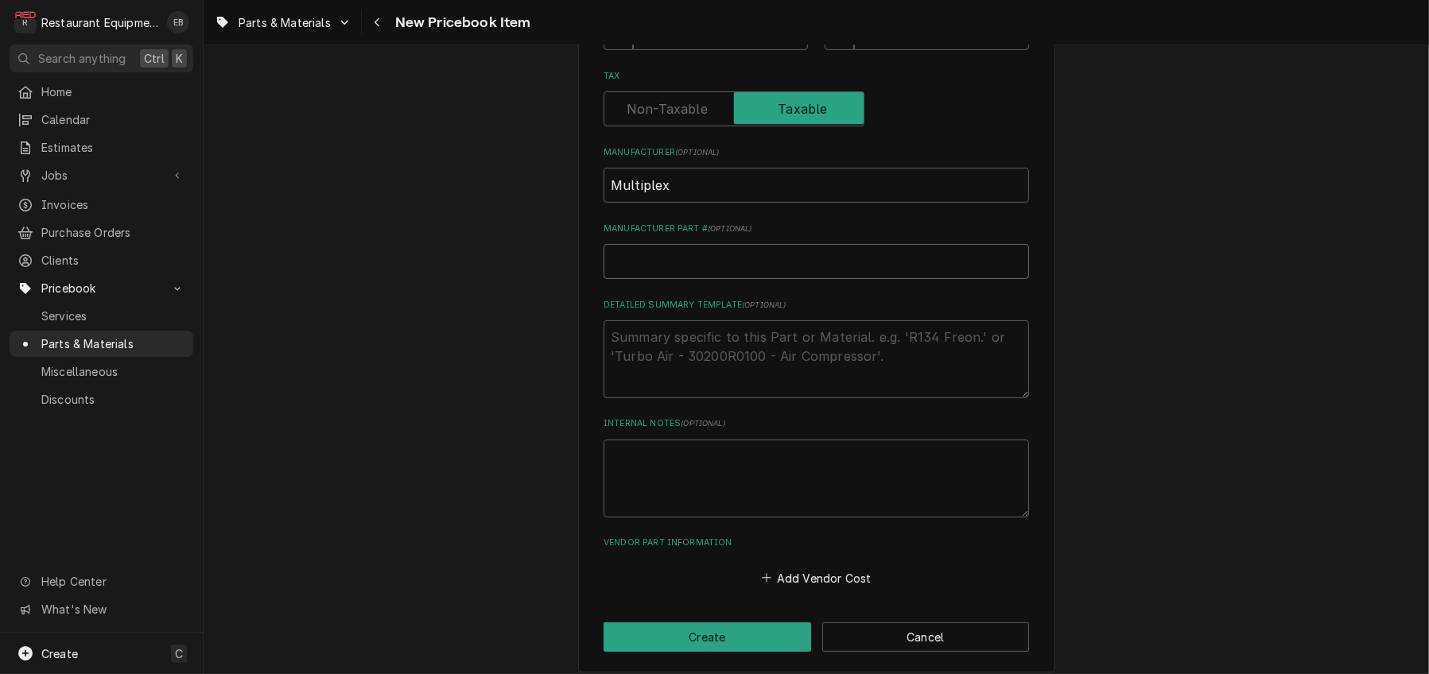
paste input "020008501"
type textarea "x"
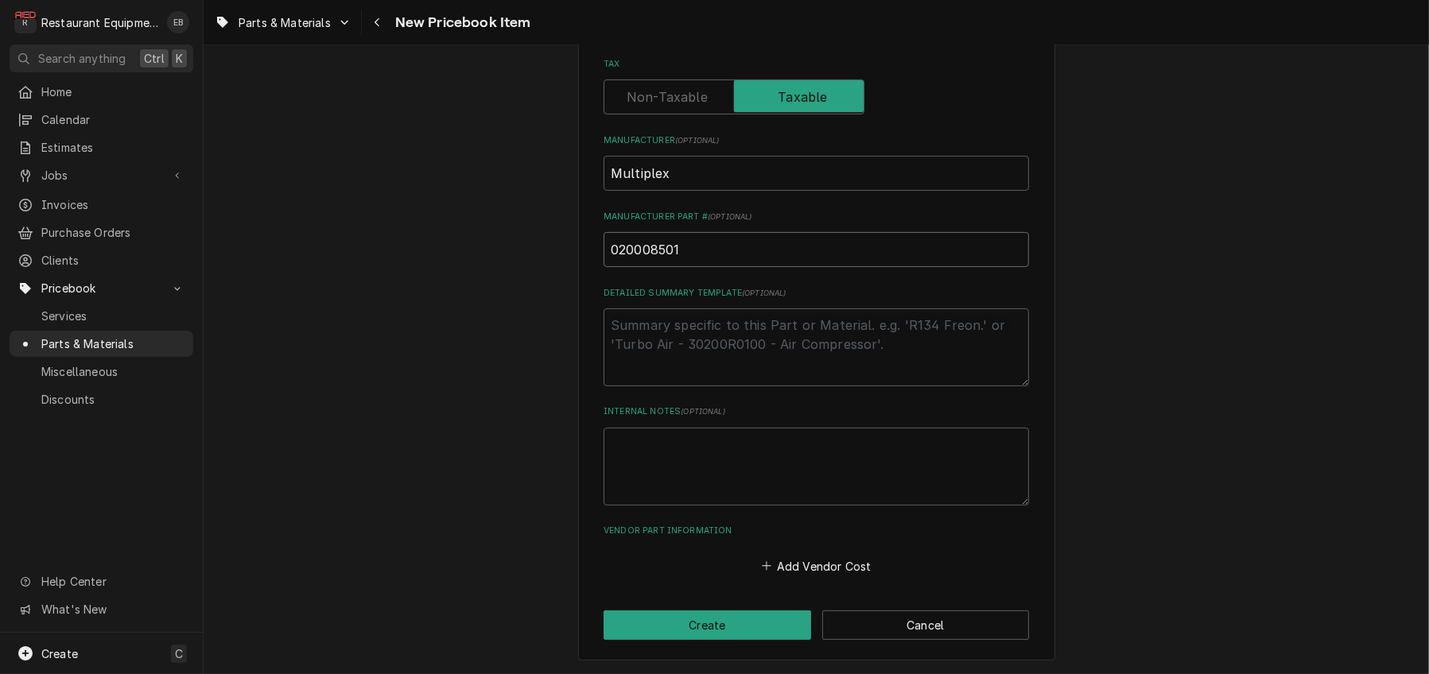
scroll to position [666, 0]
type input "020008501"
click at [807, 561] on button "Add Vendor Cost" at bounding box center [816, 566] width 115 height 22
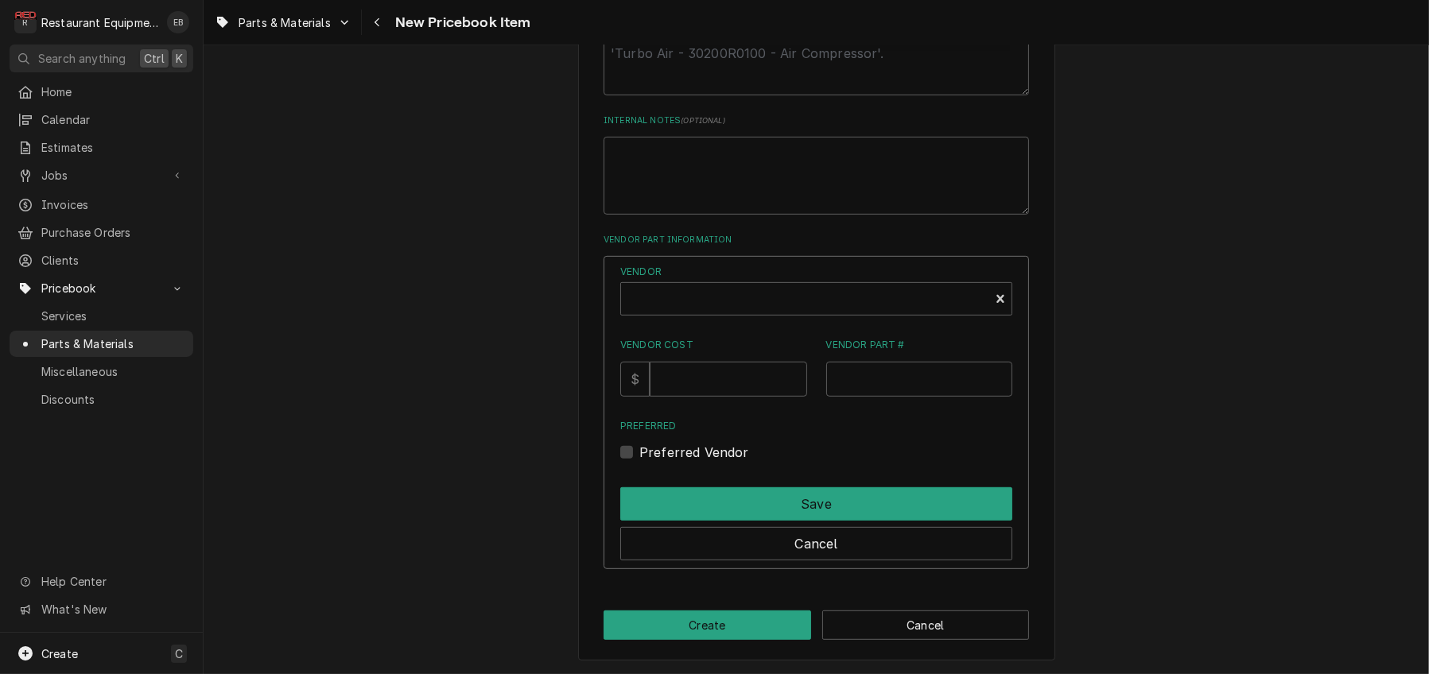
scroll to position [931, 0]
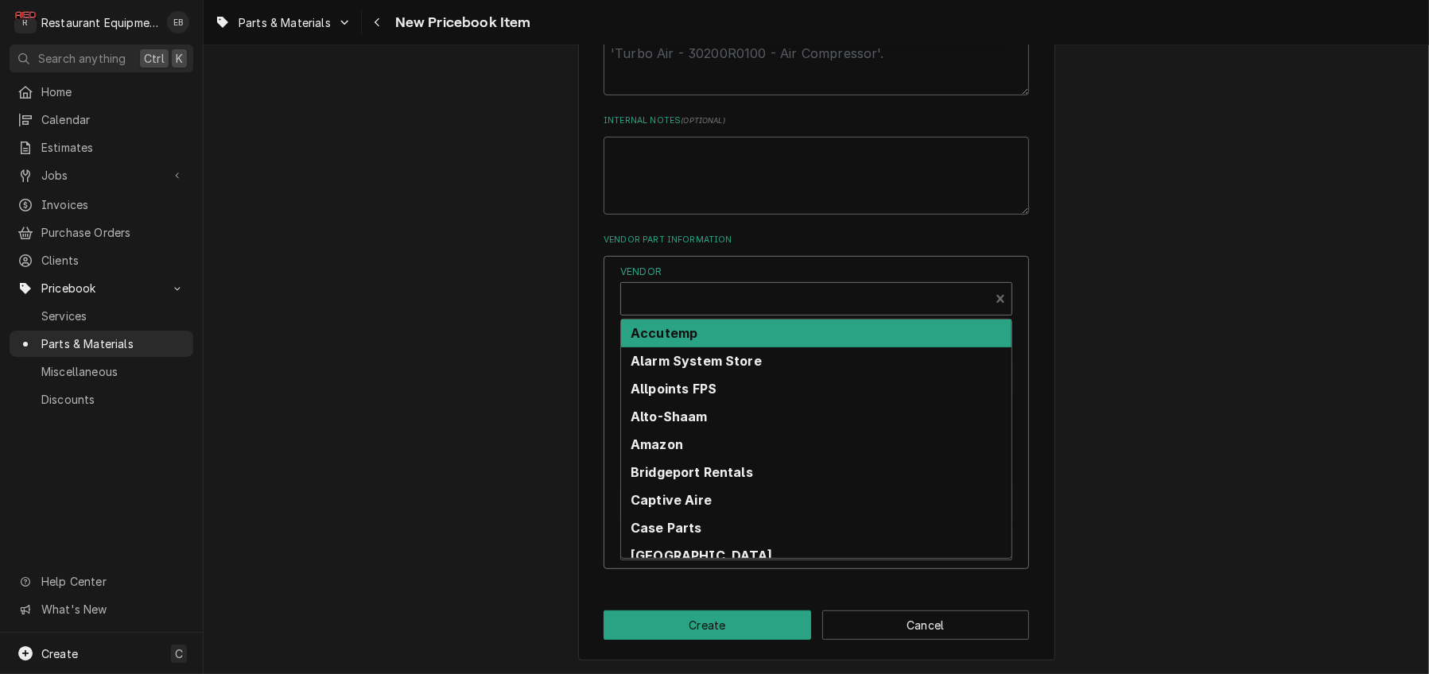
type textarea "x"
click at [789, 324] on div "Vendor" at bounding box center [805, 305] width 352 height 38
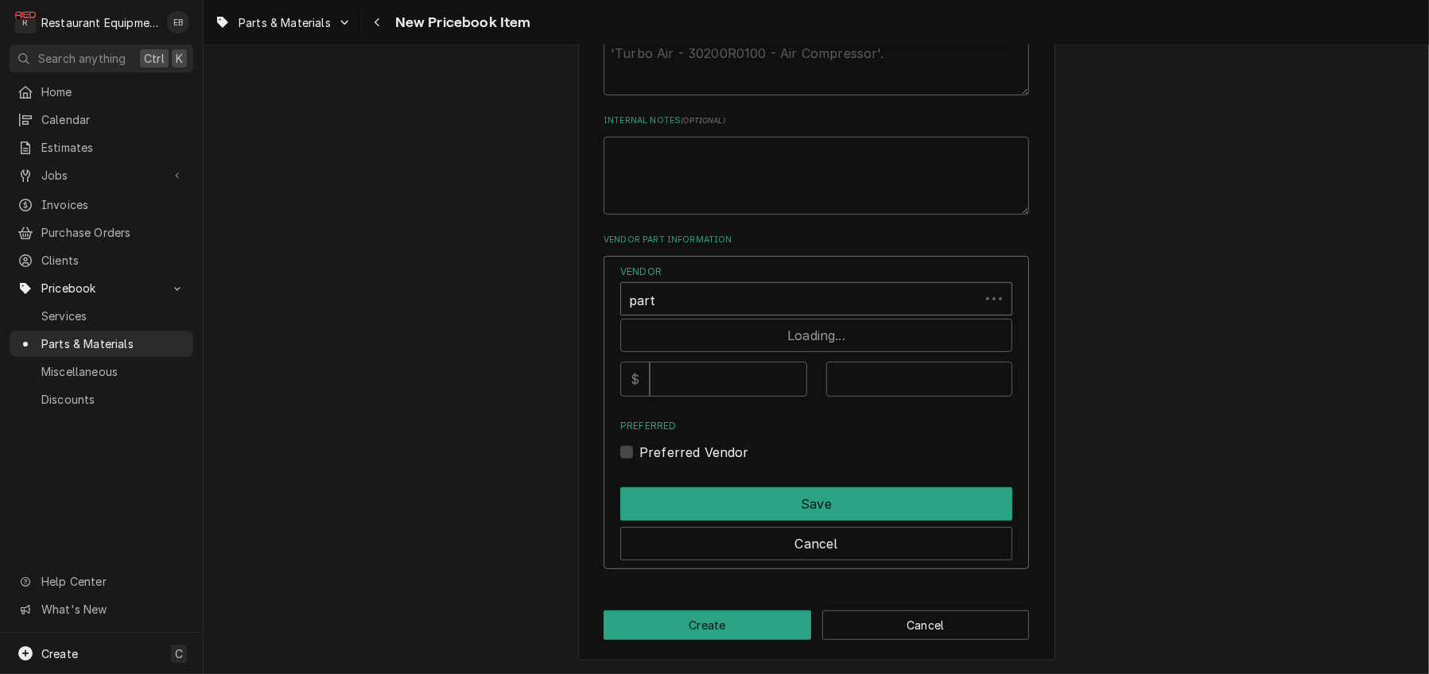
type input "parts"
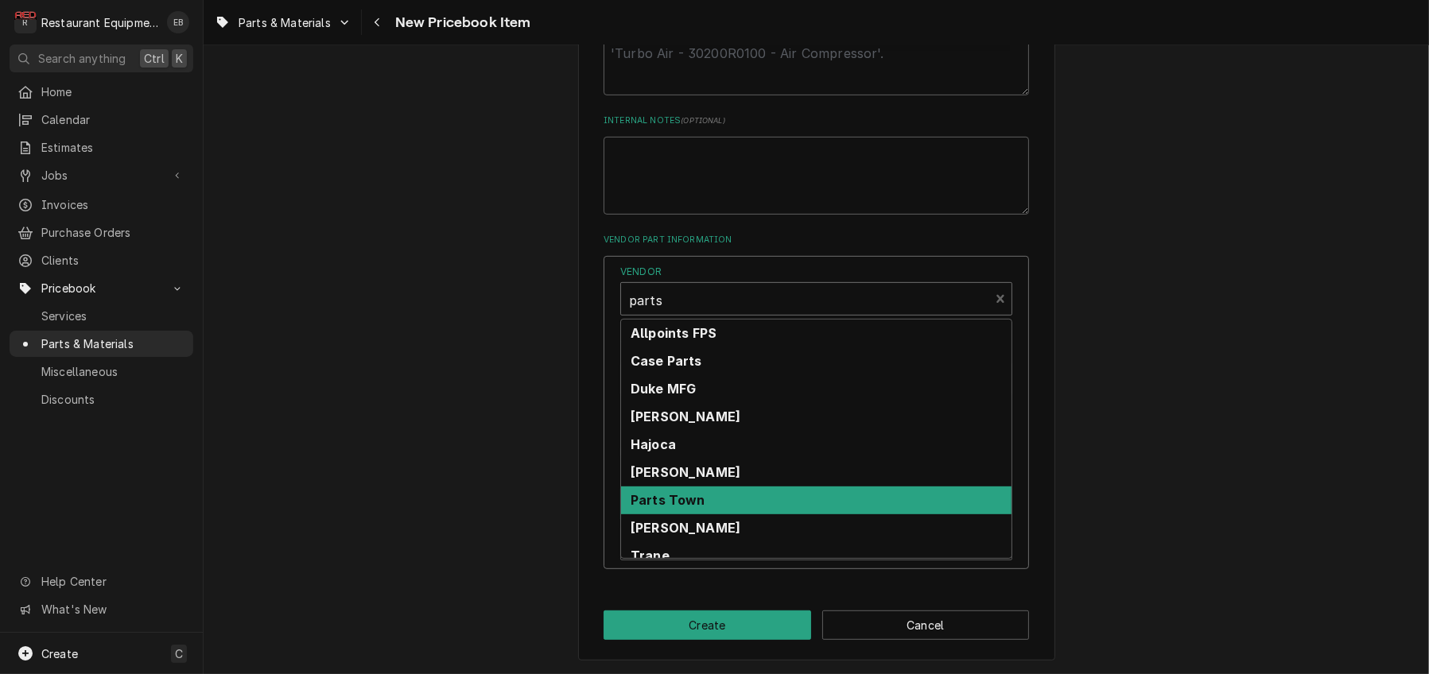
click at [698, 508] on strong "Parts Town" at bounding box center [668, 500] width 75 height 16
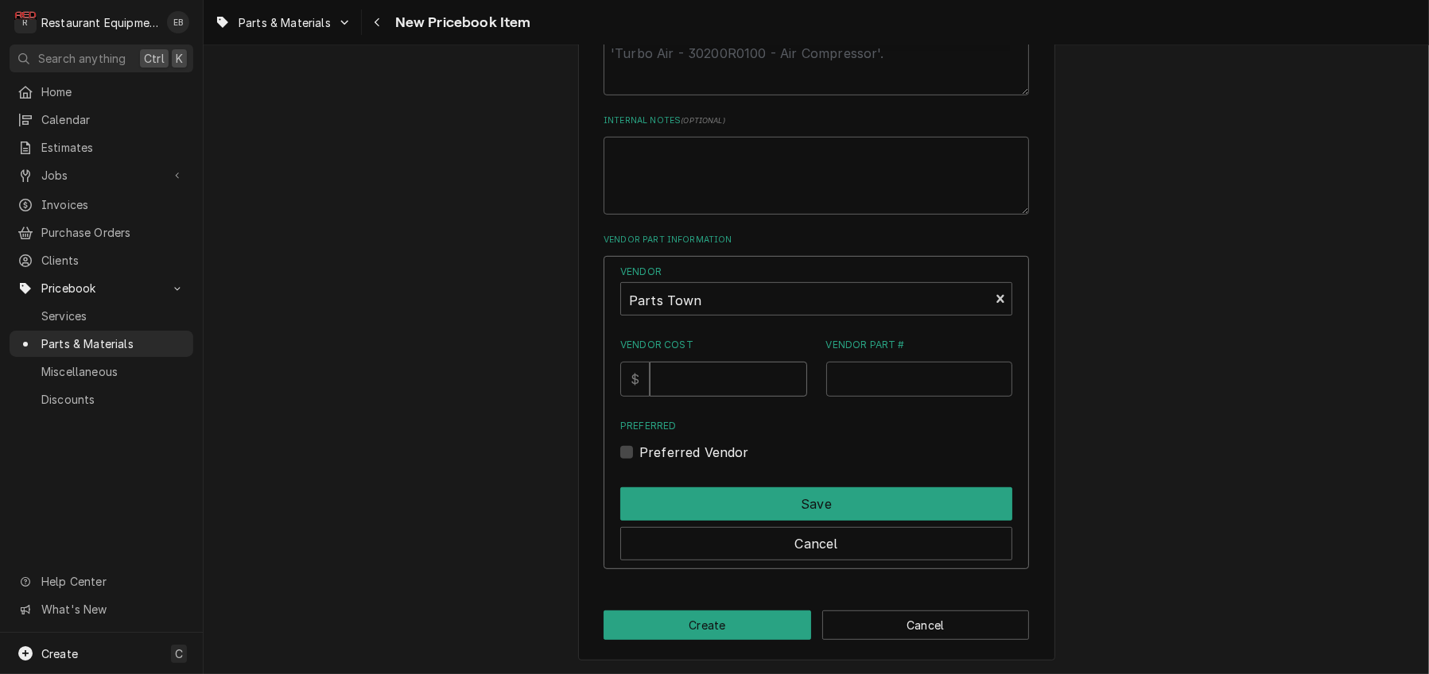
click at [734, 397] on input "Vendor Cost" at bounding box center [728, 379] width 157 height 35
type input "12.12"
click at [892, 397] on input "Vendor Part #" at bounding box center [919, 379] width 187 height 35
paste input "MANB020008501"
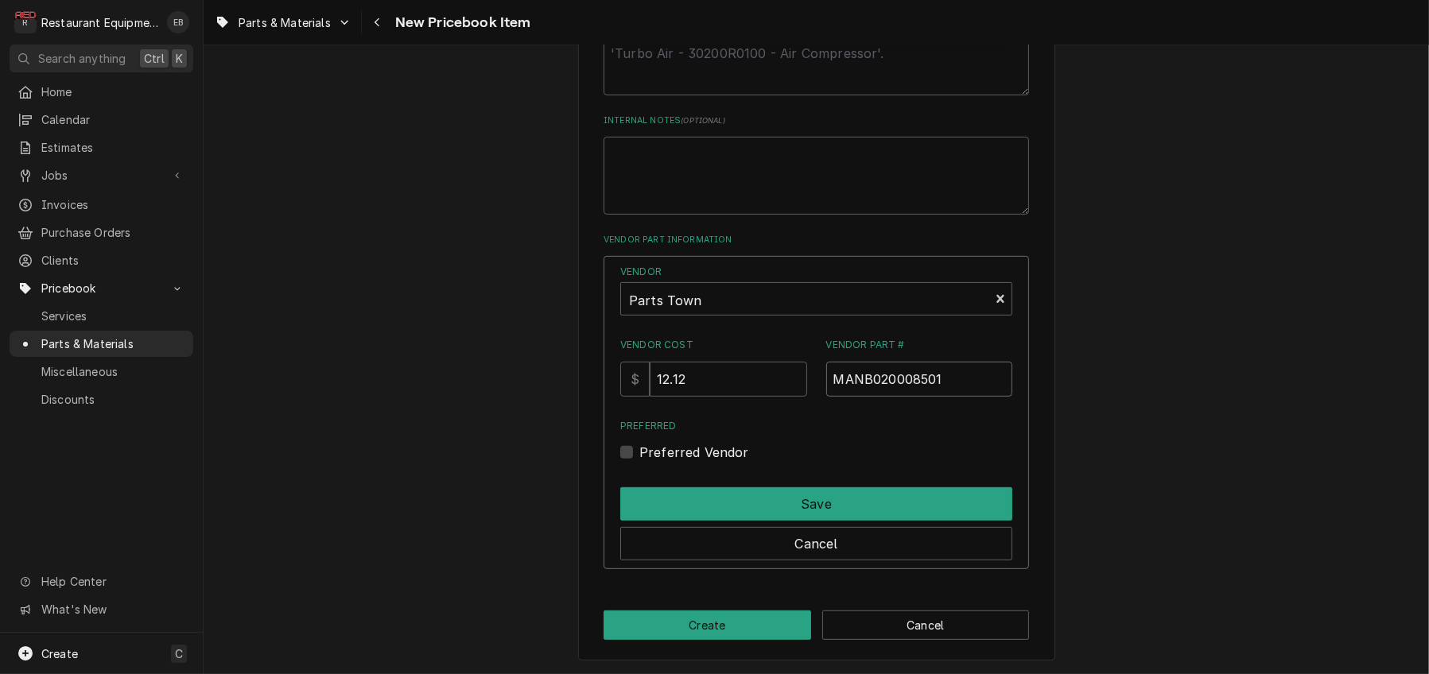
type input "MANB020008501"
click at [639, 443] on label "Preferred Vendor" at bounding box center [694, 452] width 110 height 19
click at [639, 443] on input "Preferred" at bounding box center [835, 460] width 392 height 35
checkbox input "true"
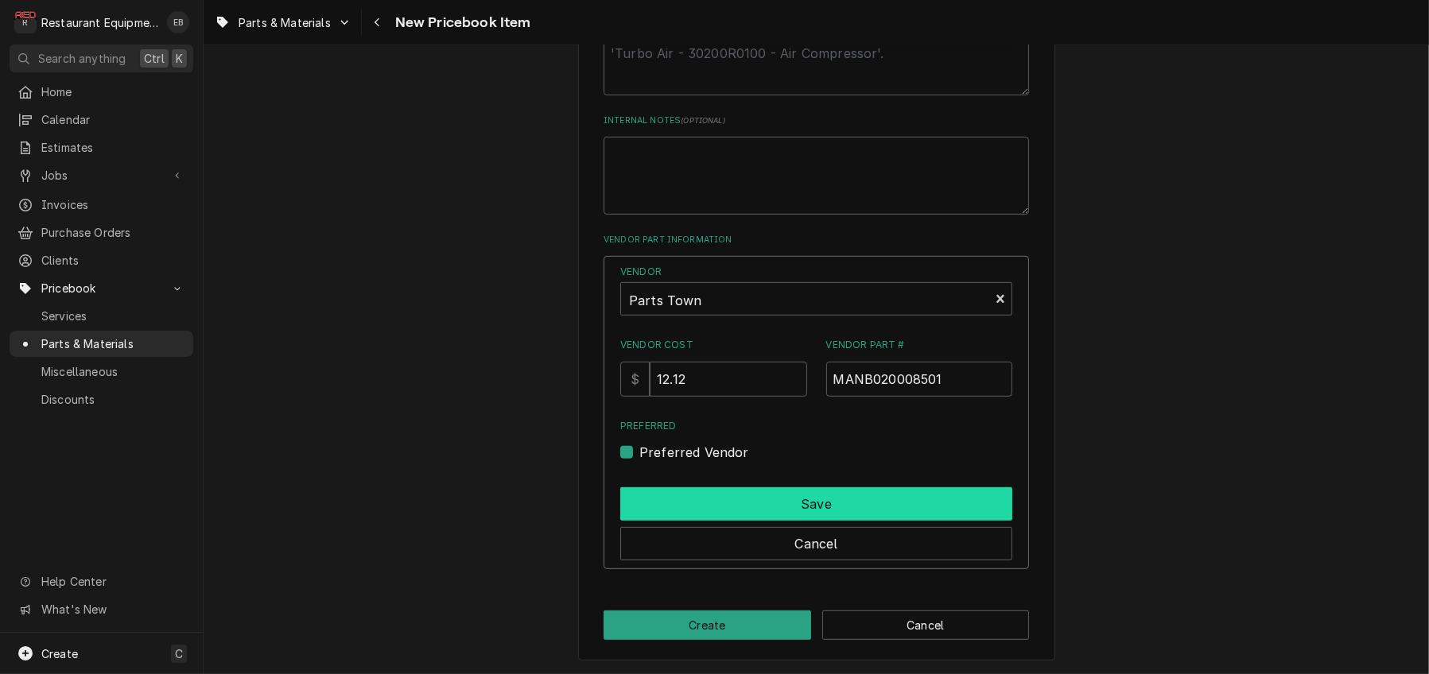
click at [775, 493] on button "Save" at bounding box center [816, 503] width 392 height 33
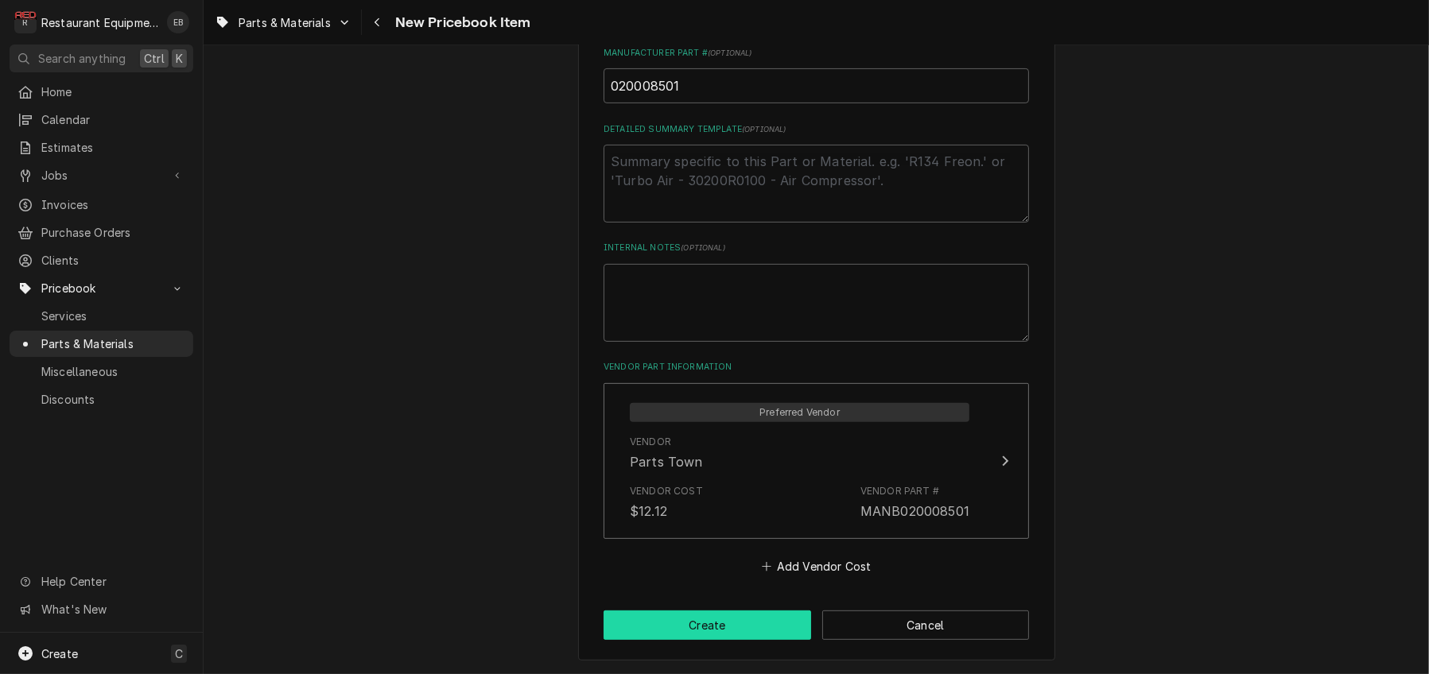
click at [756, 618] on button "Create" at bounding box center [708, 625] width 208 height 29
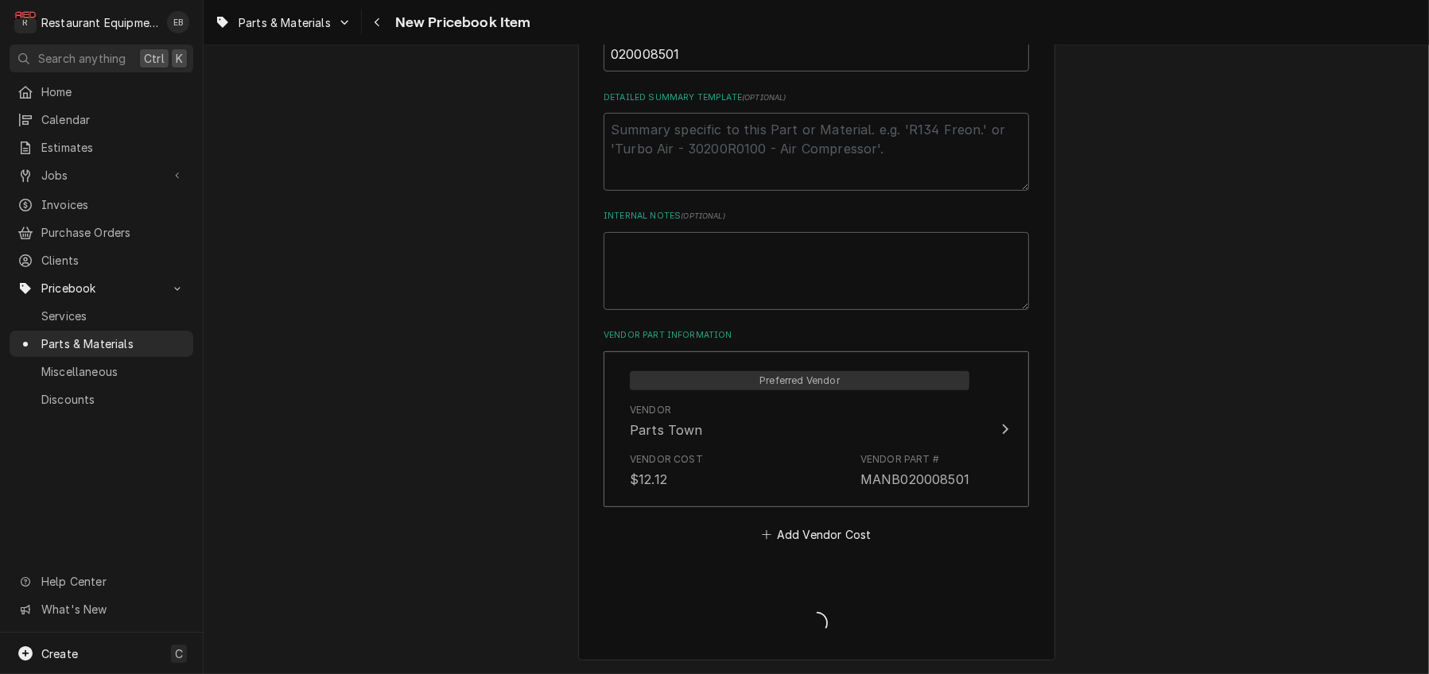
type textarea "x"
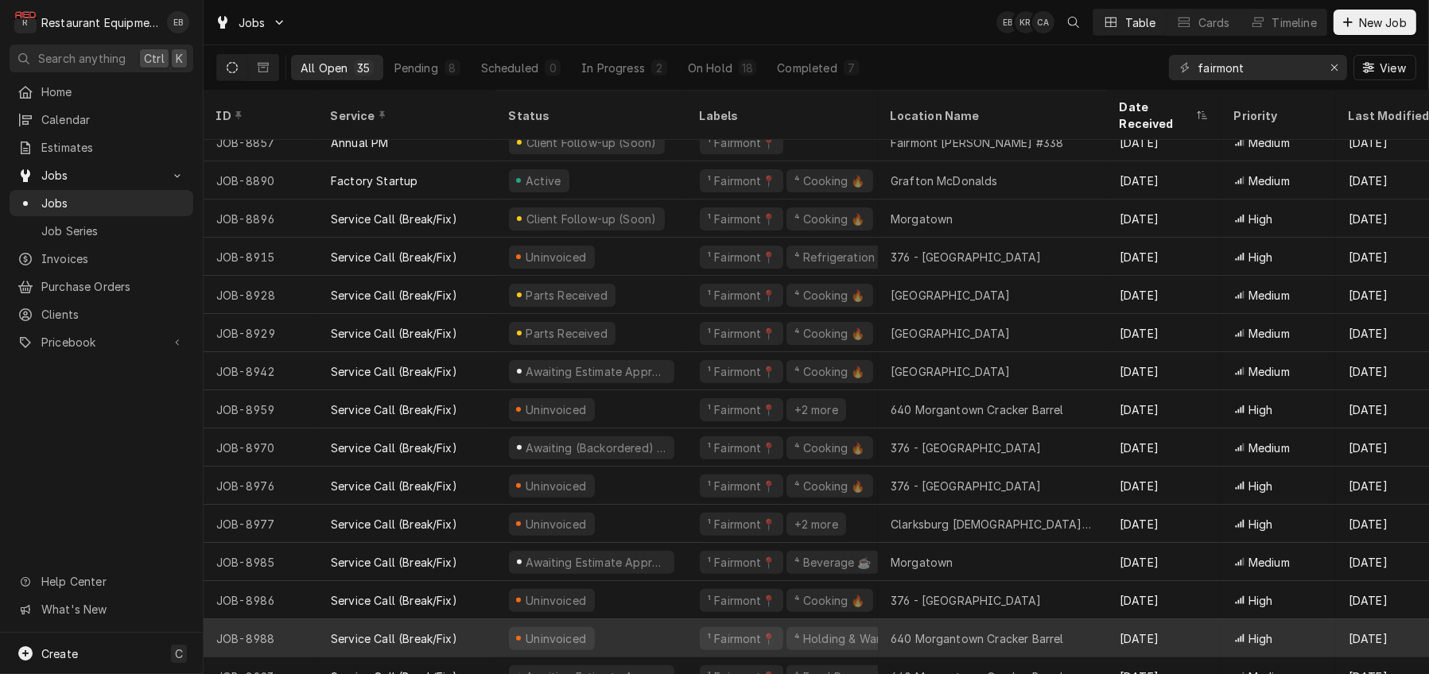
scroll to position [547, 0]
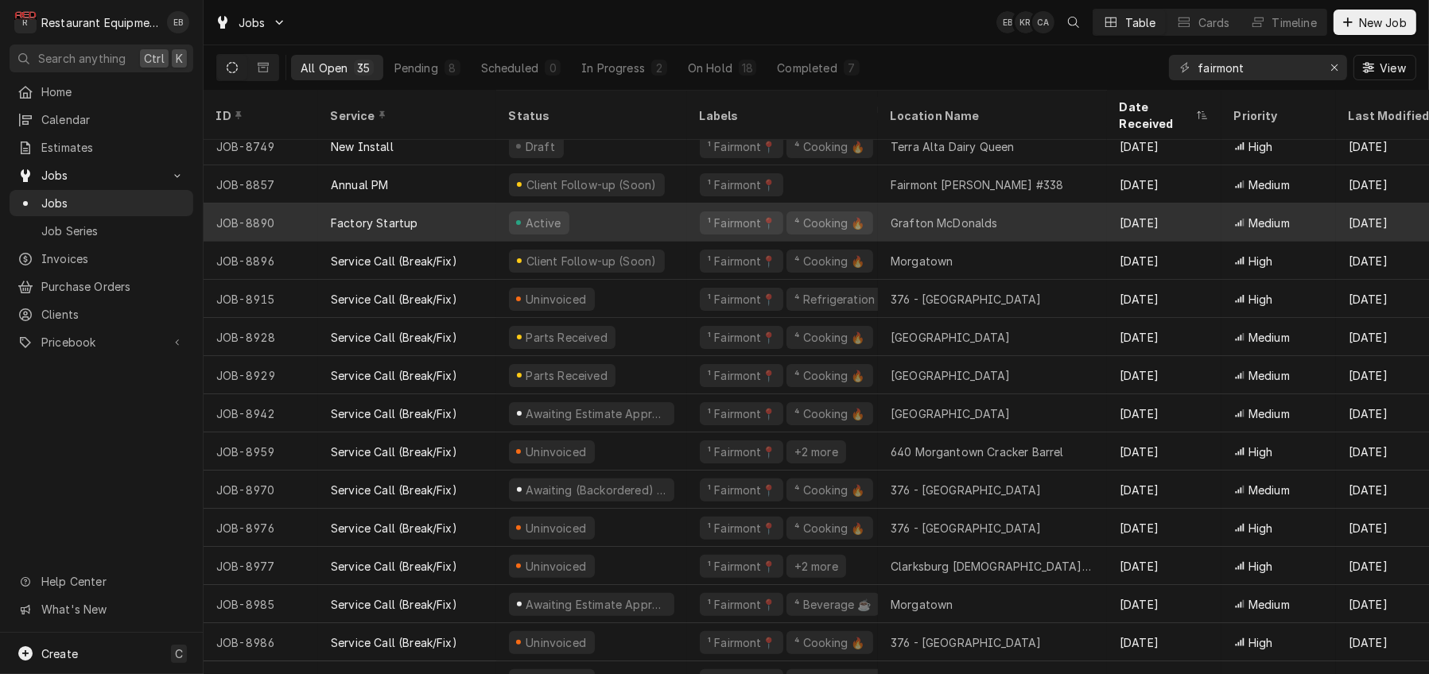
click at [666, 224] on div "Active" at bounding box center [591, 223] width 191 height 38
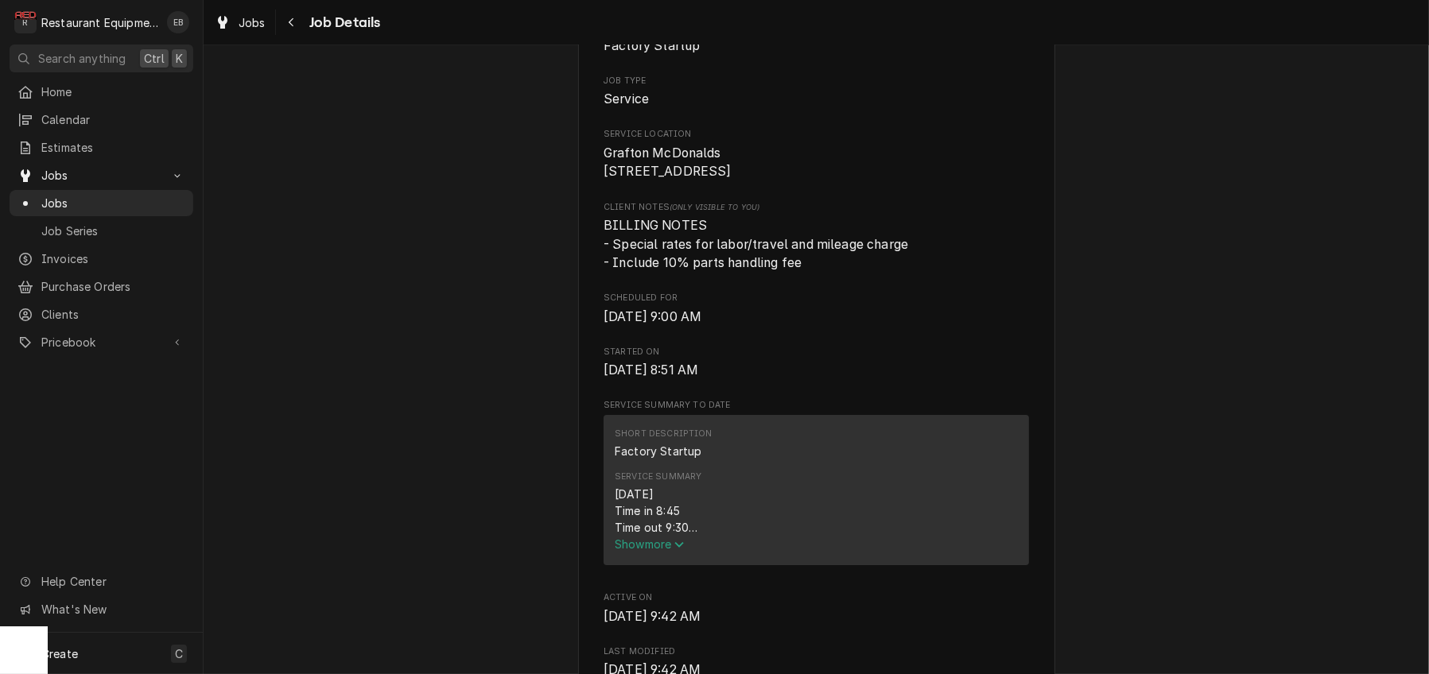
scroll to position [371, 0]
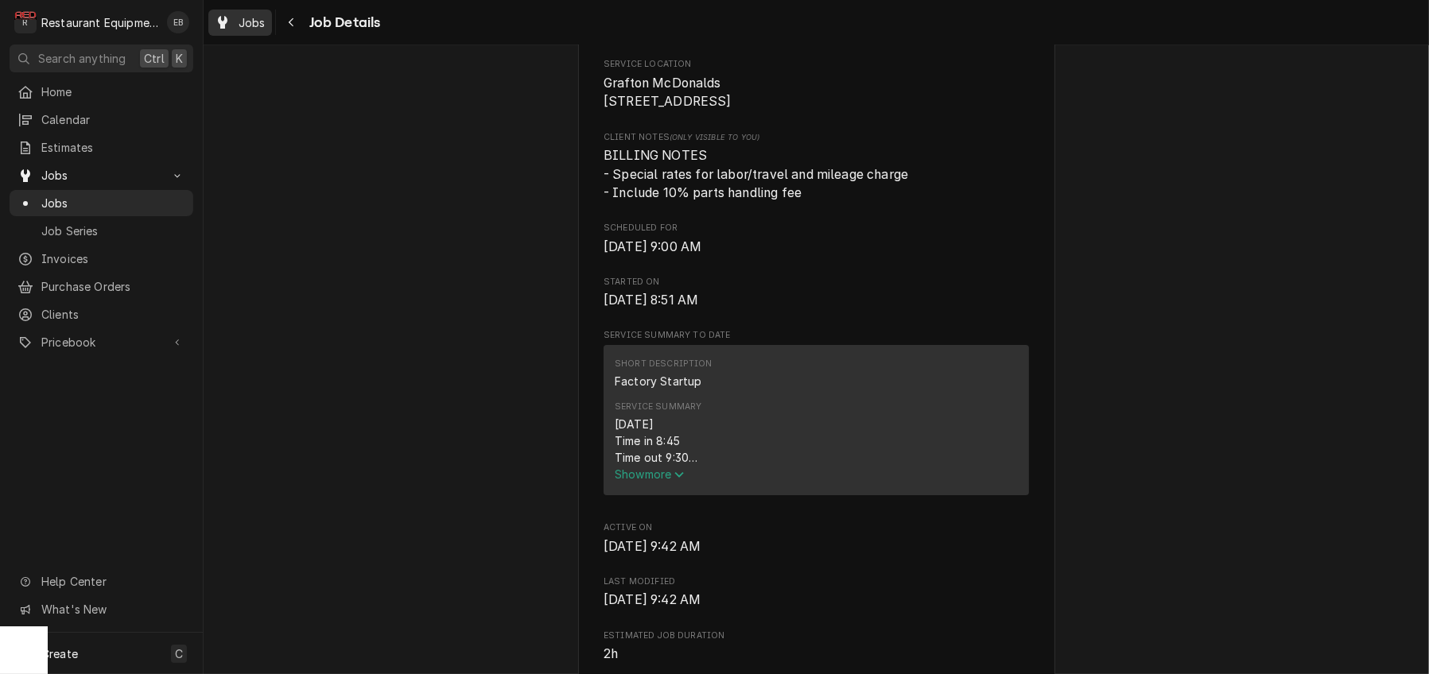
click at [266, 28] on span "Jobs" at bounding box center [252, 22] width 27 height 17
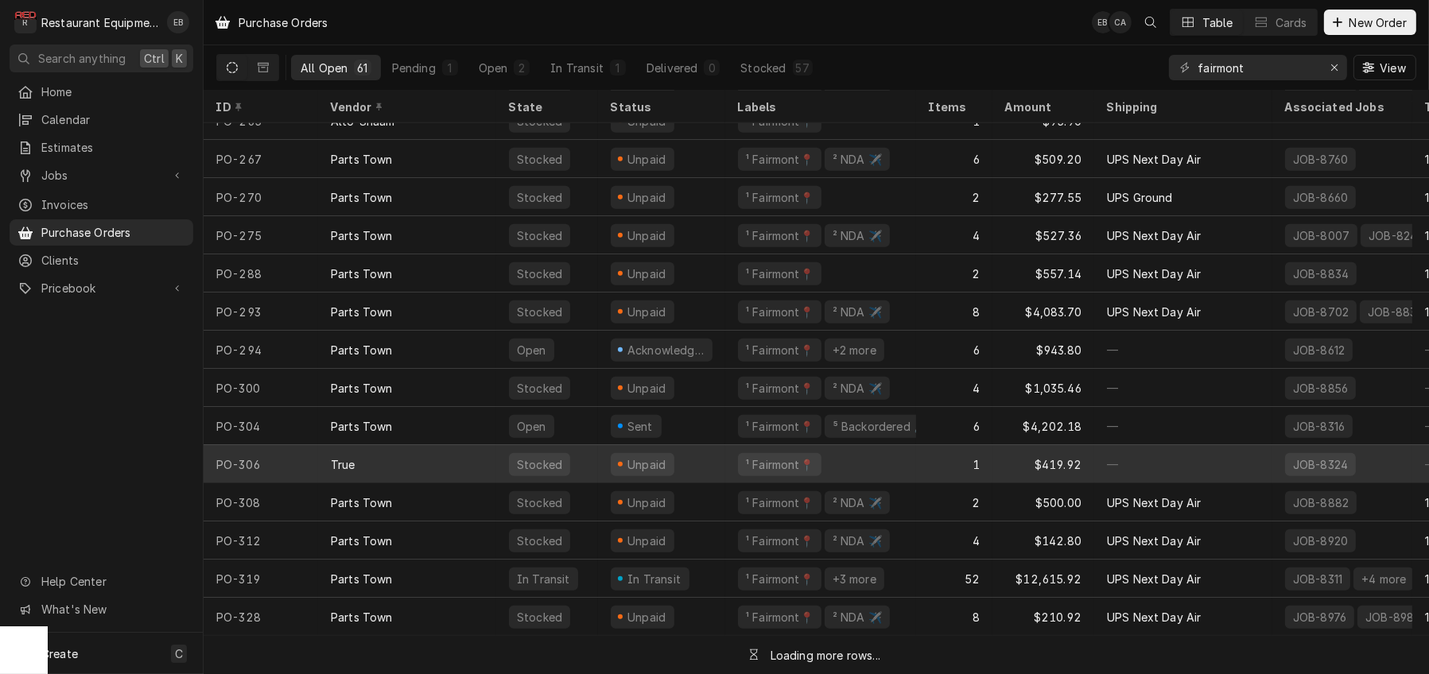
scroll to position [1791, 0]
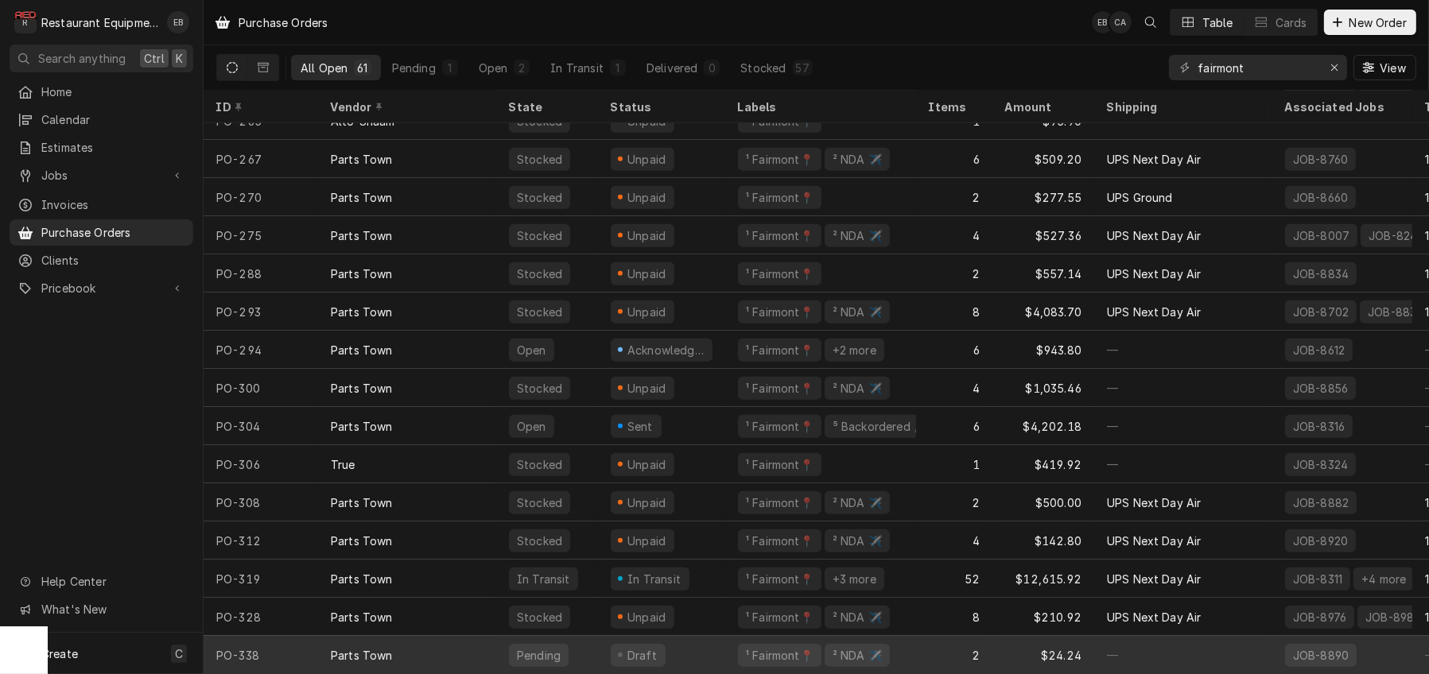
click at [697, 643] on div "Draft" at bounding box center [661, 655] width 127 height 38
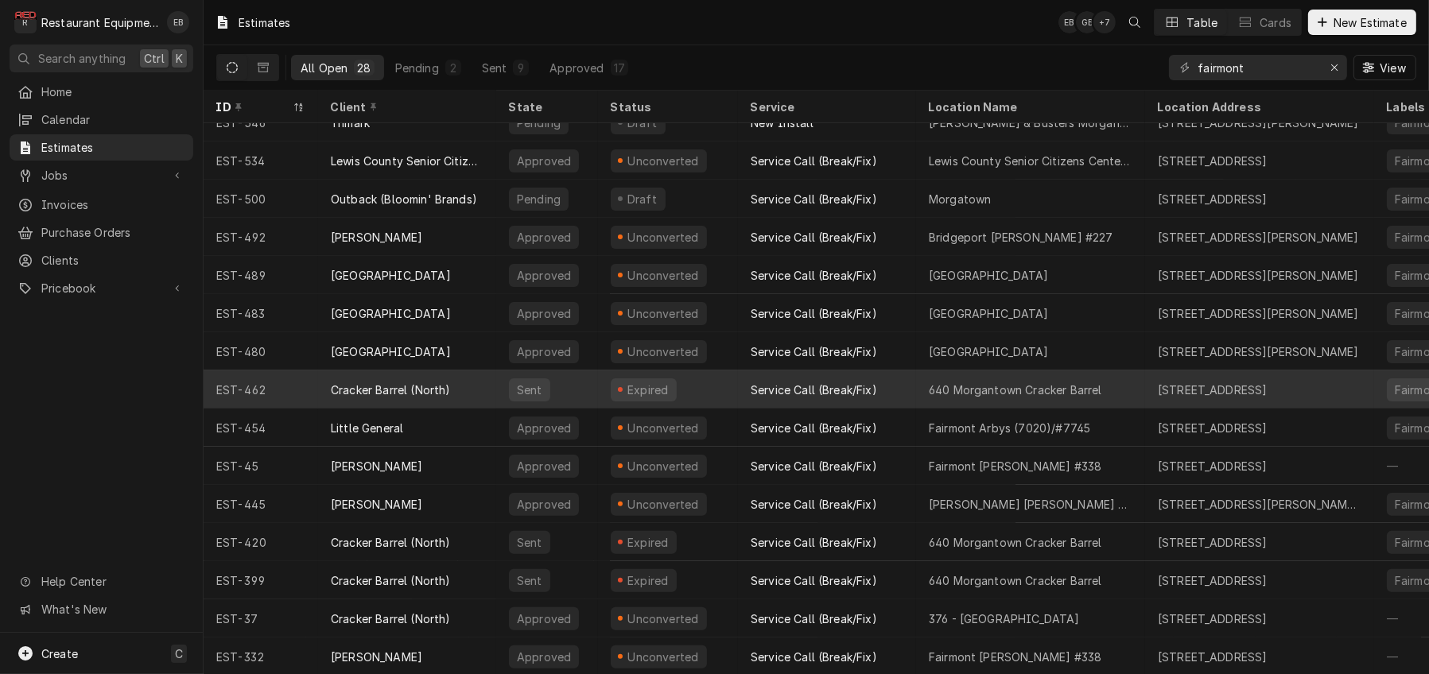
scroll to position [533, 0]
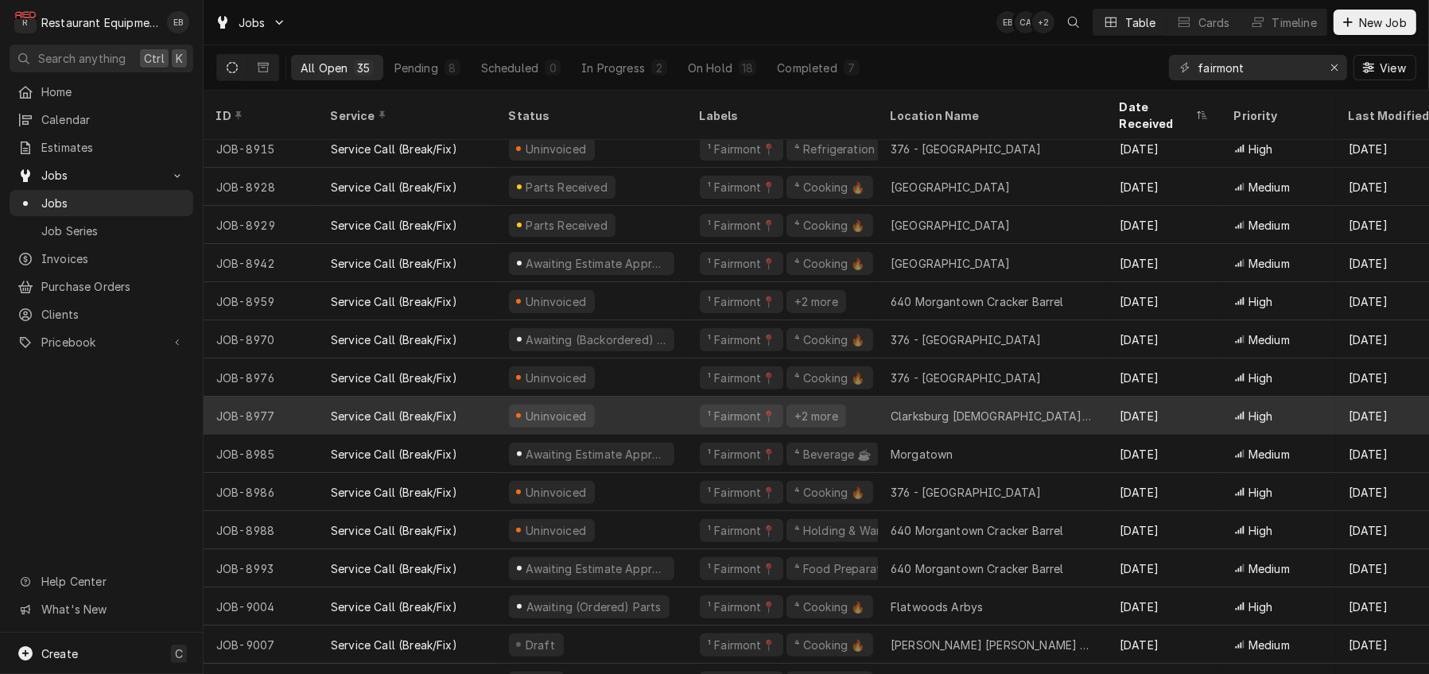
scroll to position [812, 0]
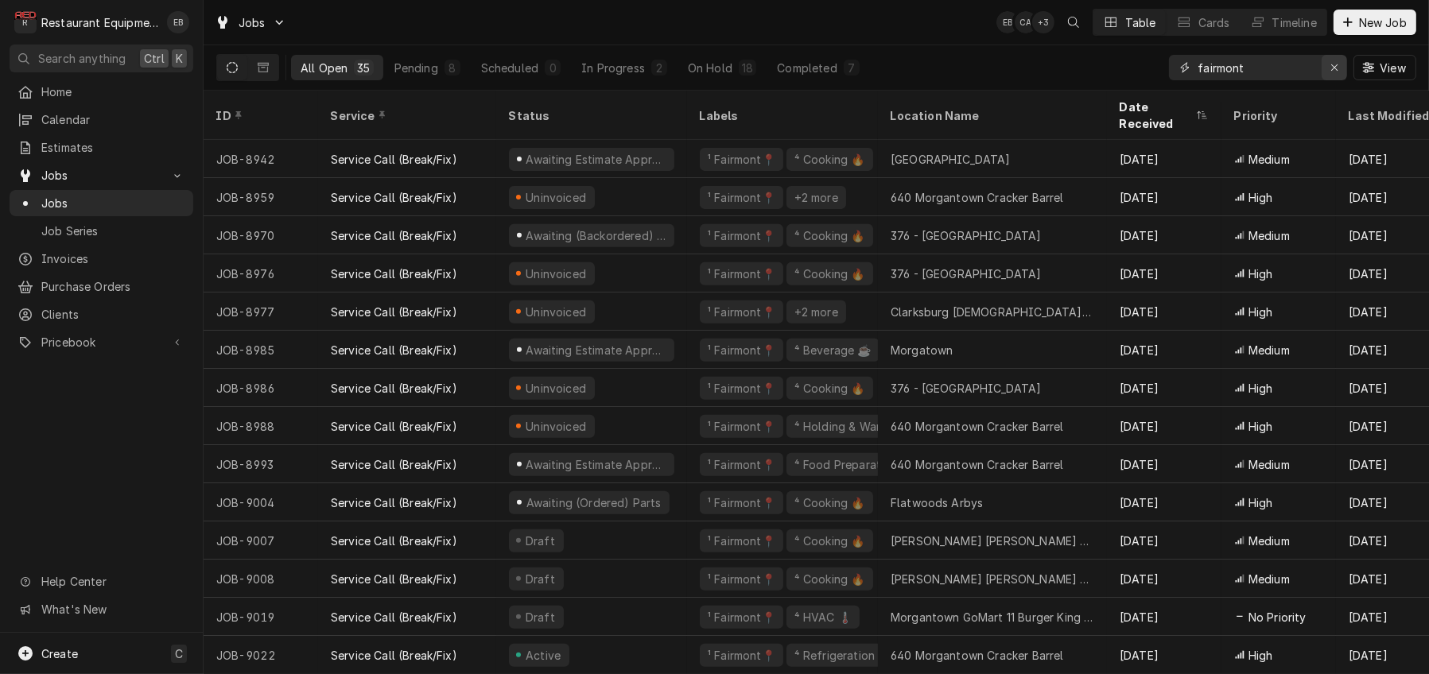
click at [1326, 63] on button "Erase input" at bounding box center [1334, 67] width 25 height 25
click at [1274, 72] on input "Dynamic Content Wrapper" at bounding box center [1272, 67] width 149 height 25
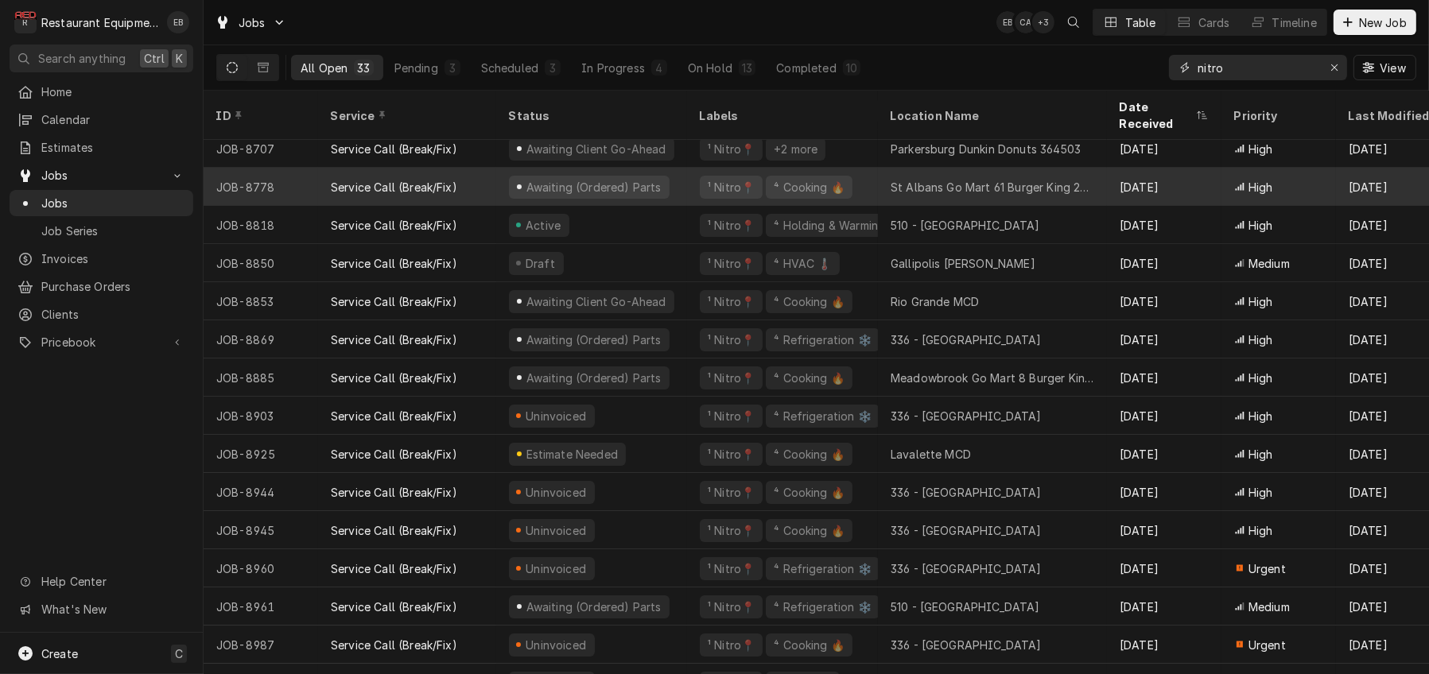
scroll to position [187, 0]
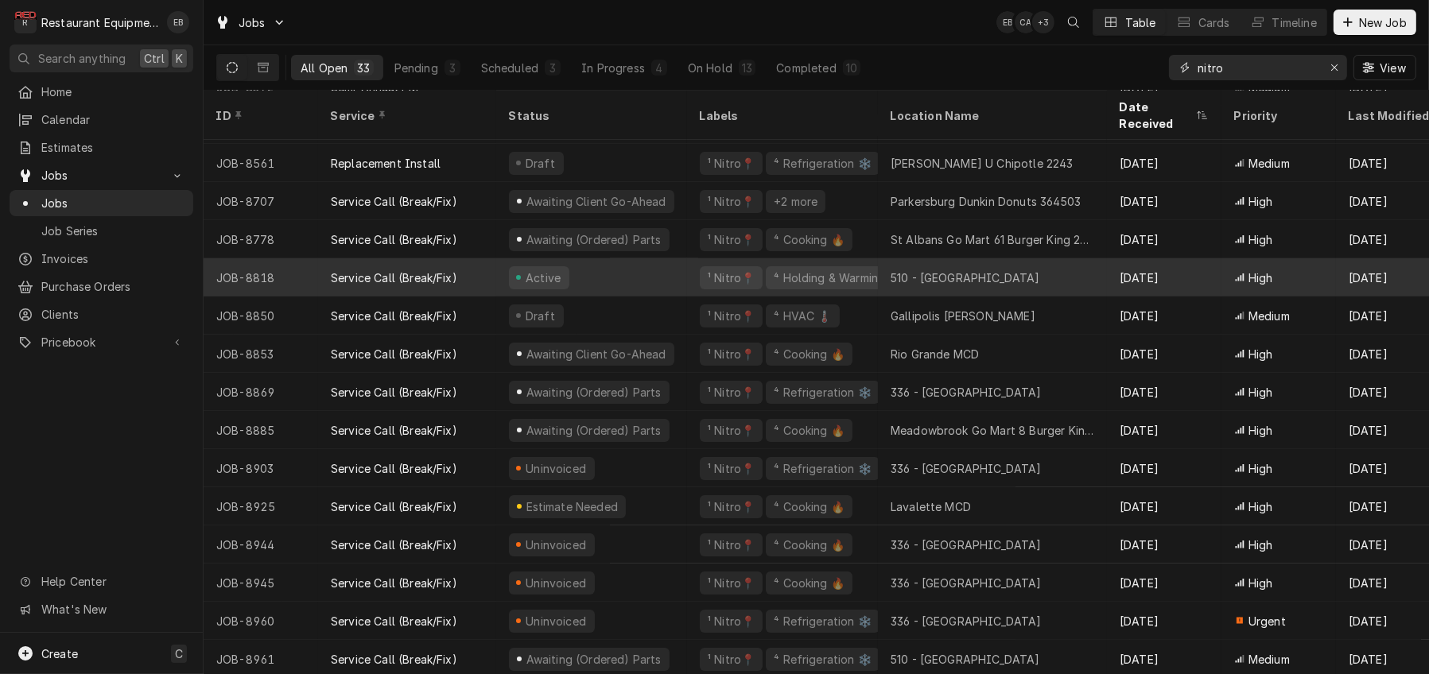
type input "nitro"
click at [965, 270] on div "510 - Charleston" at bounding box center [965, 278] width 149 height 17
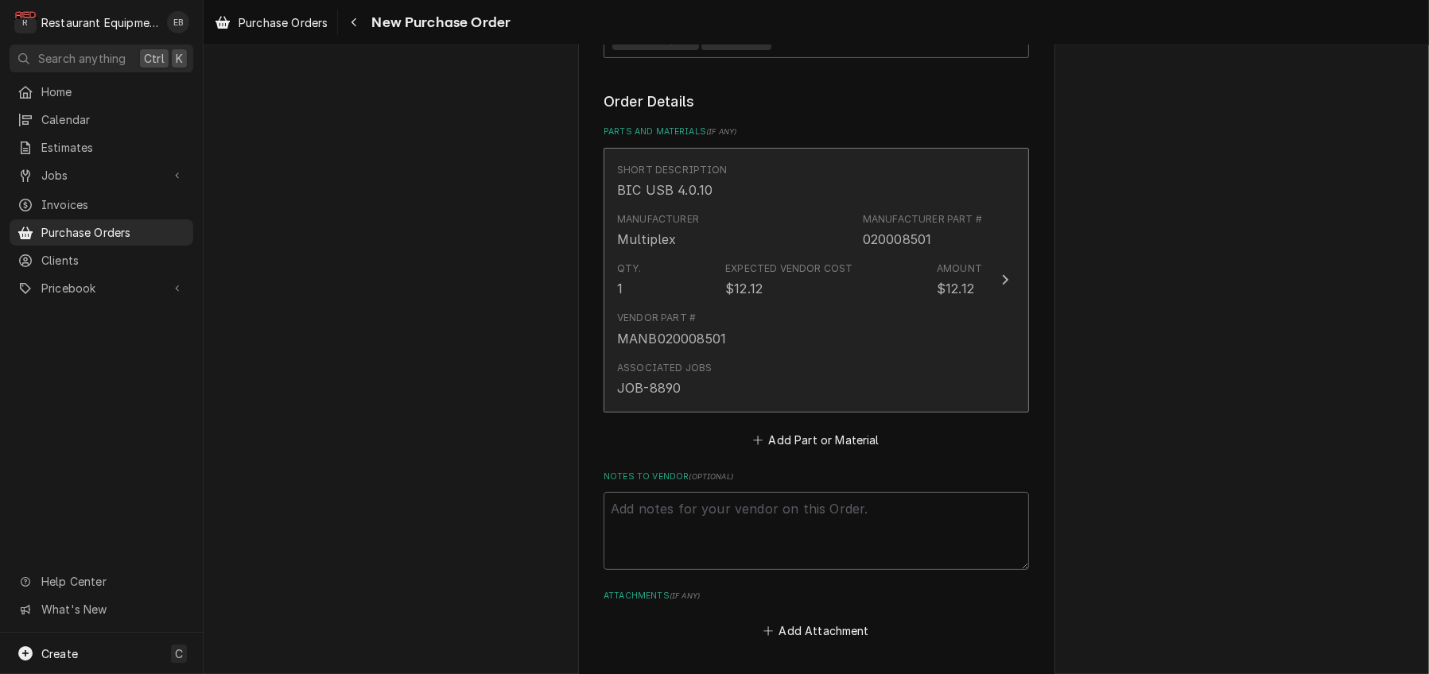
scroll to position [636, 0]
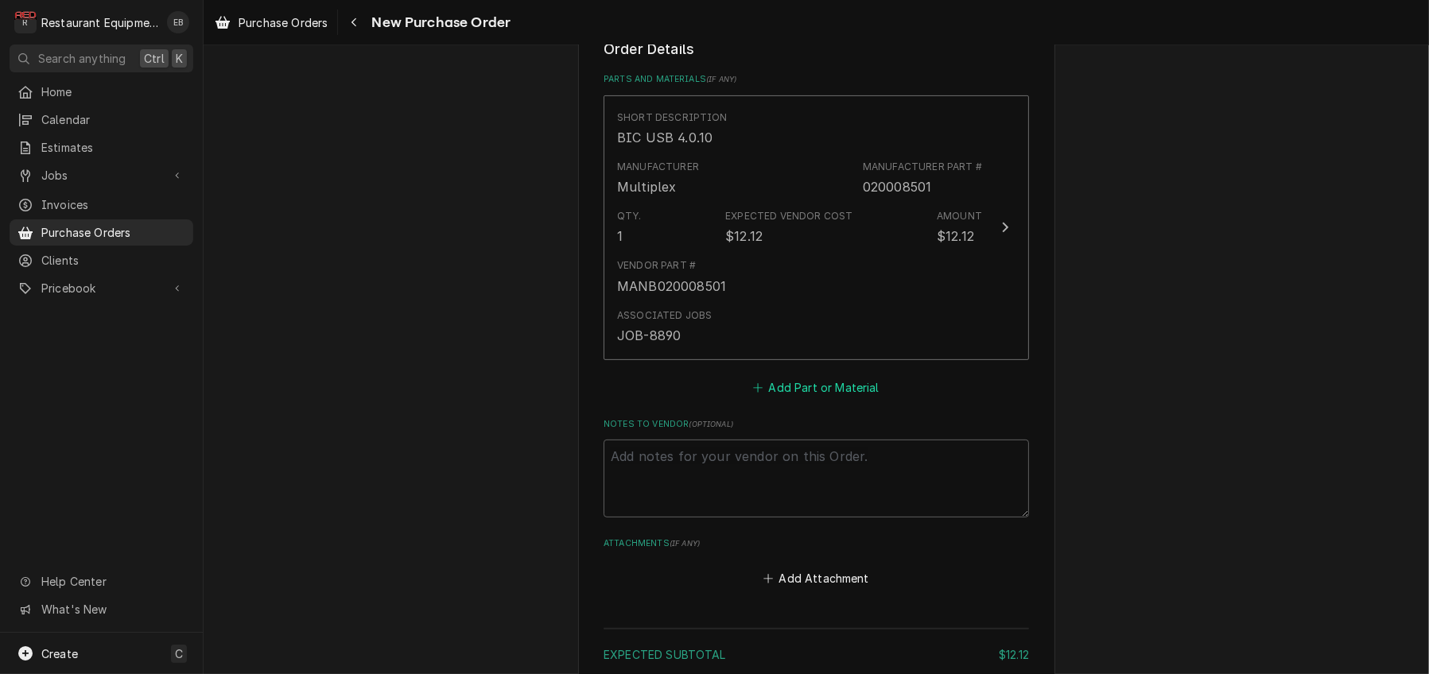
click at [797, 398] on button "Add Part or Material" at bounding box center [816, 387] width 131 height 22
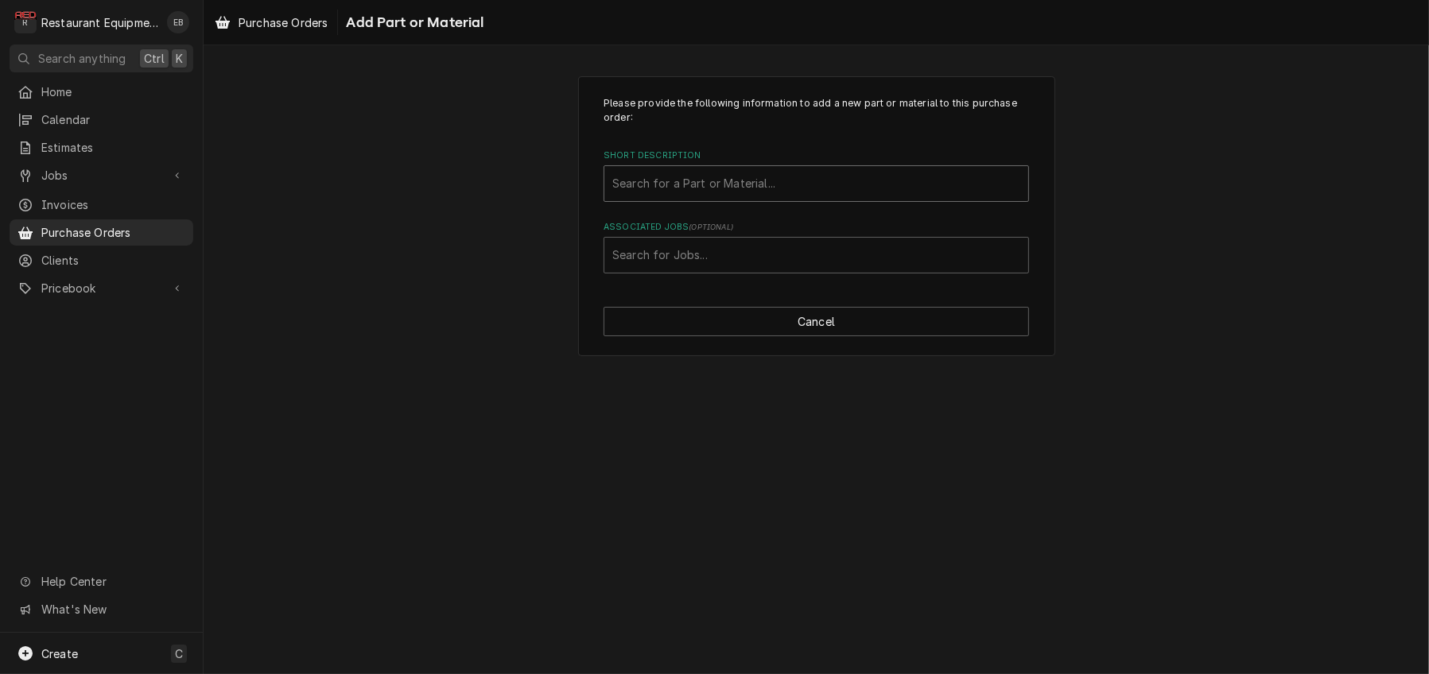
click at [799, 196] on div "Short Description" at bounding box center [816, 183] width 408 height 29
type input "18227"
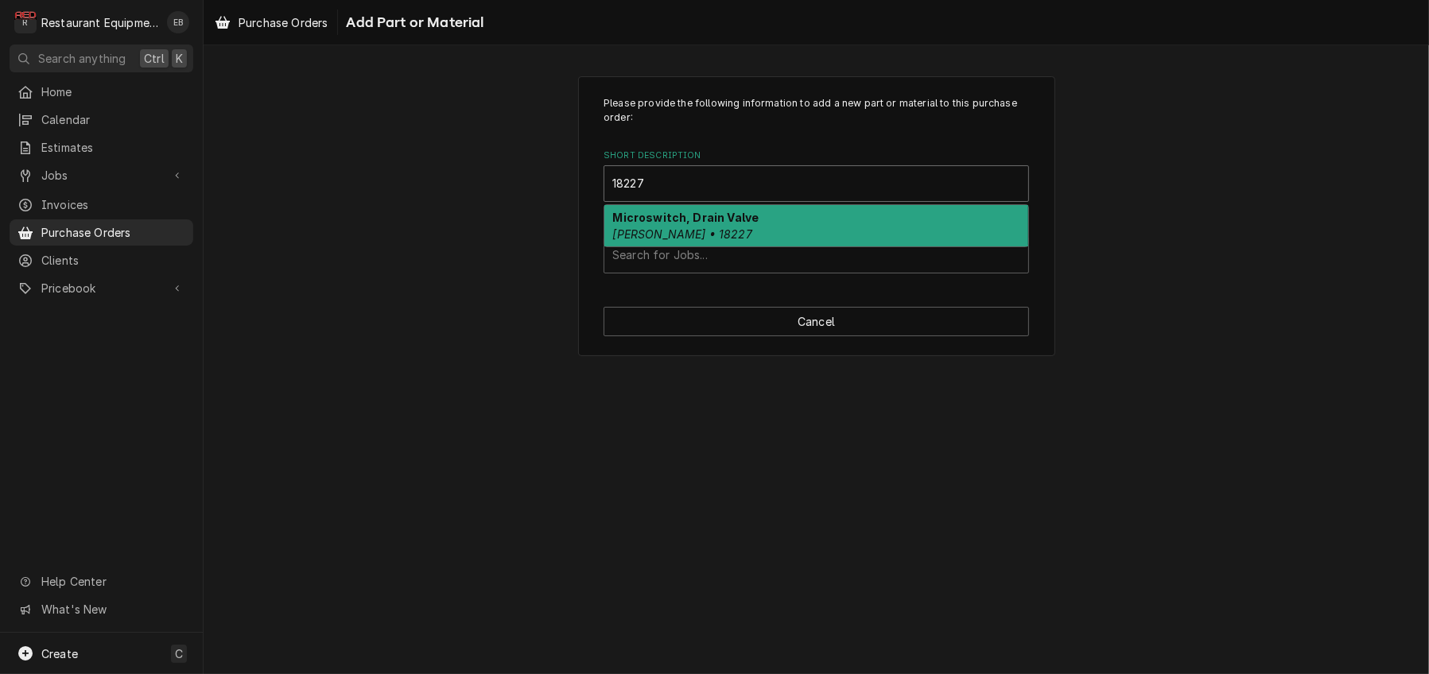
click at [782, 236] on div "Microswitch, Drain [PERSON_NAME] • 18227" at bounding box center [816, 225] width 424 height 41
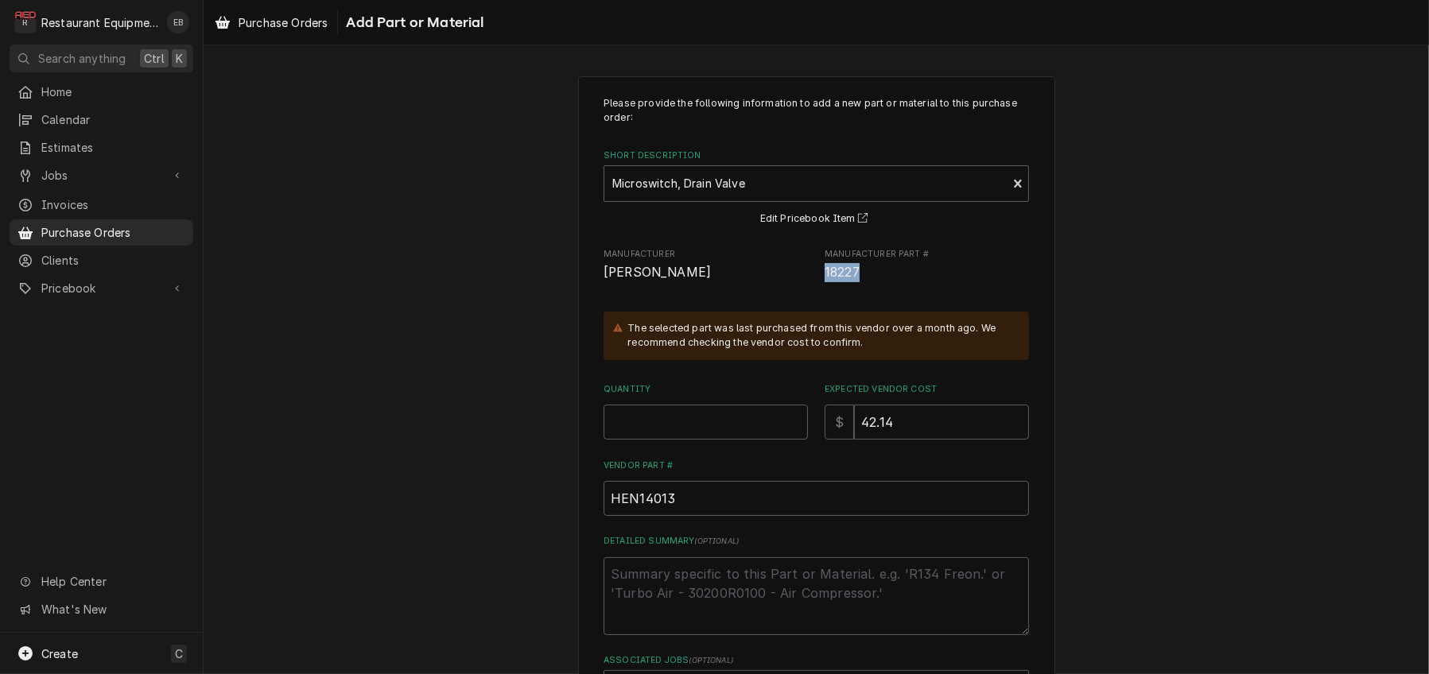
drag, startPoint x: 821, startPoint y: 304, endPoint x: 875, endPoint y: 307, distance: 53.4
click at [875, 282] on div "Manufacturer [PERSON_NAME] Manufacturer Part # 18227" at bounding box center [816, 265] width 425 height 34
copy span "18227"
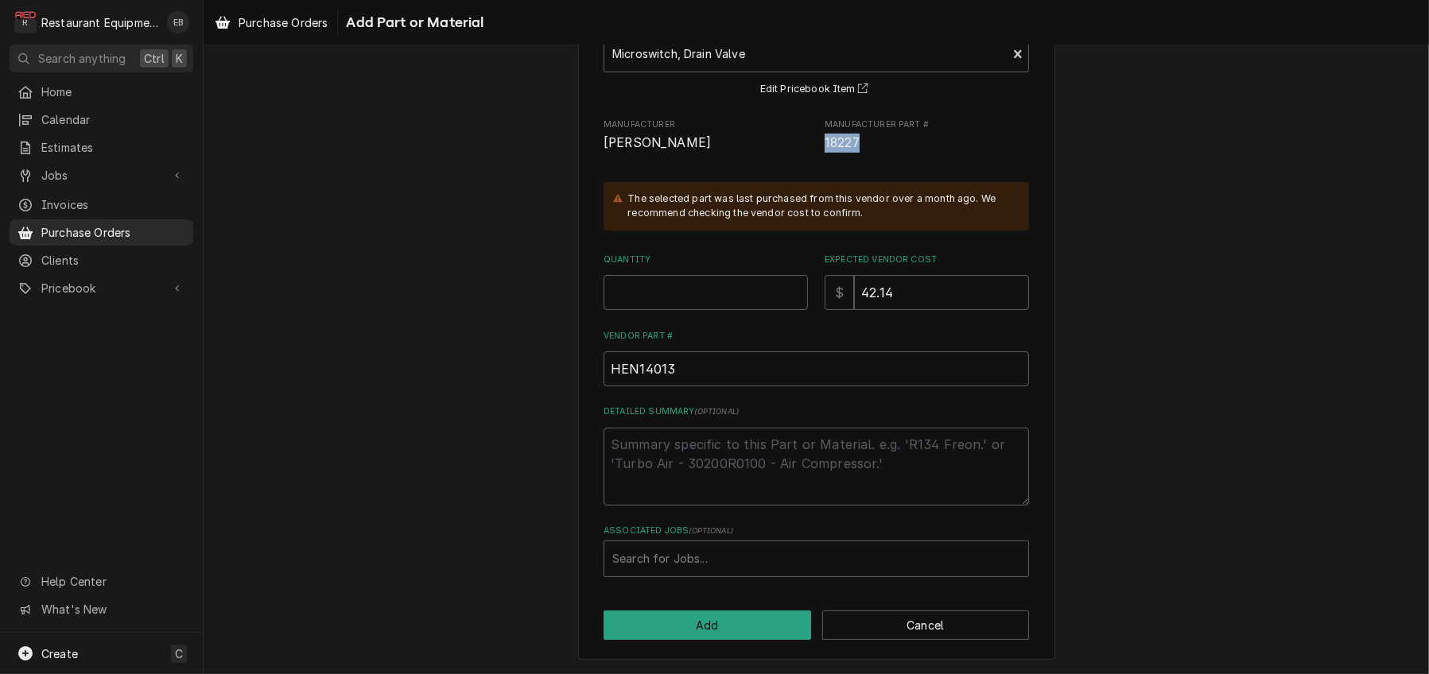
scroll to position [213, 0]
click at [668, 275] on input "Quantity" at bounding box center [706, 292] width 204 height 35
type textarea "x"
type input "1"
click at [701, 553] on div "Associated Jobs" at bounding box center [816, 559] width 408 height 29
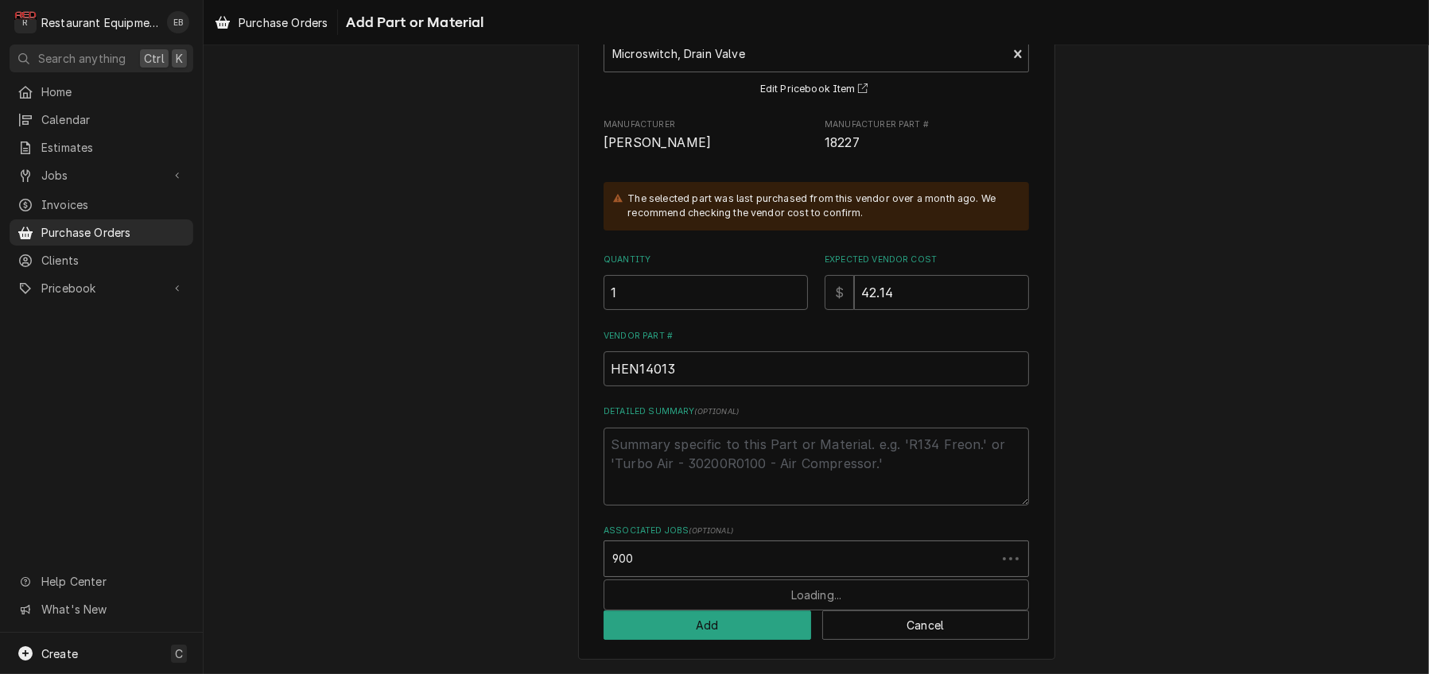
type input "9004"
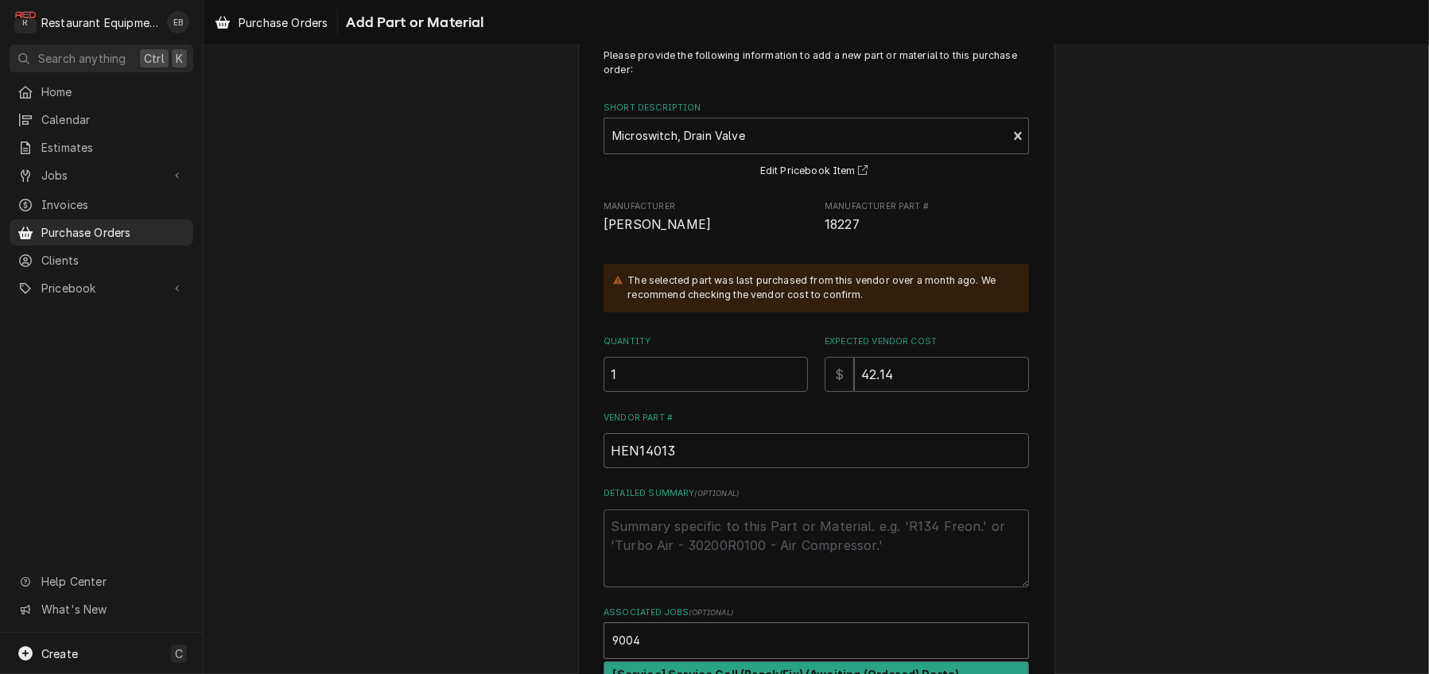
scroll to position [0, 0]
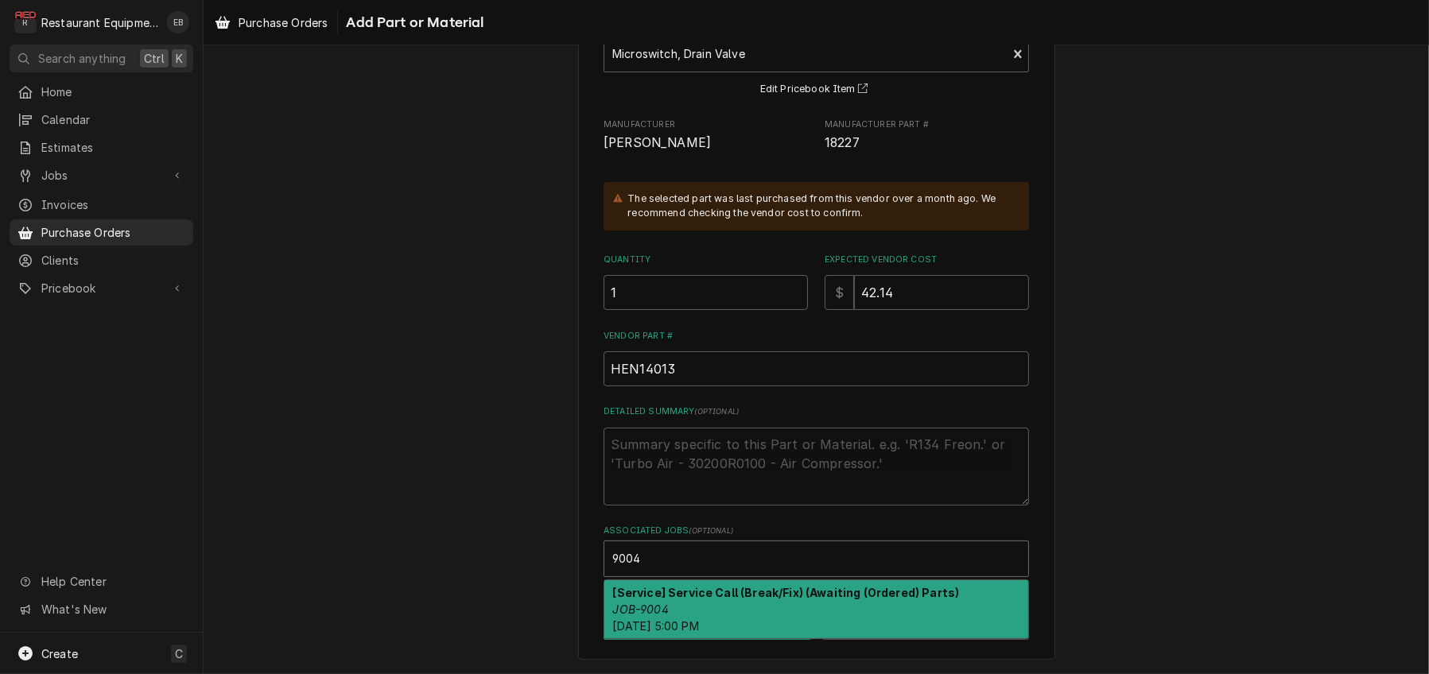
click at [736, 612] on div "[Service] Service Call (Break/Fix) (Awaiting (Ordered) Parts) JOB-9004 [DATE] 5…" at bounding box center [816, 610] width 424 height 58
type textarea "x"
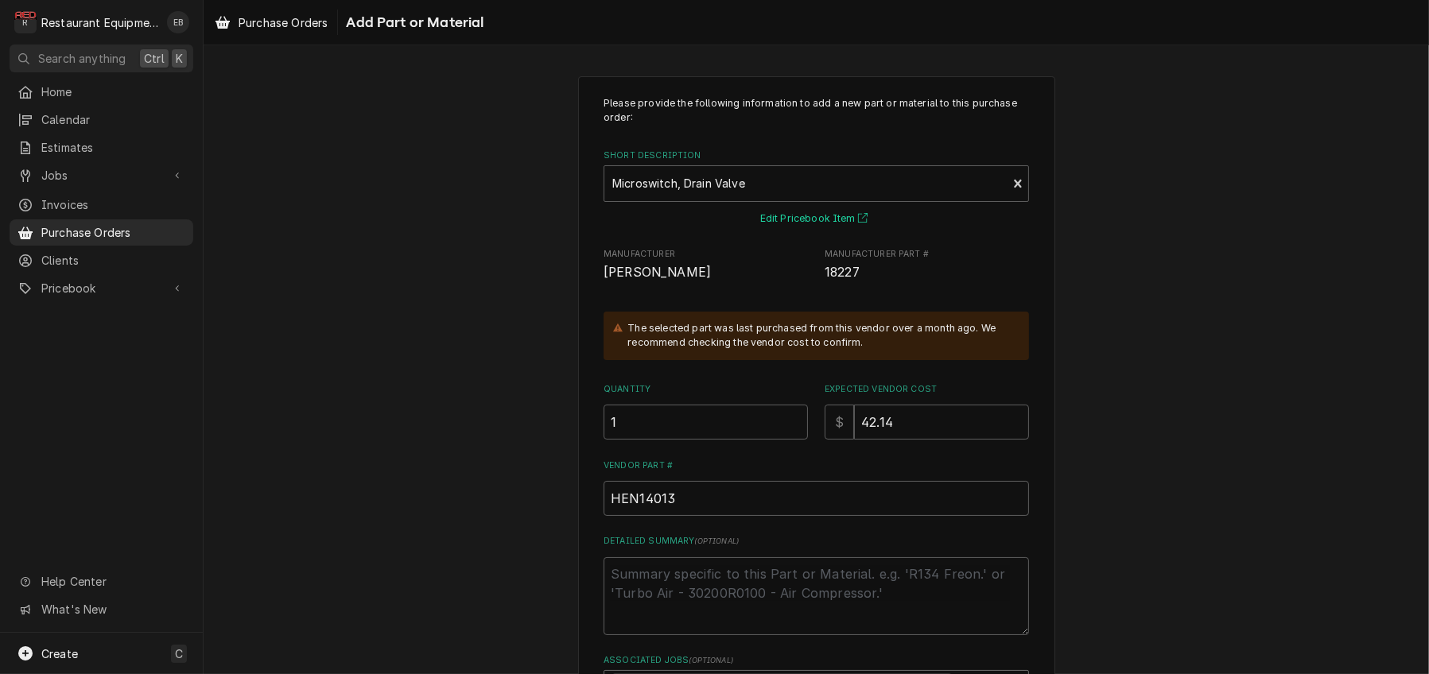
click at [780, 229] on button "Edit Pricebook Item" at bounding box center [817, 219] width 118 height 20
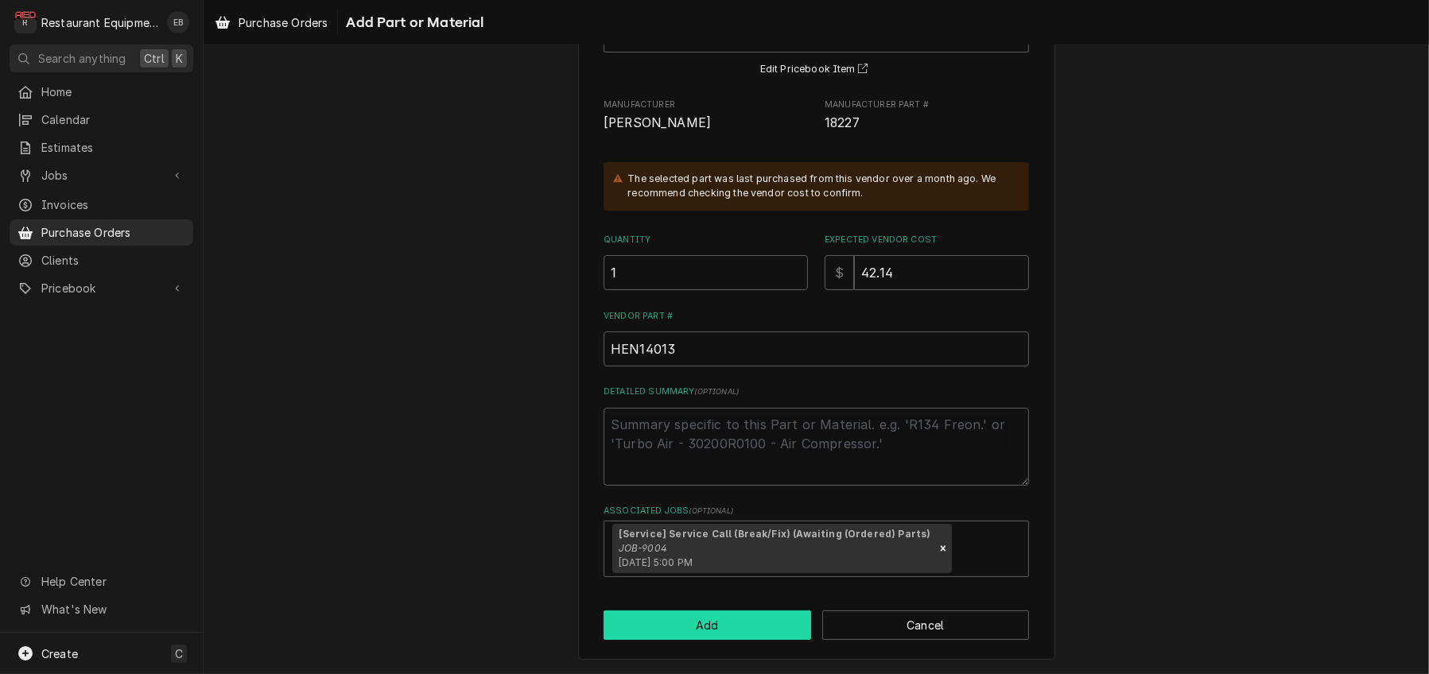
click at [793, 615] on button "Add" at bounding box center [708, 625] width 208 height 29
type textarea "x"
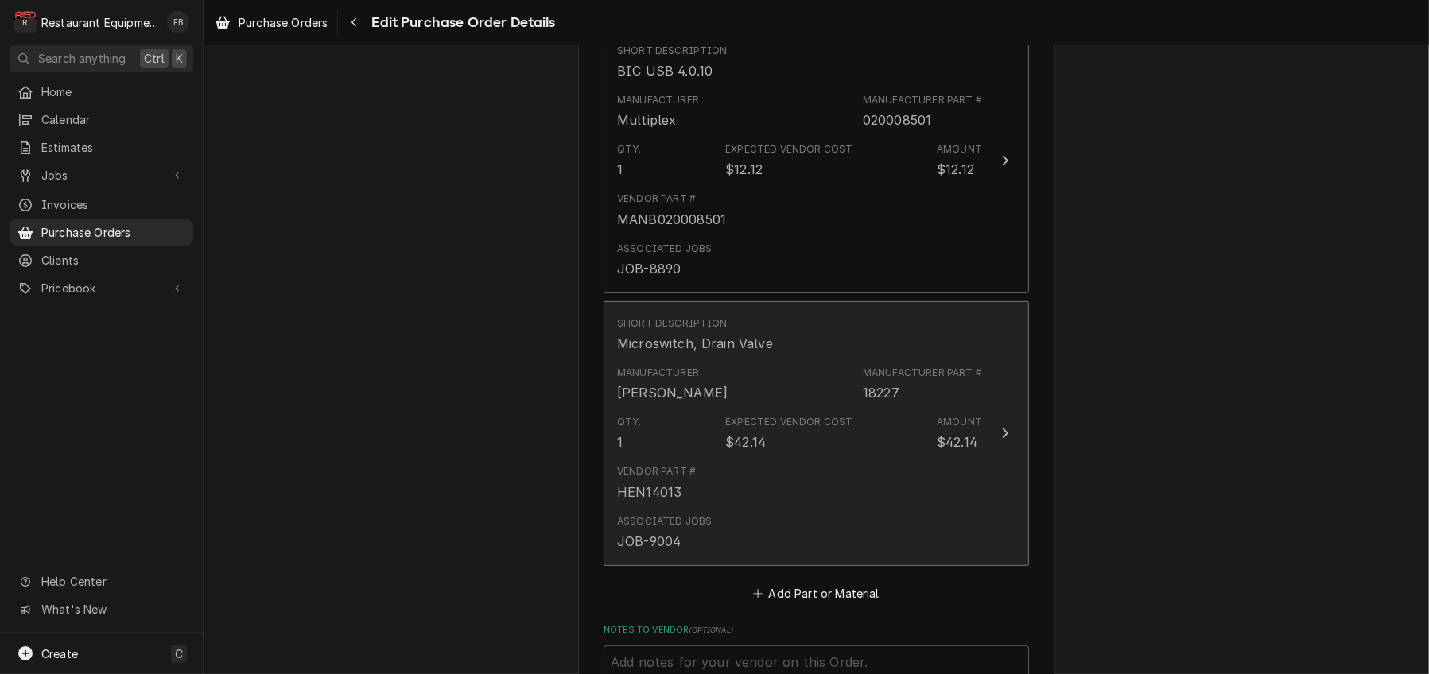
scroll to position [689, 0]
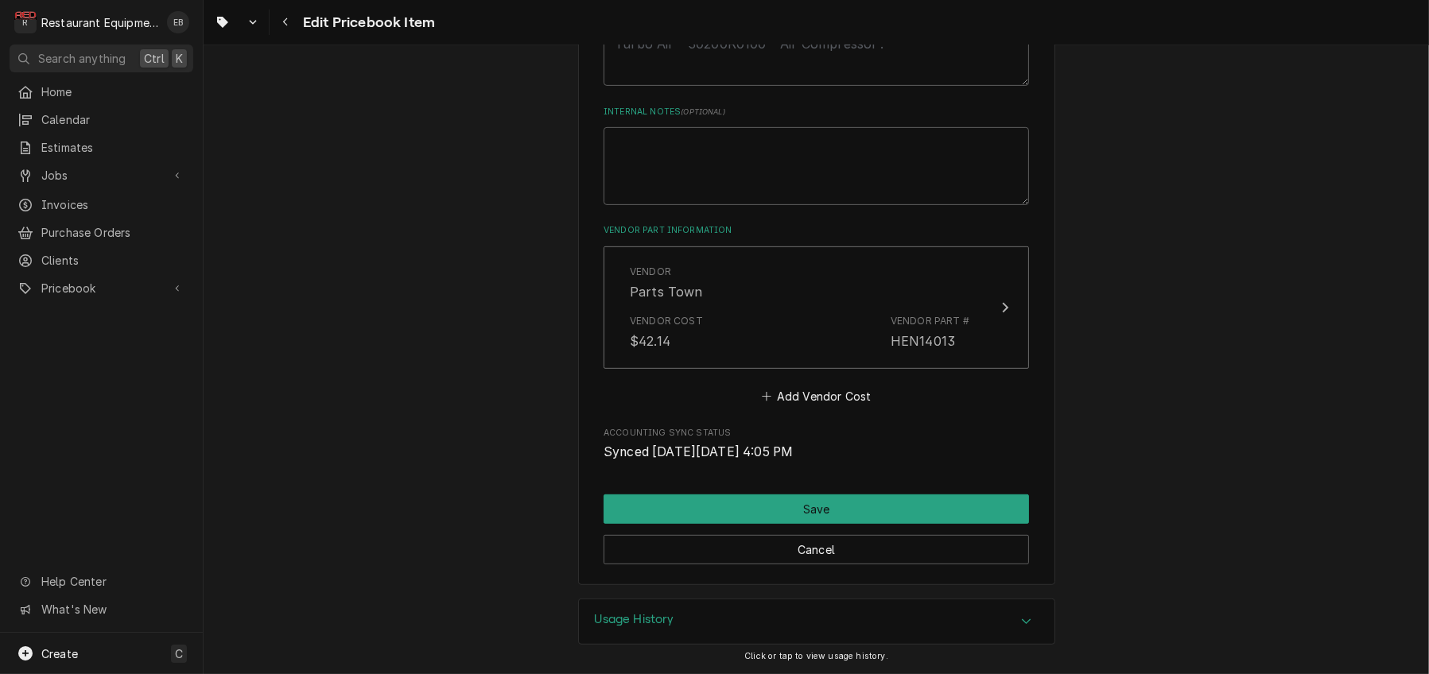
scroll to position [859, 0]
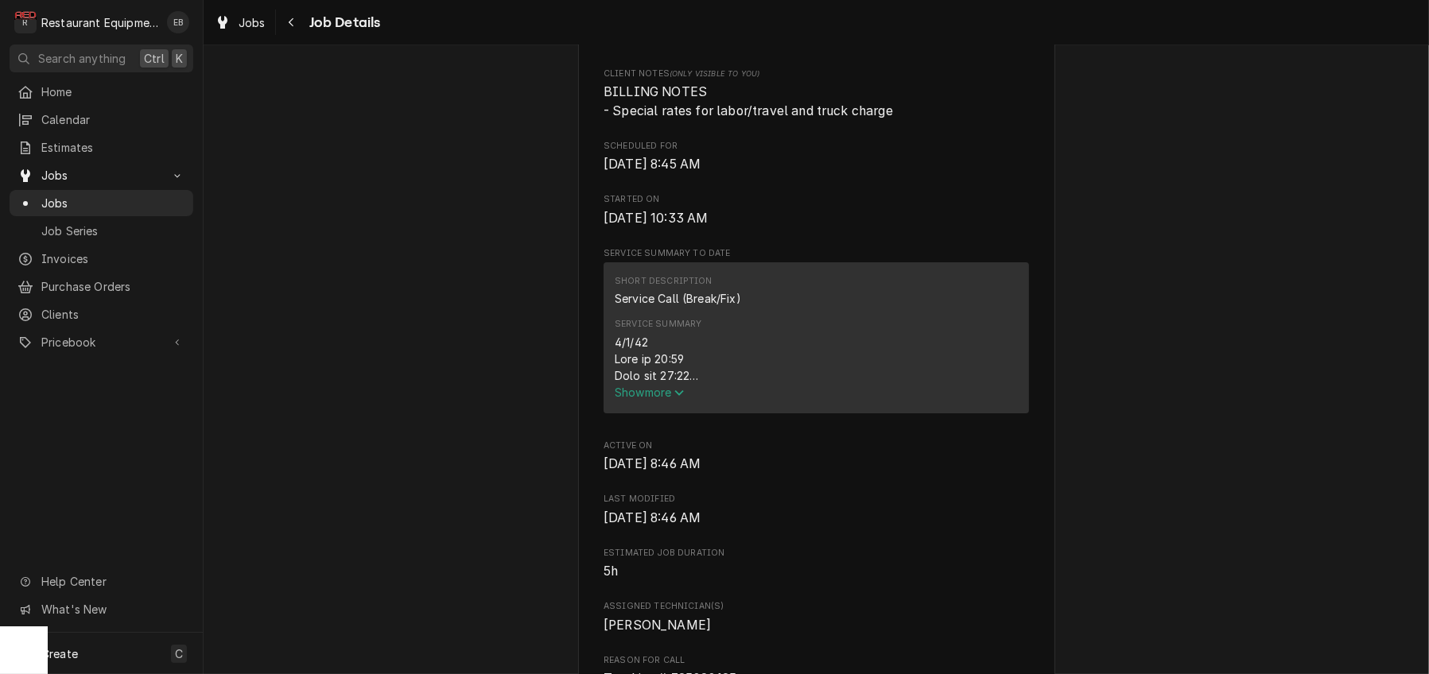
scroll to position [424, 0]
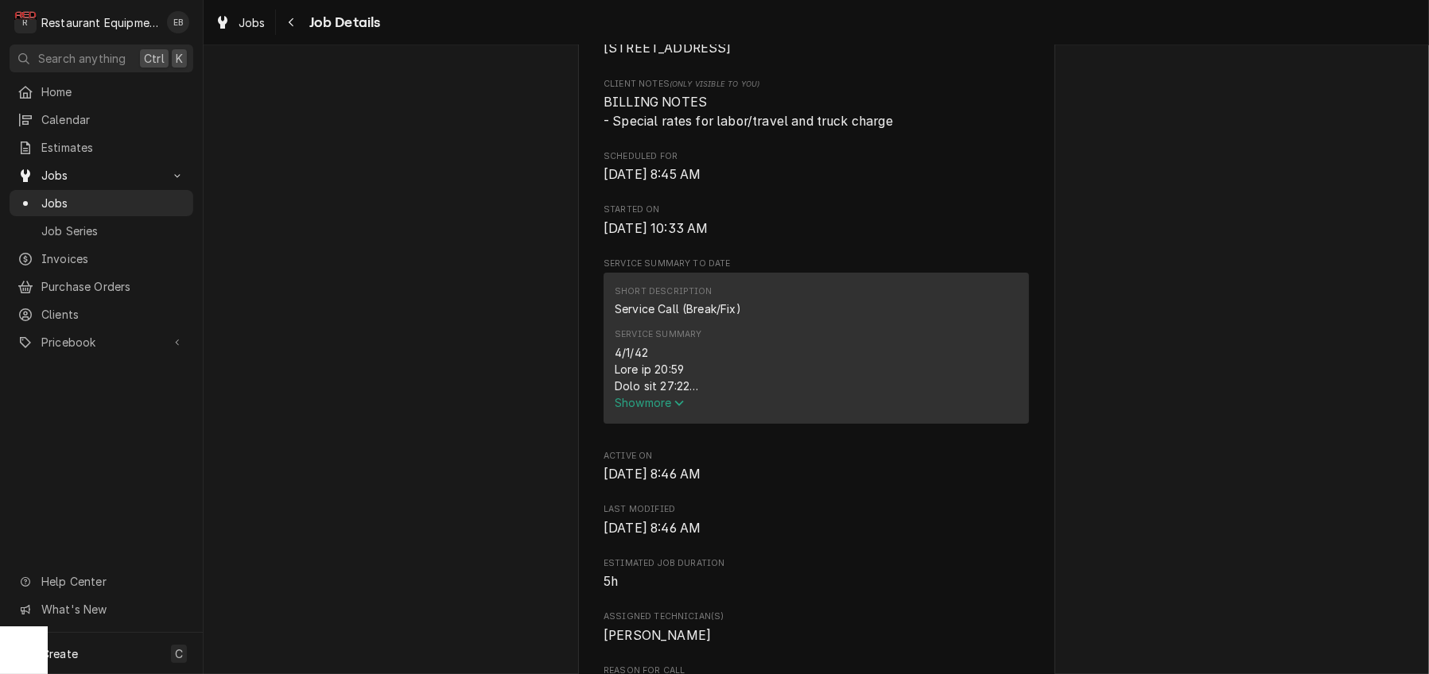
click at [666, 410] on span "Show more" at bounding box center [650, 403] width 70 height 14
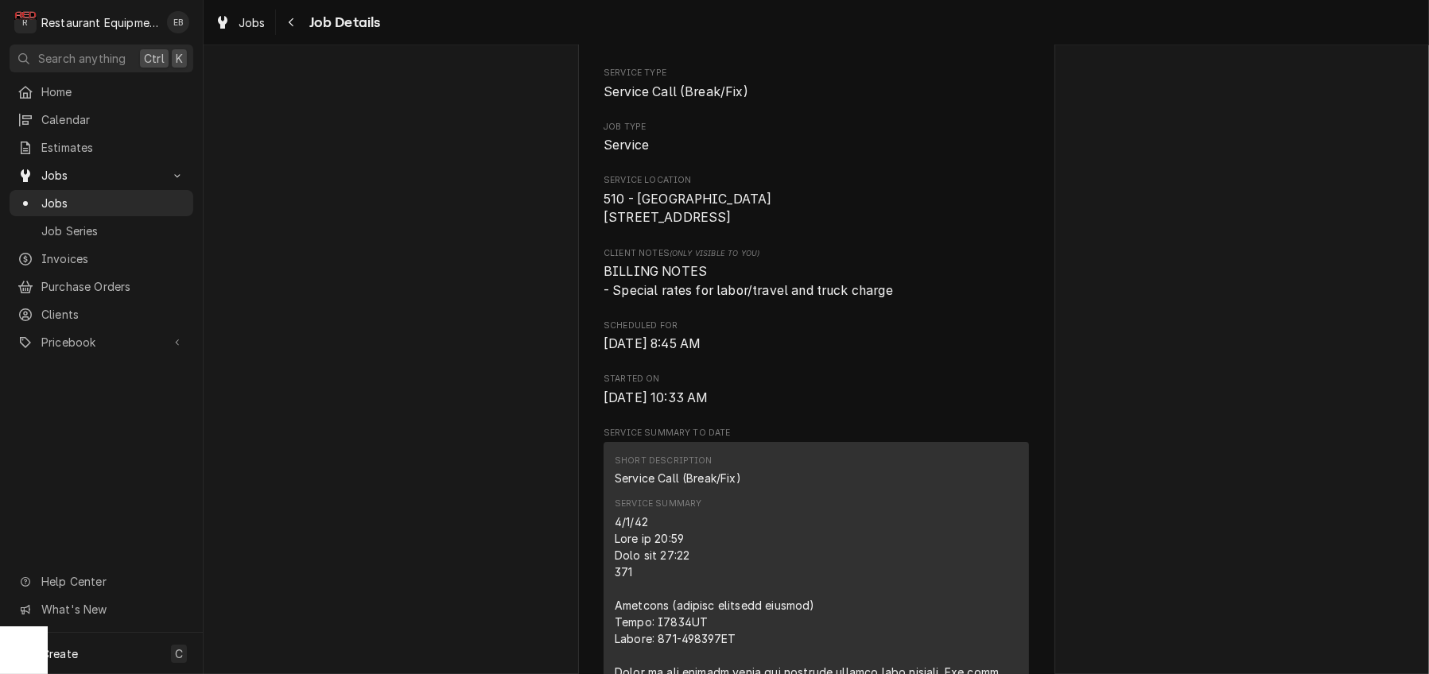
scroll to position [0, 0]
